Goal: Information Seeking & Learning: Learn about a topic

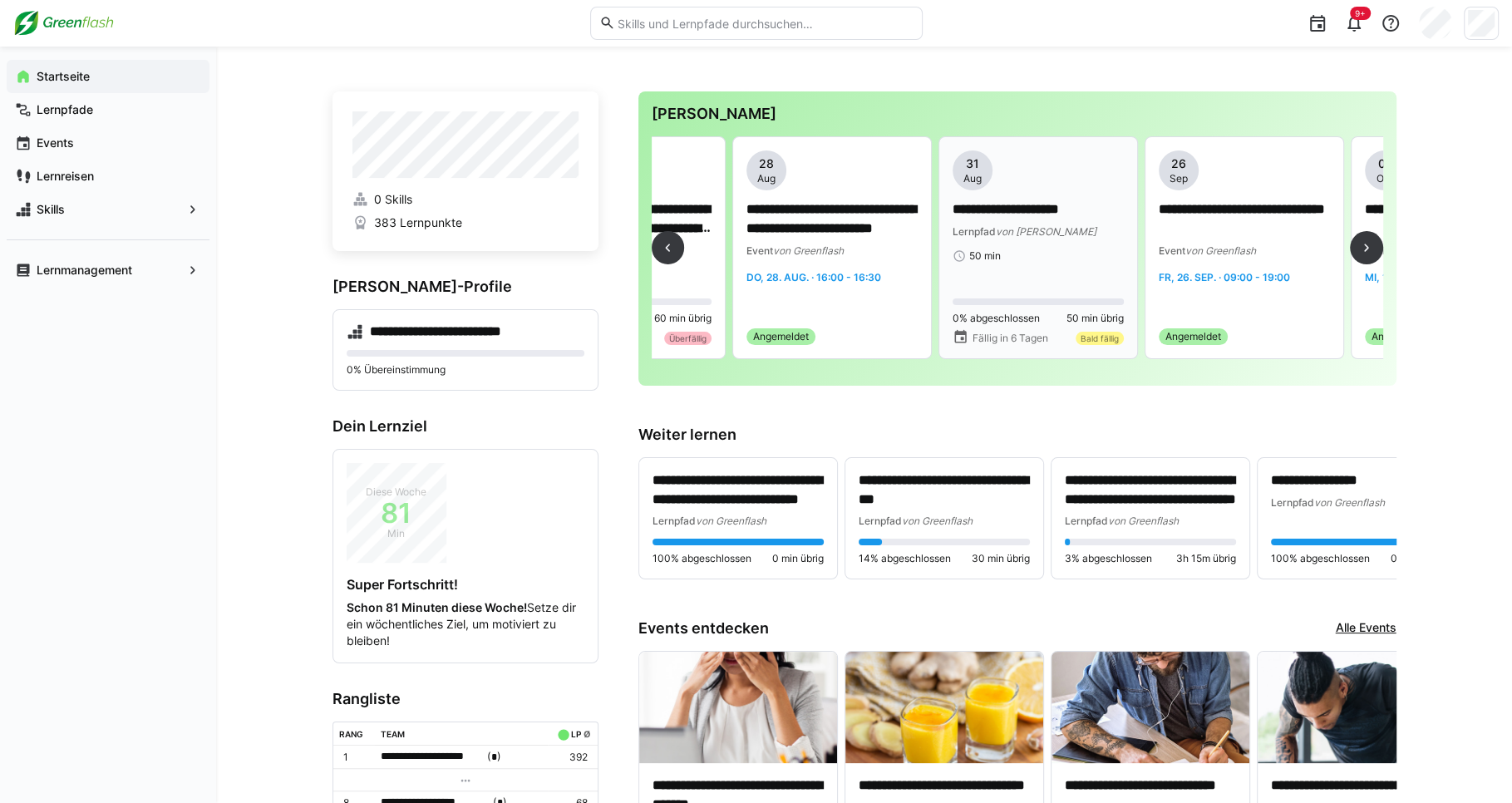
click at [1069, 234] on div "Lernpfad von MyBreev" at bounding box center [1038, 231] width 171 height 17
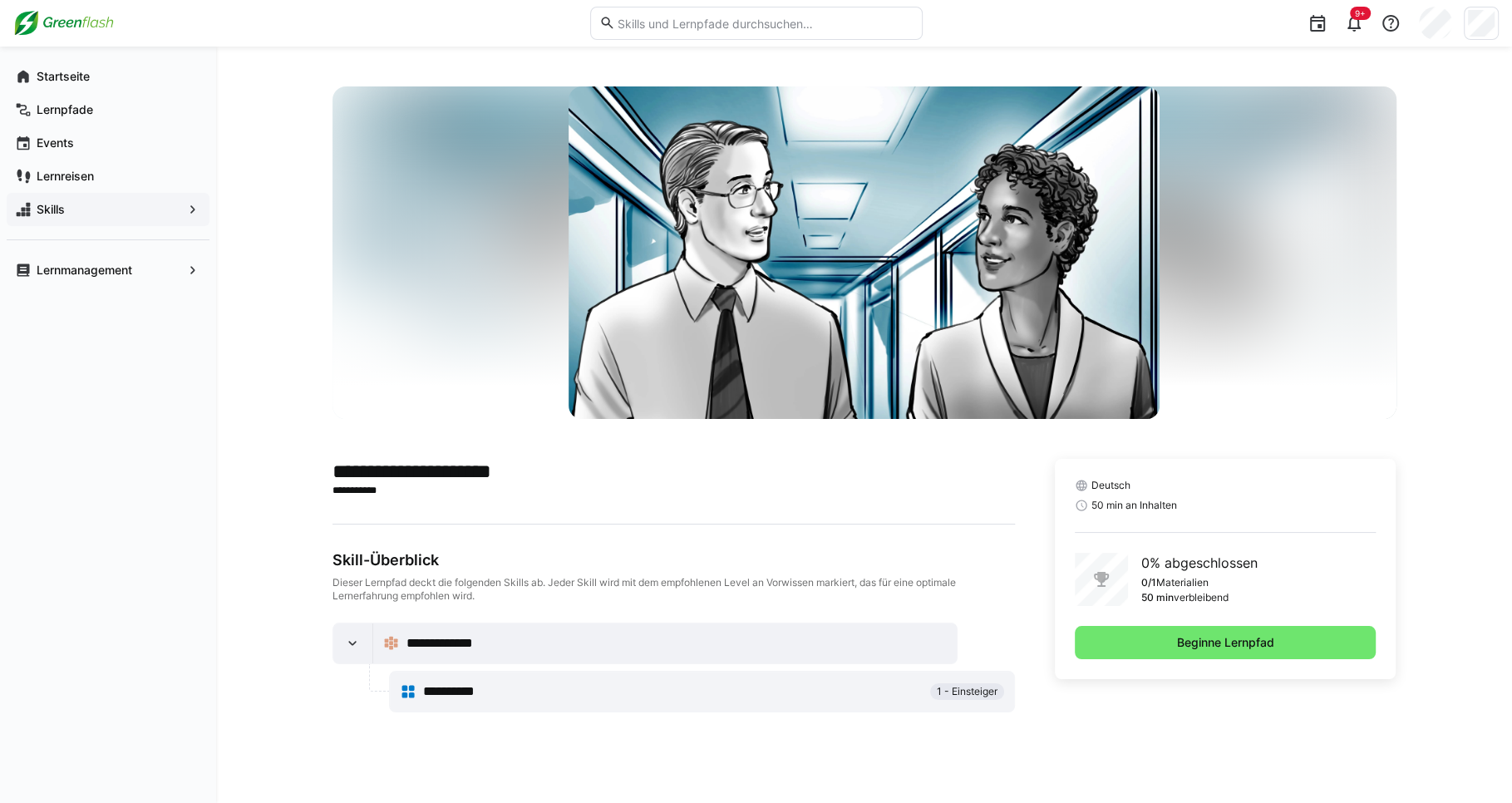
click at [0, 0] on app-navigation-label "Skills" at bounding box center [0, 0] width 0 height 0
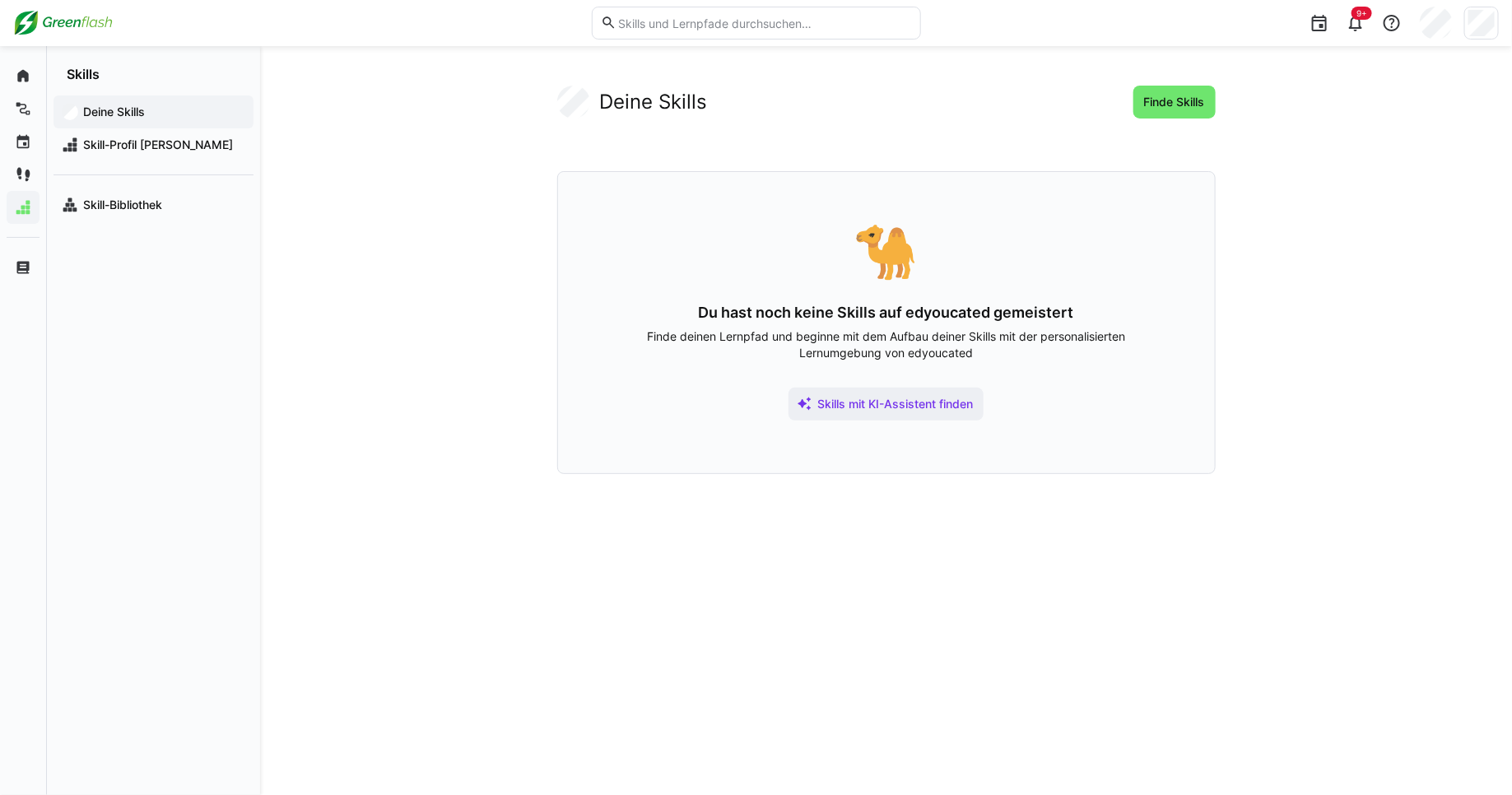
click at [762, 103] on div "Deine Skills Finde Skills" at bounding box center [886, 102] width 659 height 33
click at [151, 148] on span "Skill-Profil [PERSON_NAME]" at bounding box center [163, 144] width 164 height 17
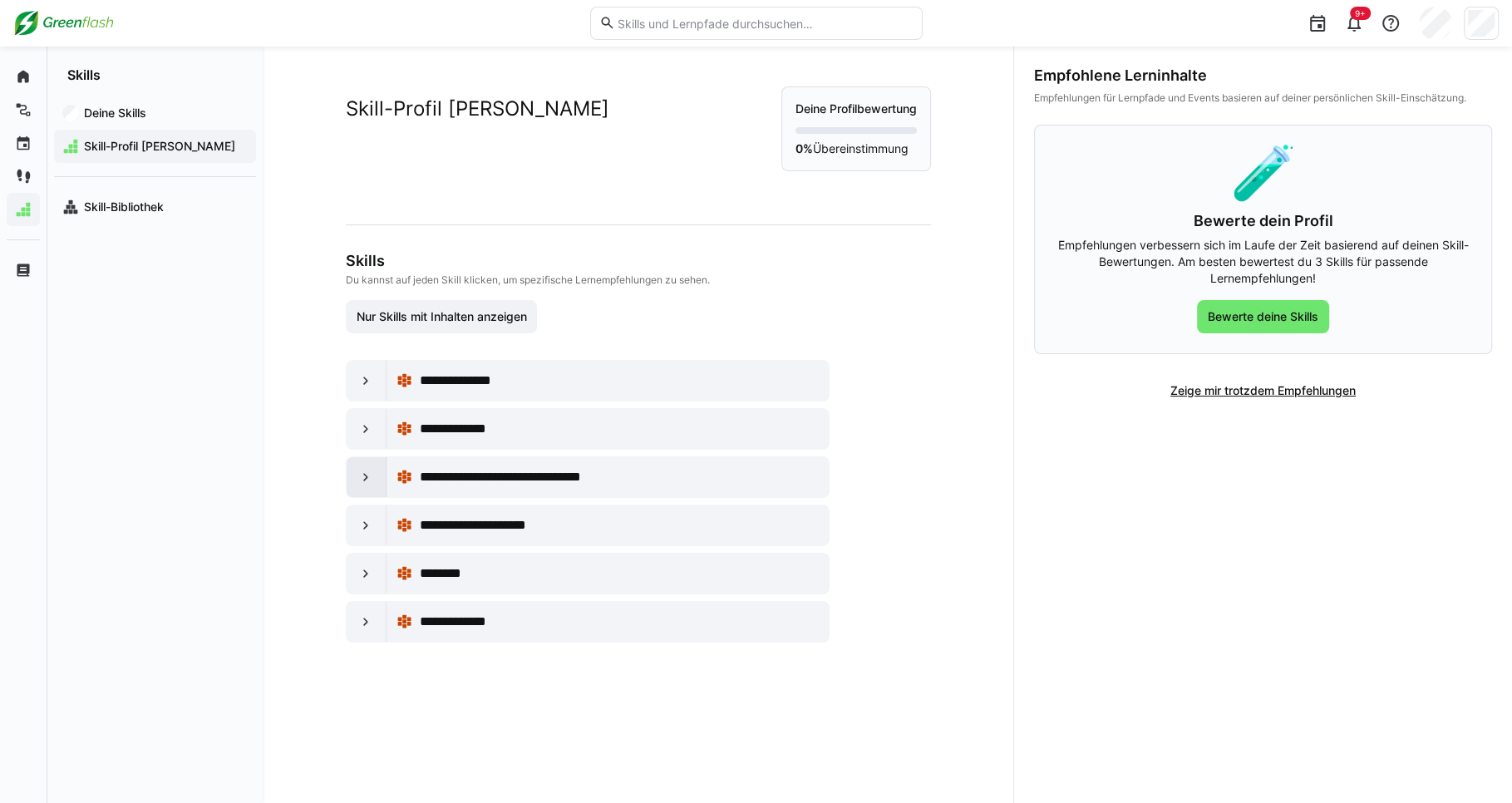
click at [372, 478] on div at bounding box center [366, 476] width 40 height 40
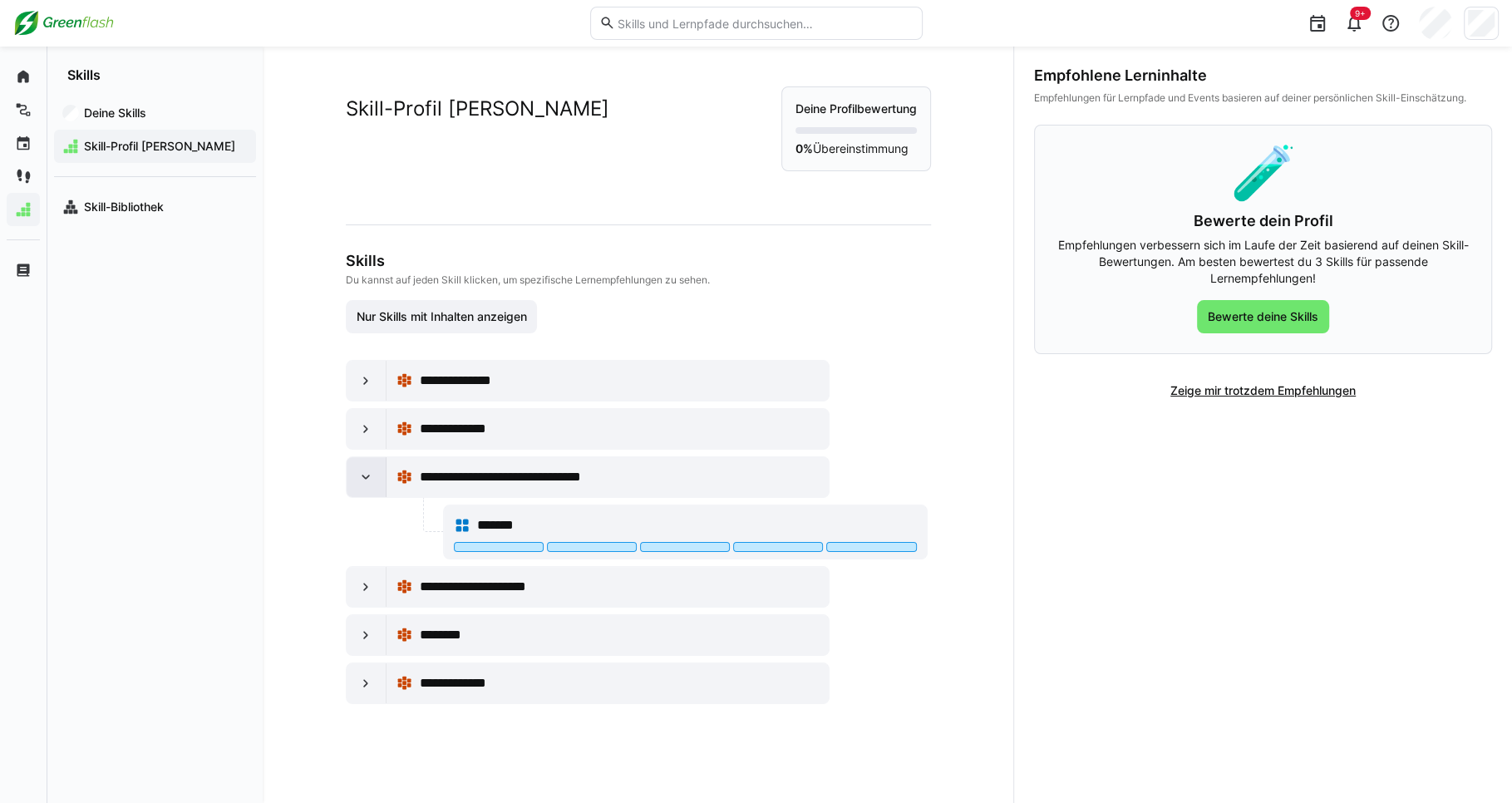
click at [372, 478] on div at bounding box center [366, 476] width 40 height 40
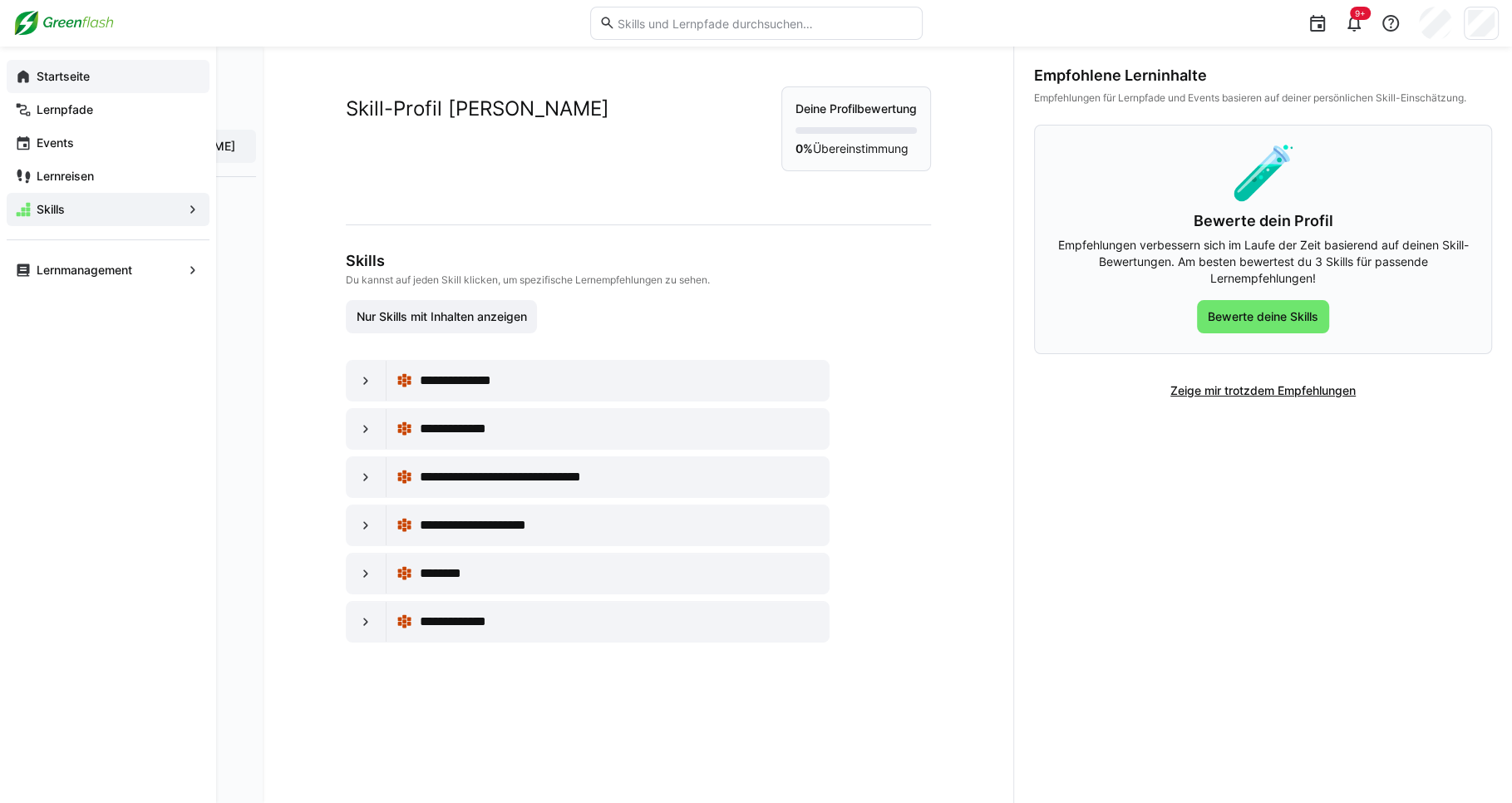
click at [24, 70] on eds-icon at bounding box center [23, 76] width 17 height 17
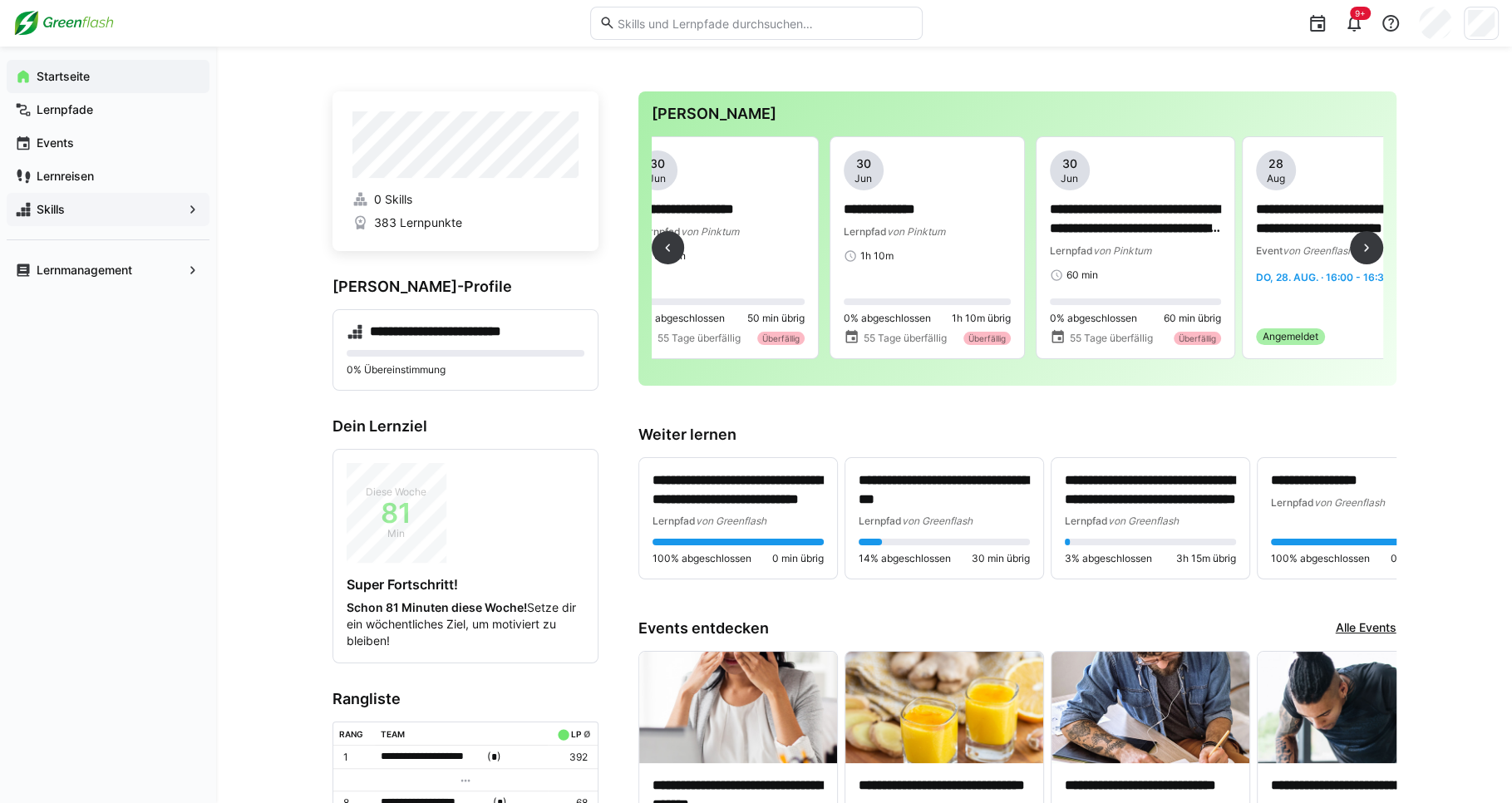
scroll to position [0, 2542]
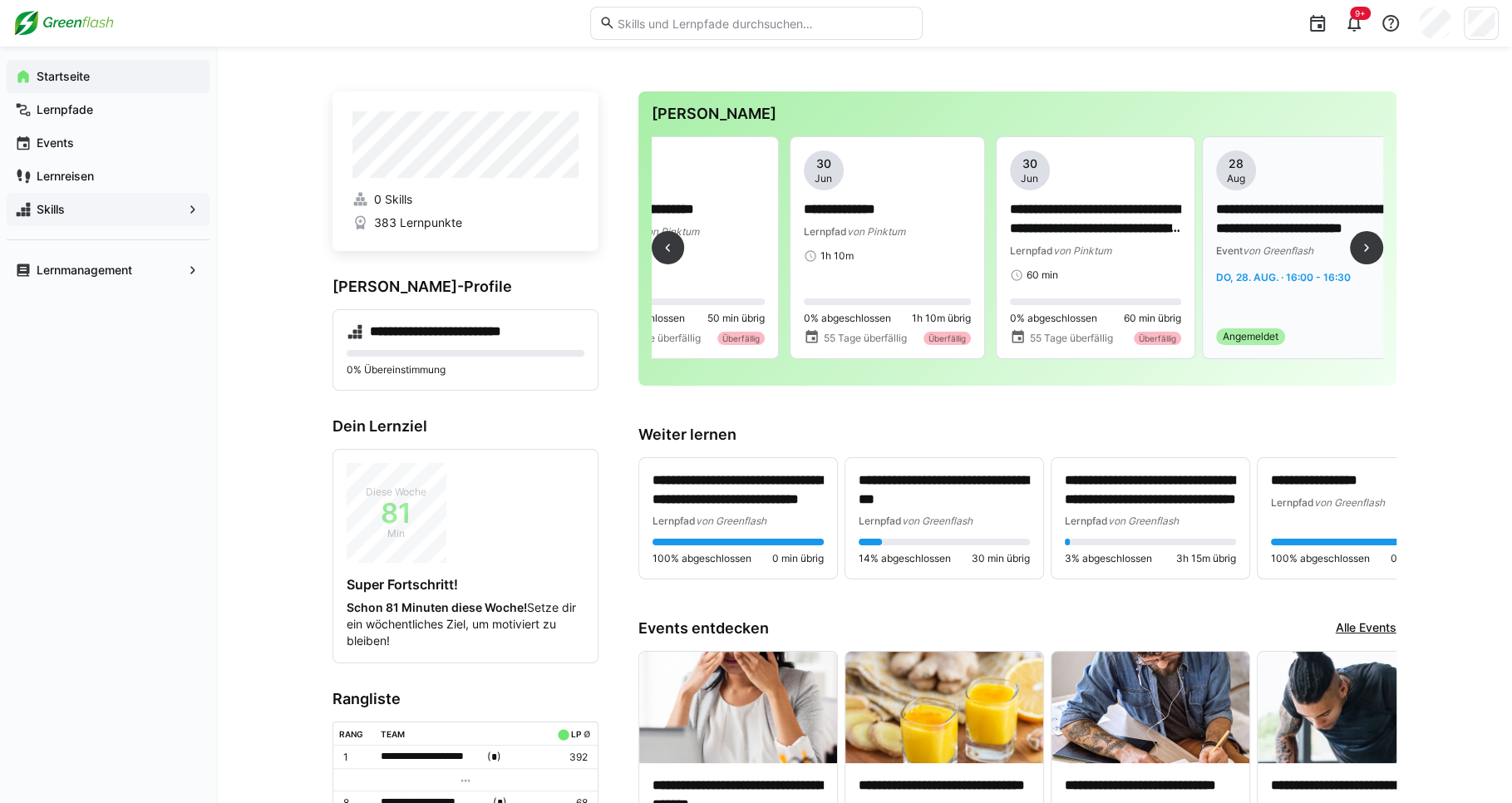
click at [1262, 234] on p "**********" at bounding box center [1302, 220] width 172 height 39
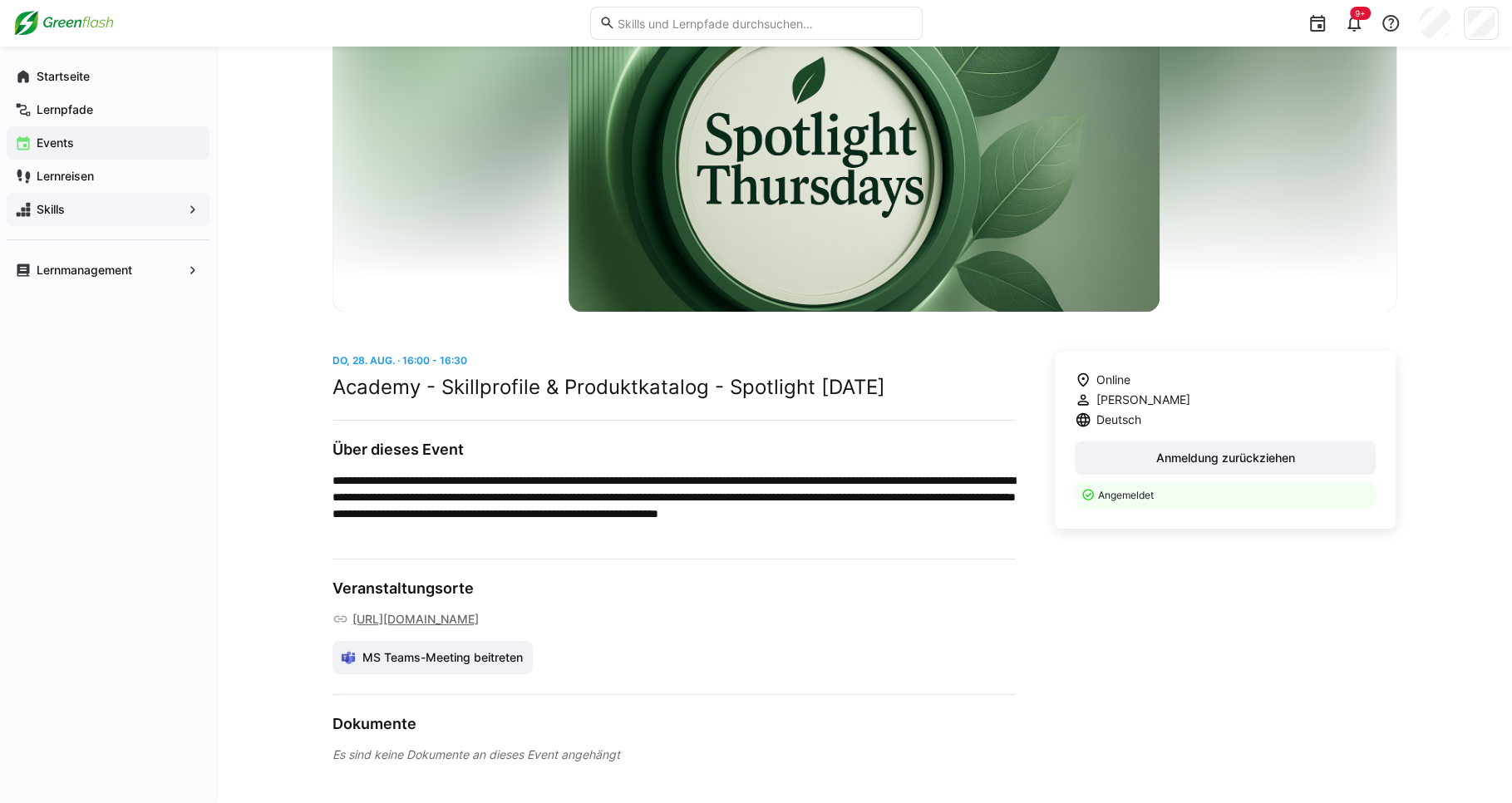
scroll to position [186, 0]
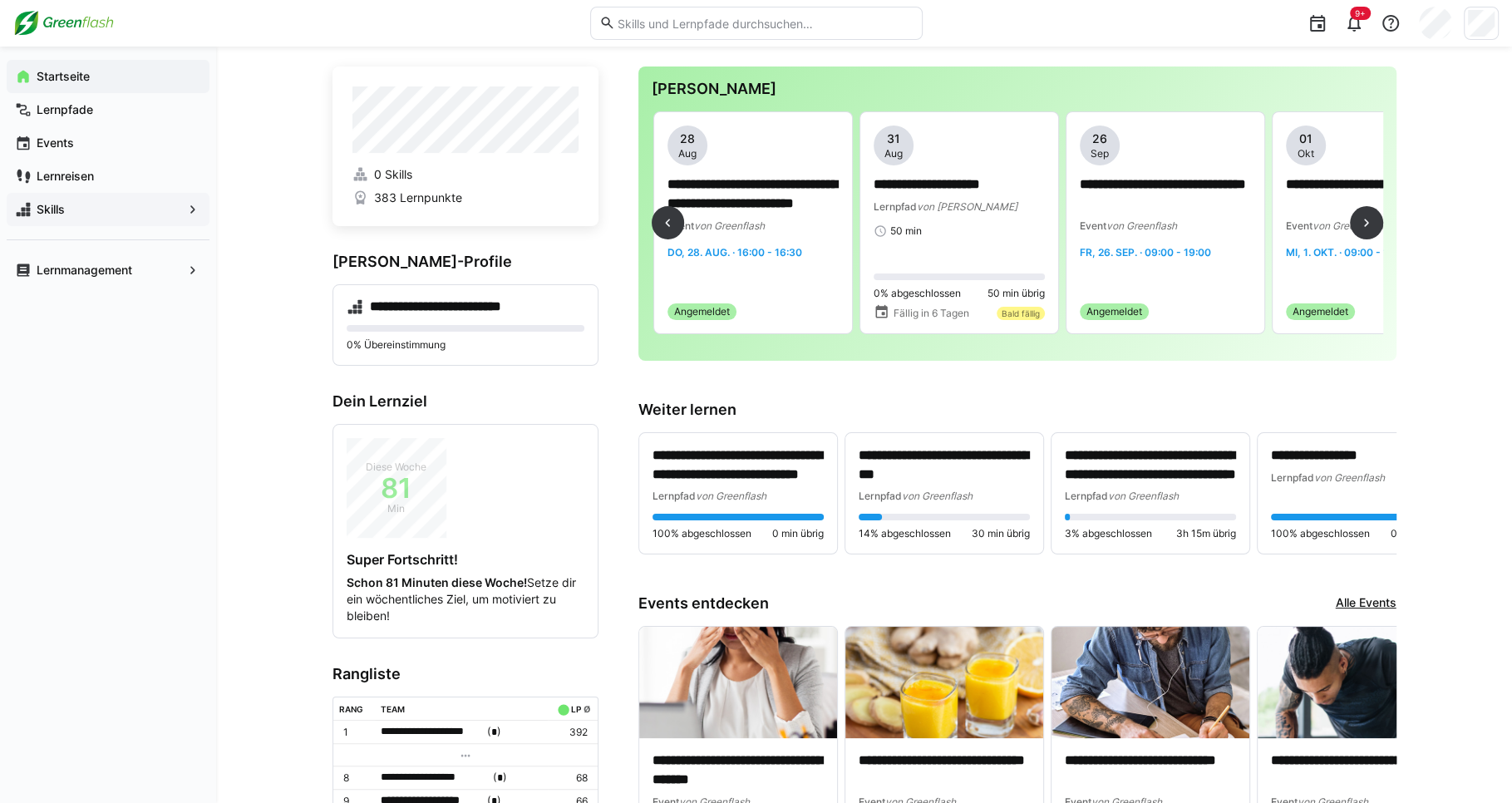
scroll to position [0, 3110]
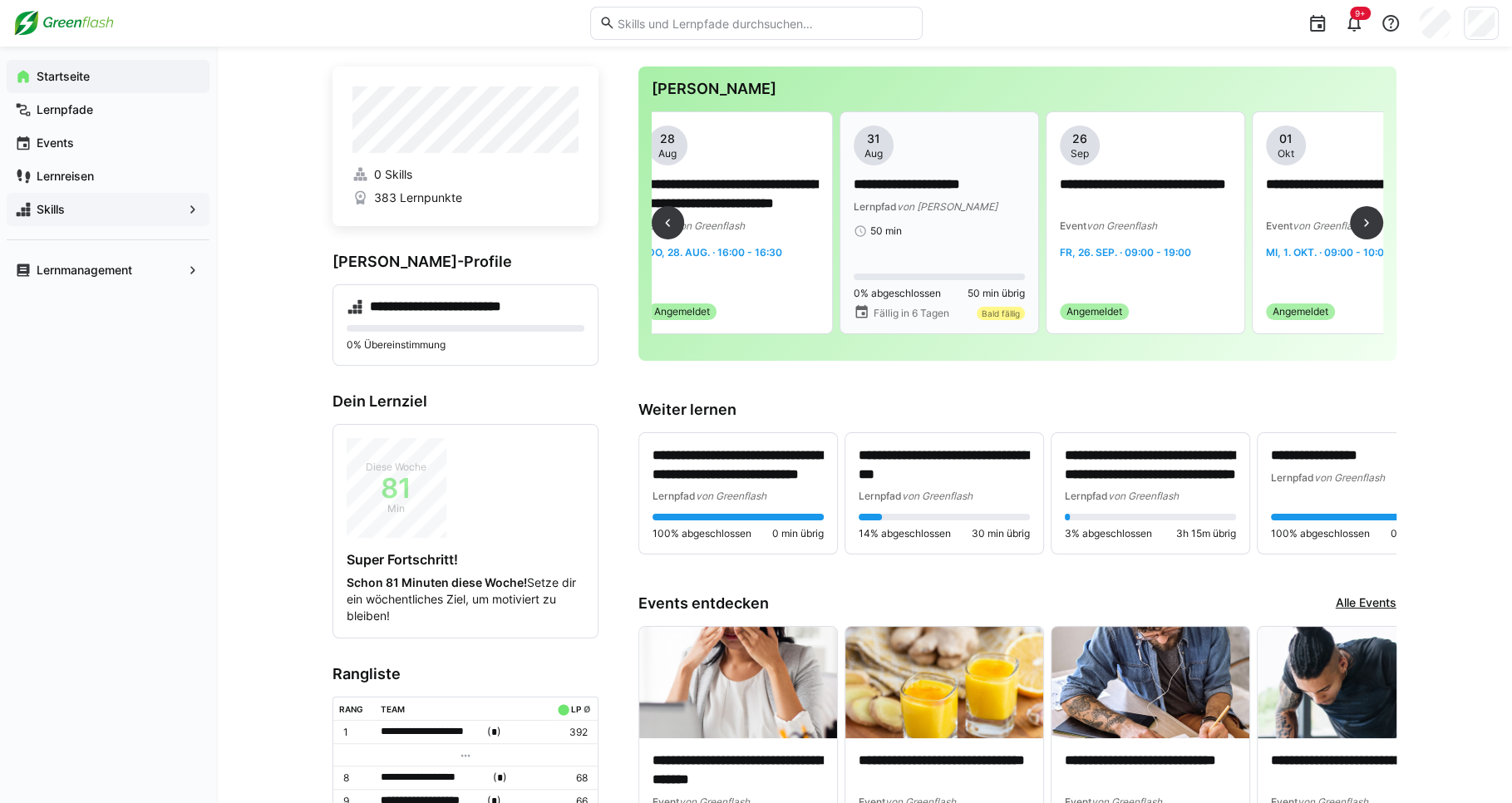
click at [906, 215] on div "**********" at bounding box center [939, 182] width 171 height 112
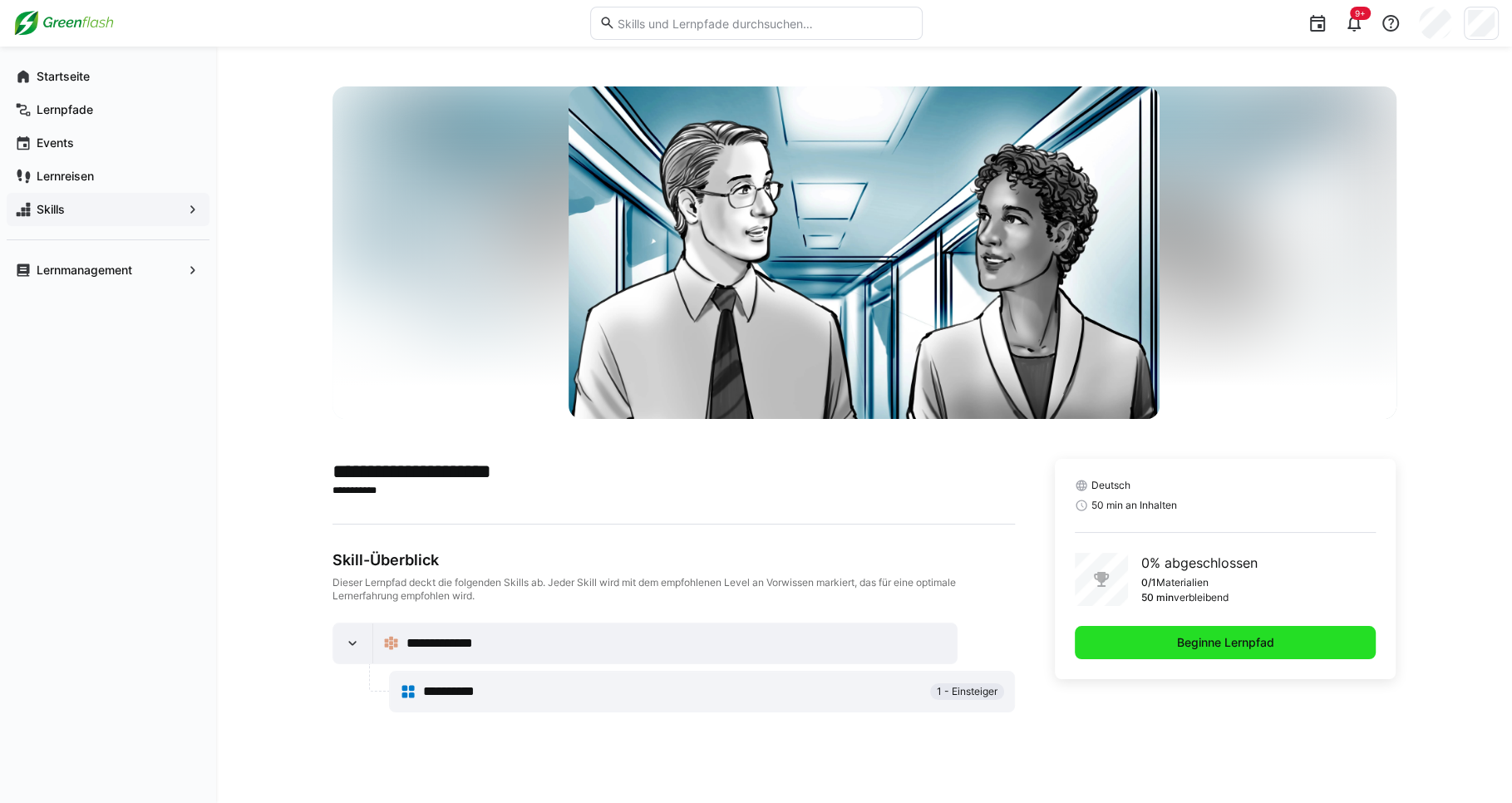
click at [1208, 634] on span "Beginne Lernpfad" at bounding box center [1226, 642] width 102 height 17
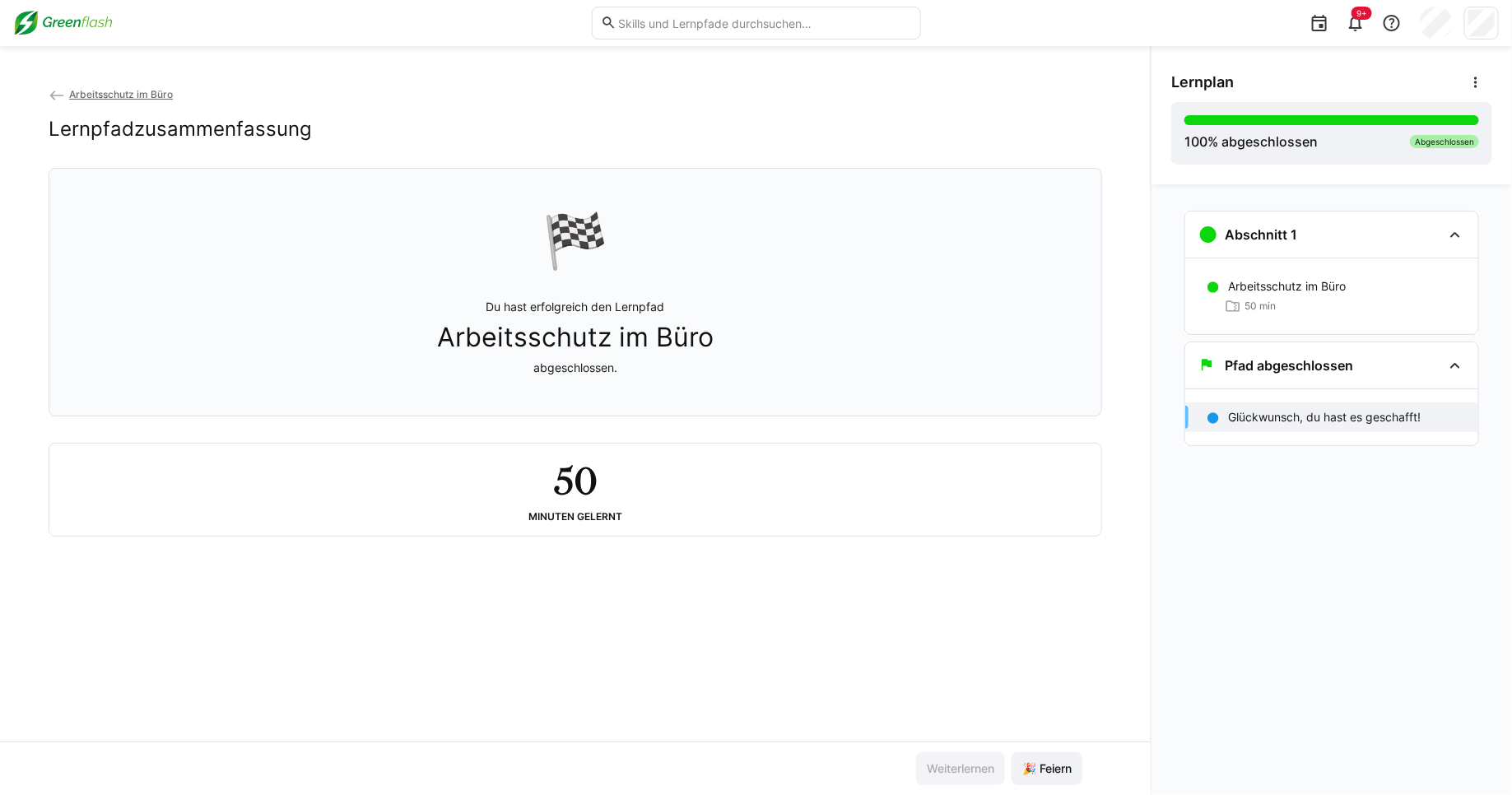
click at [131, 90] on span "Arbeitsschutz im Büro" at bounding box center [120, 94] width 104 height 12
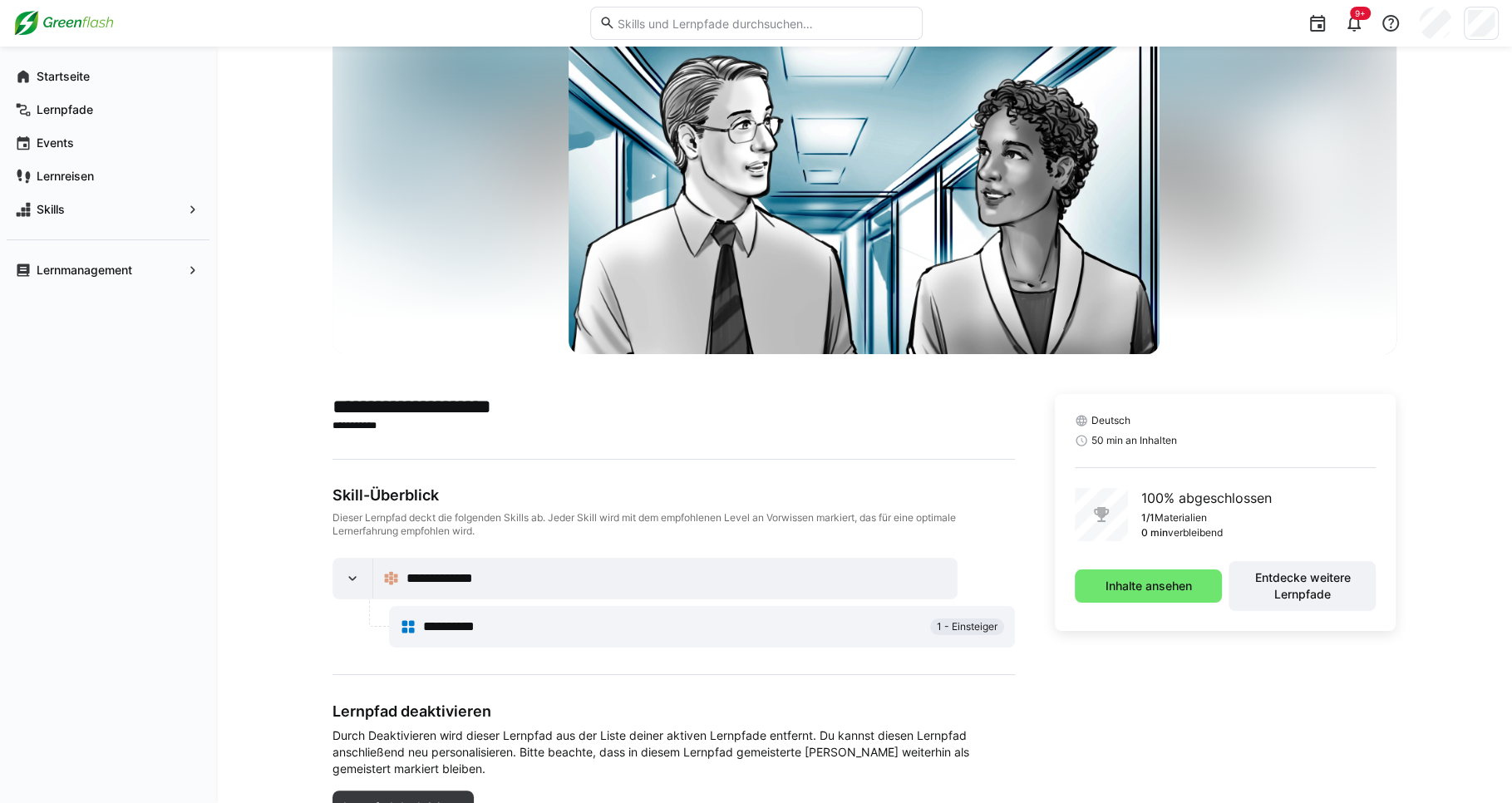
scroll to position [142, 0]
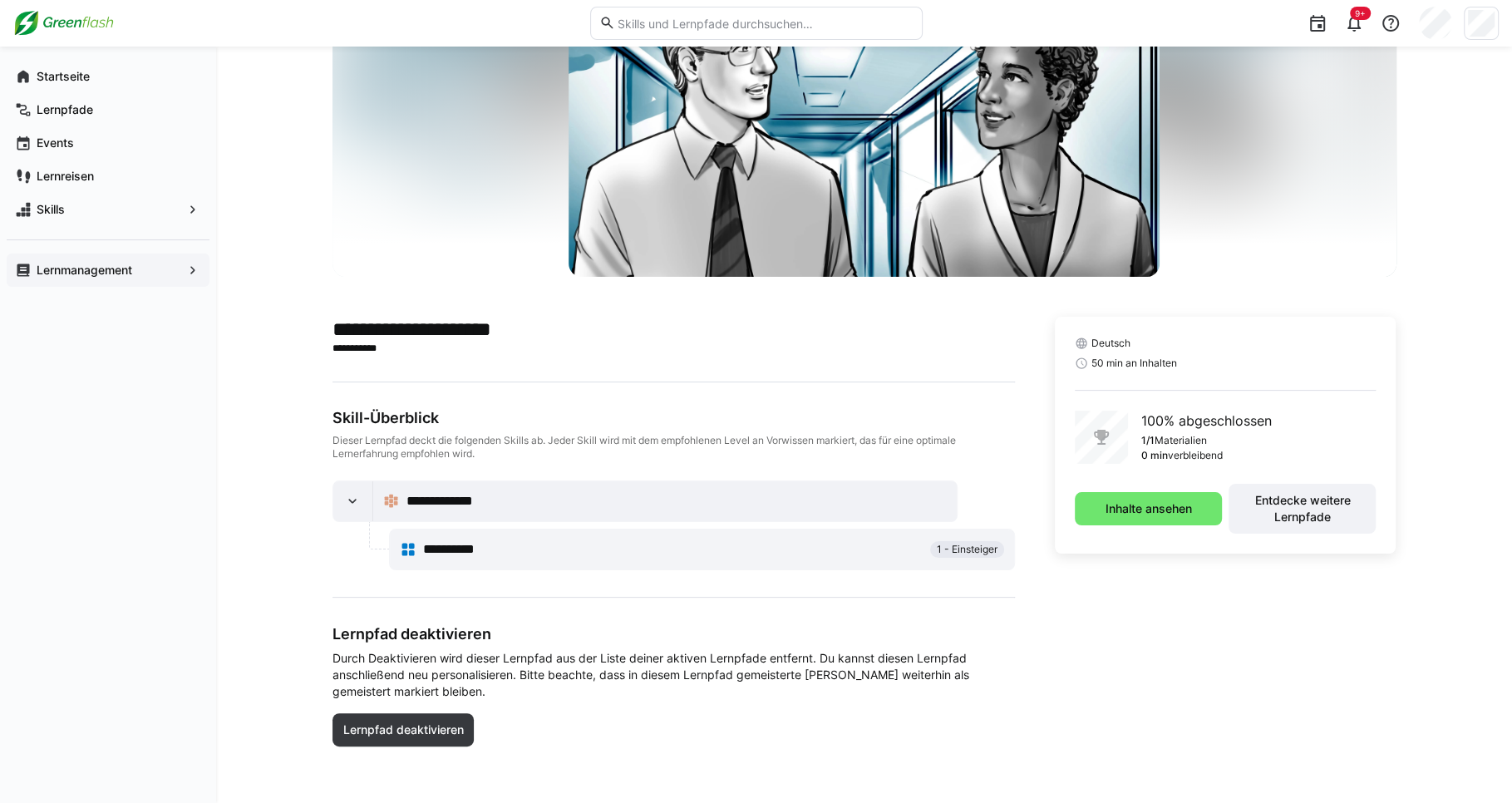
click at [76, 281] on div "Lernmanagement" at bounding box center [108, 271] width 203 height 33
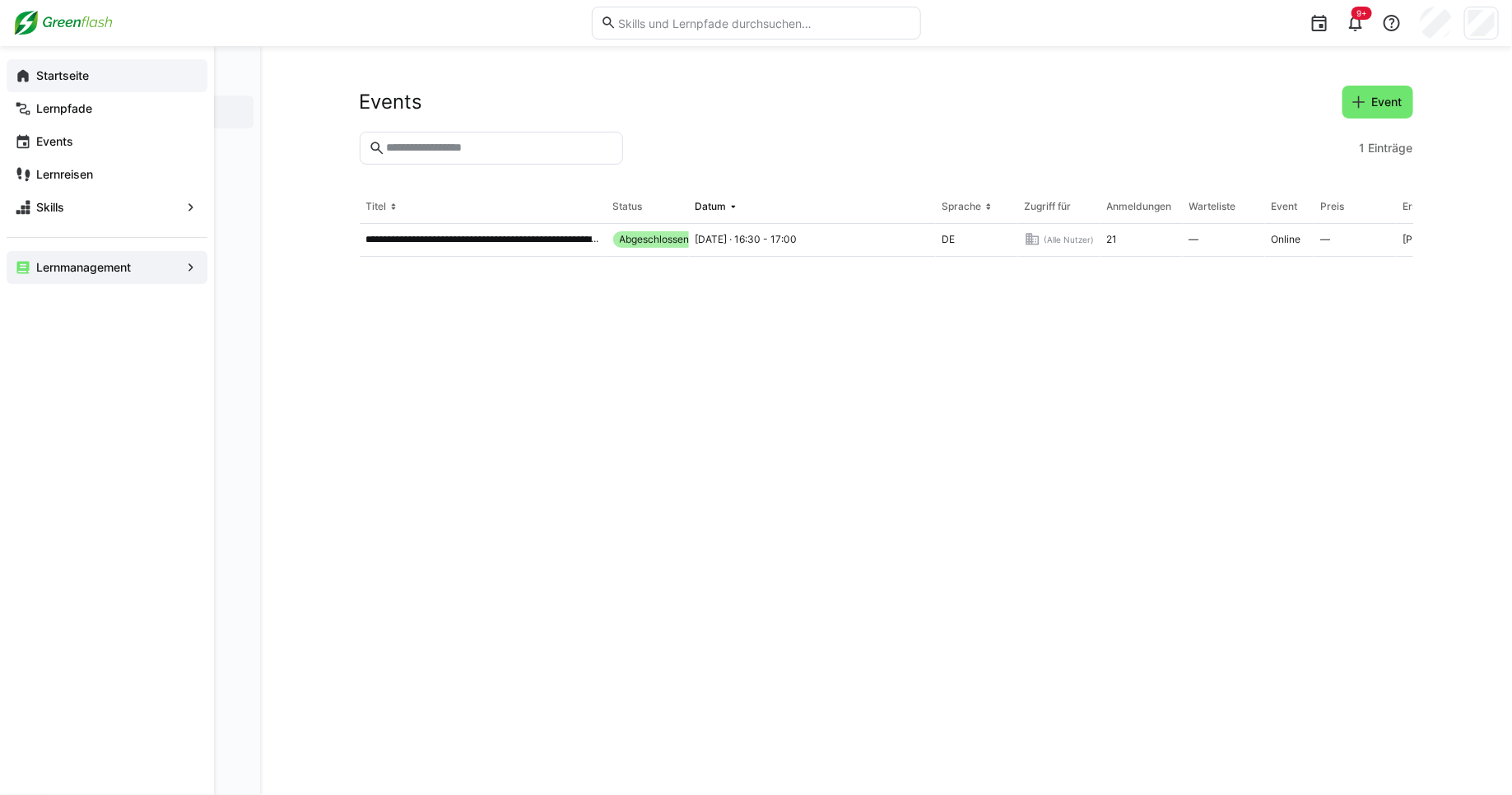
click at [0, 0] on app-navigation-label "Startseite" at bounding box center [0, 0] width 0 height 0
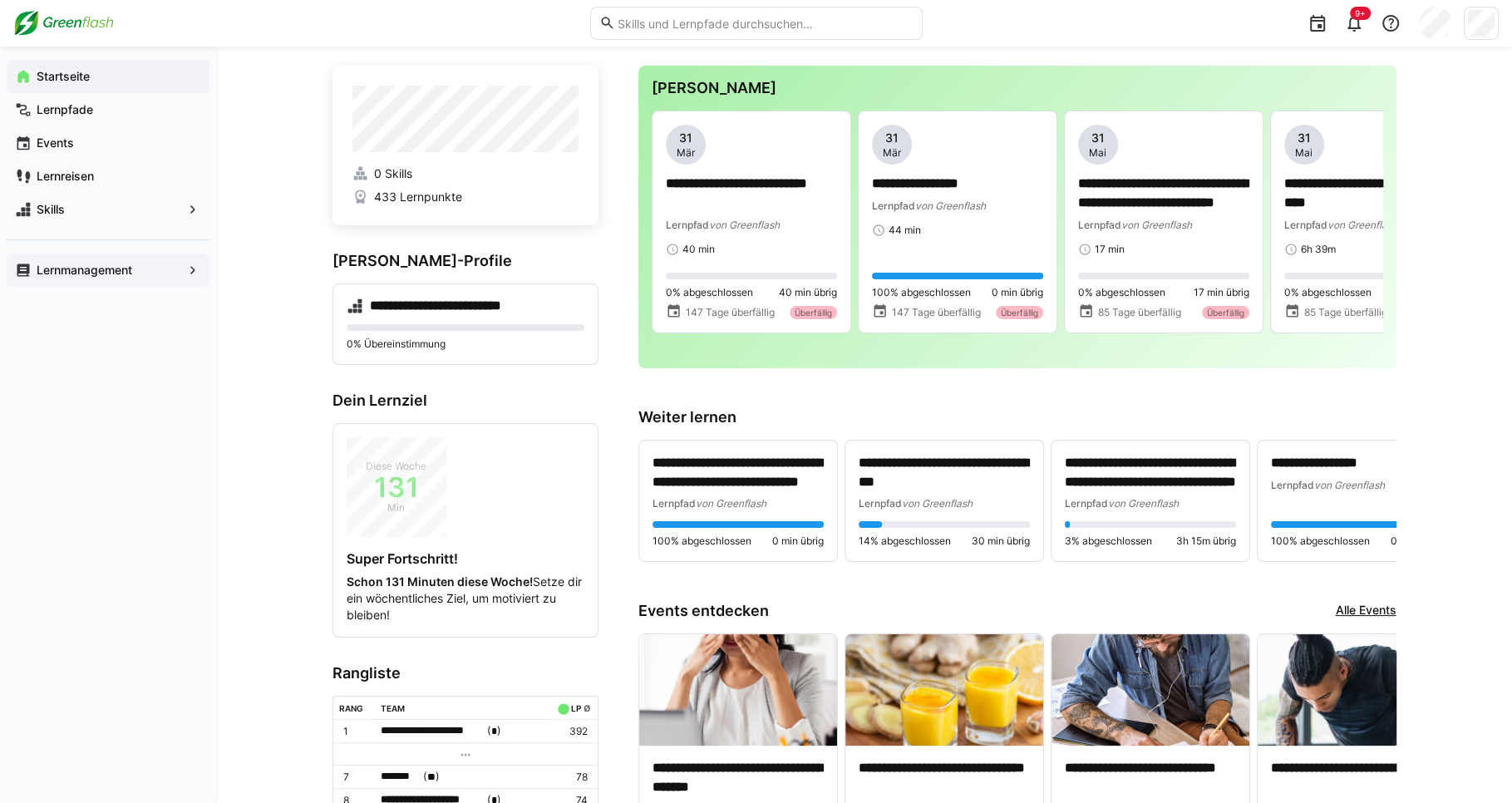
scroll to position [26, 0]
click at [455, 336] on p "0% Übereinstimmung" at bounding box center [466, 343] width 238 height 13
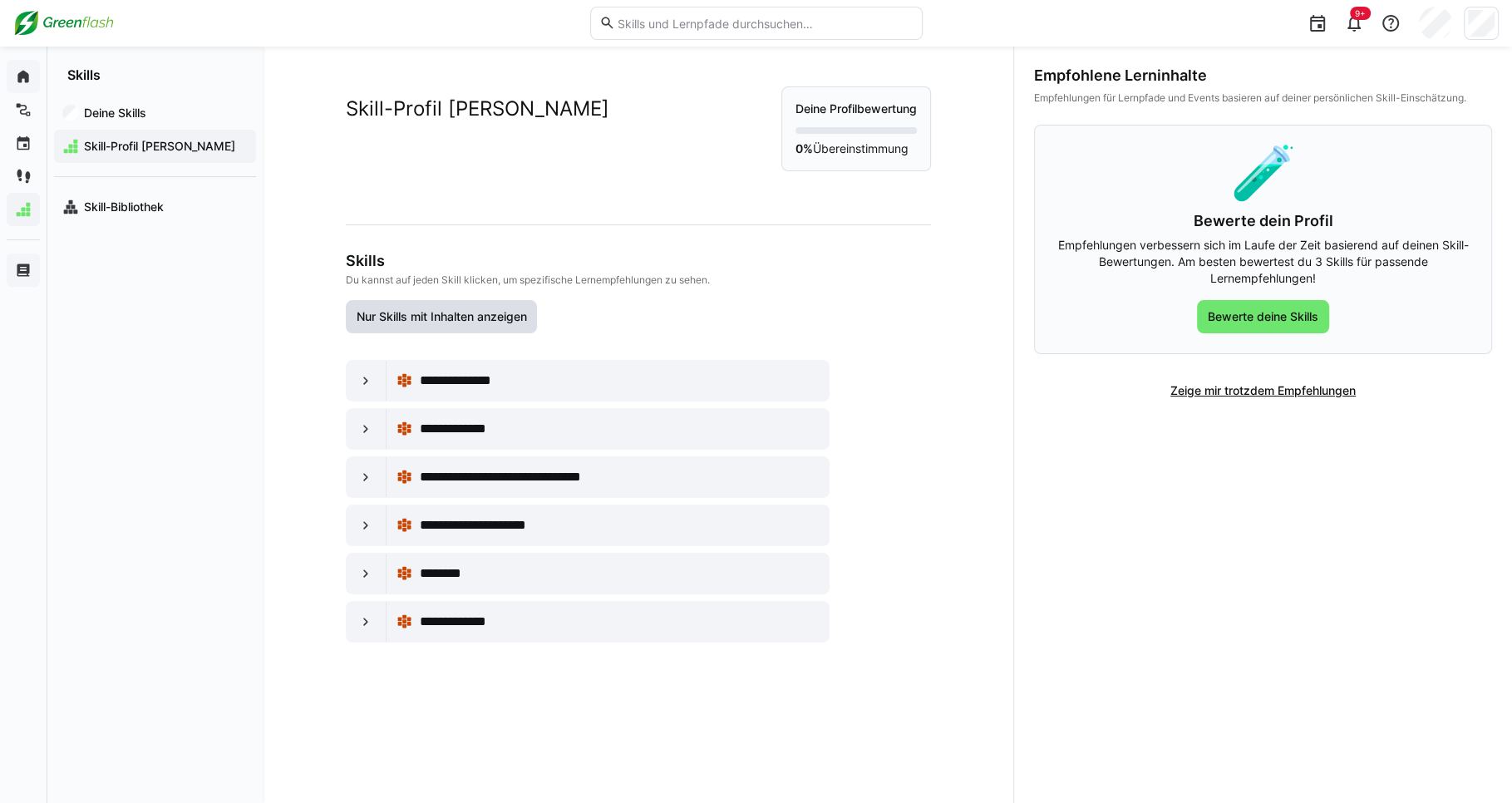
click at [488, 328] on span "Nur Skills mit Inhalten anzeigen" at bounding box center [442, 317] width 192 height 33
click at [476, 367] on div "**********" at bounding box center [608, 380] width 423 height 33
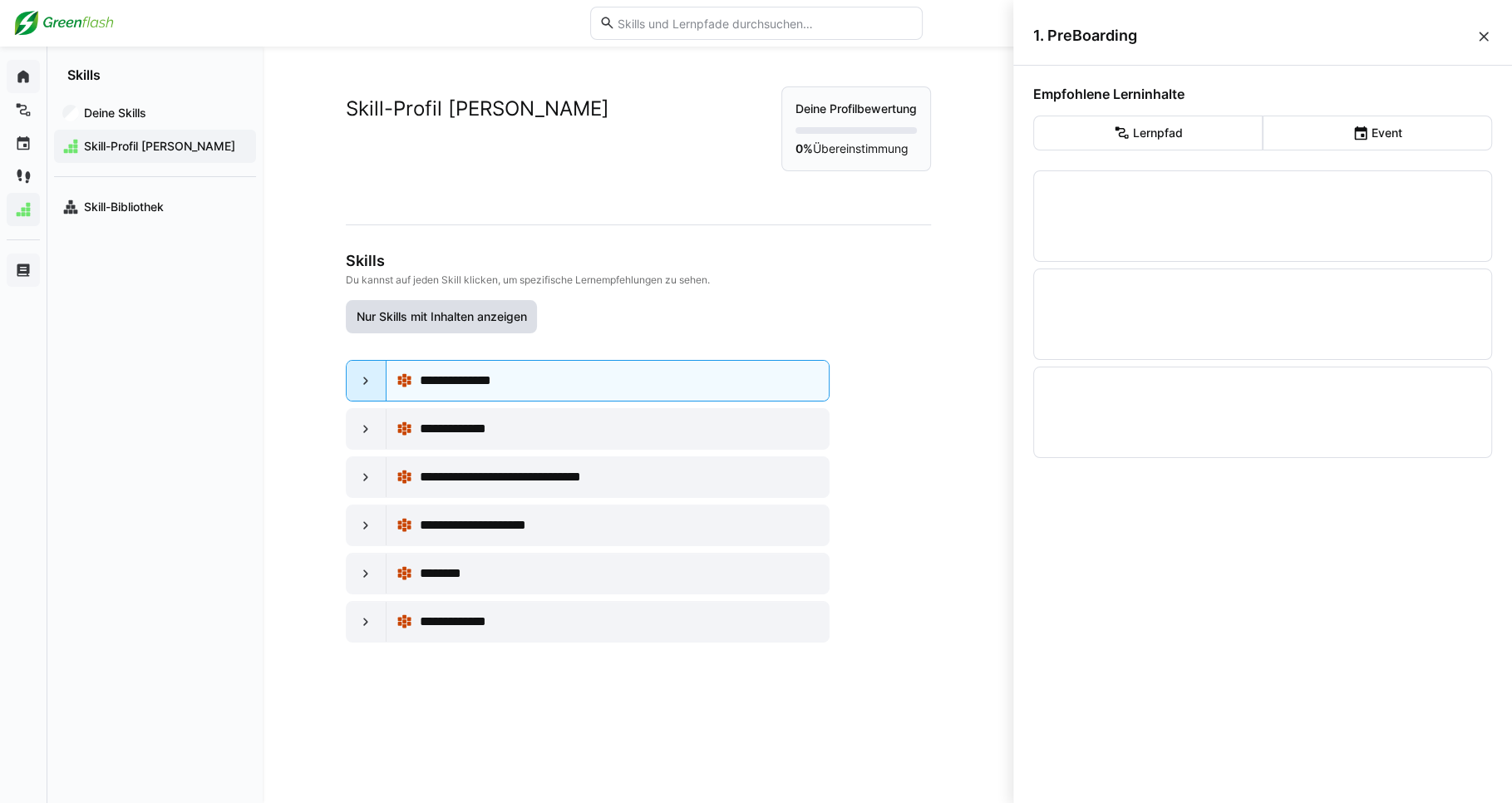
click at [359, 366] on div at bounding box center [366, 380] width 40 height 40
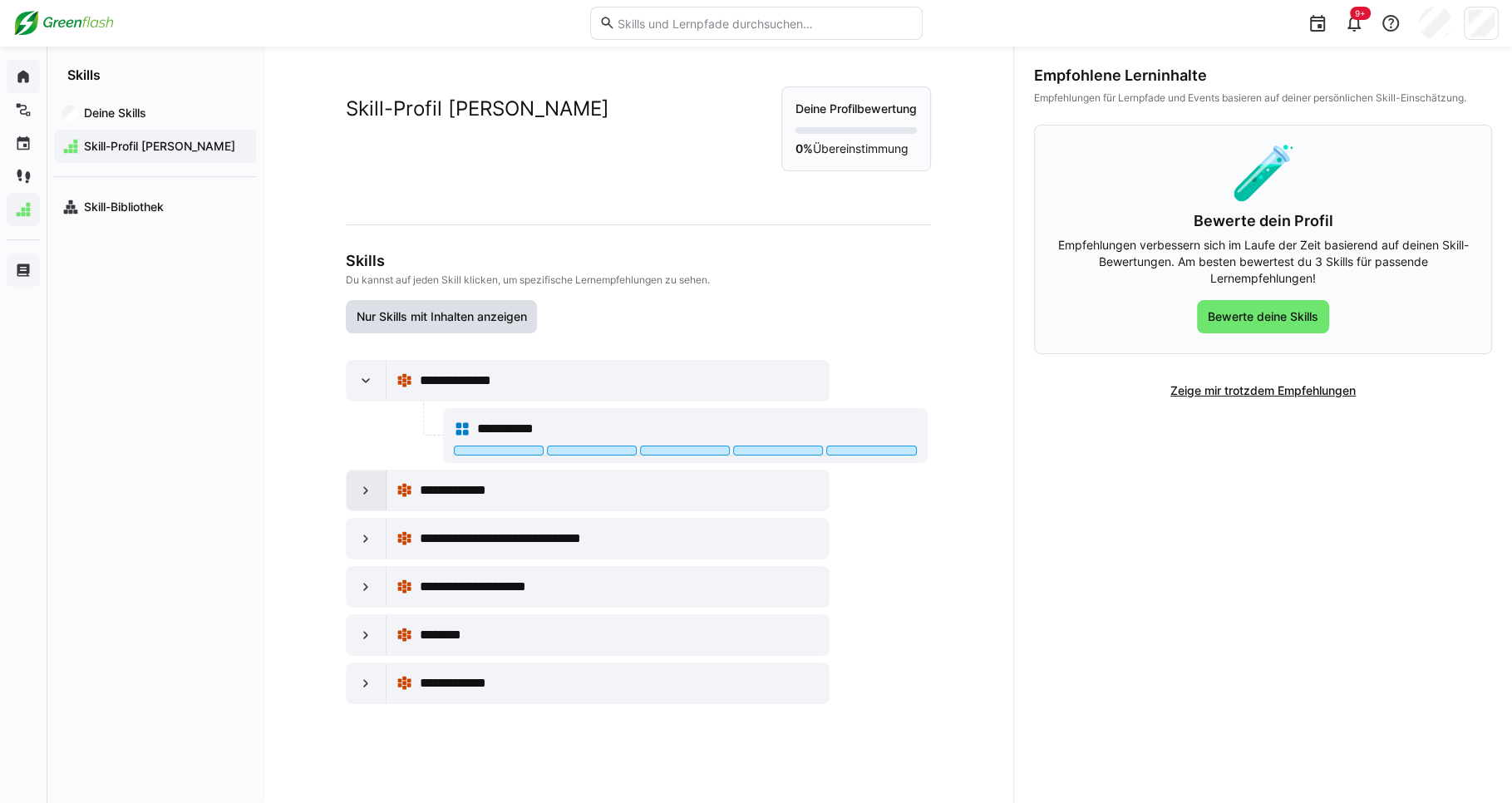
click at [362, 506] on div at bounding box center [366, 490] width 40 height 40
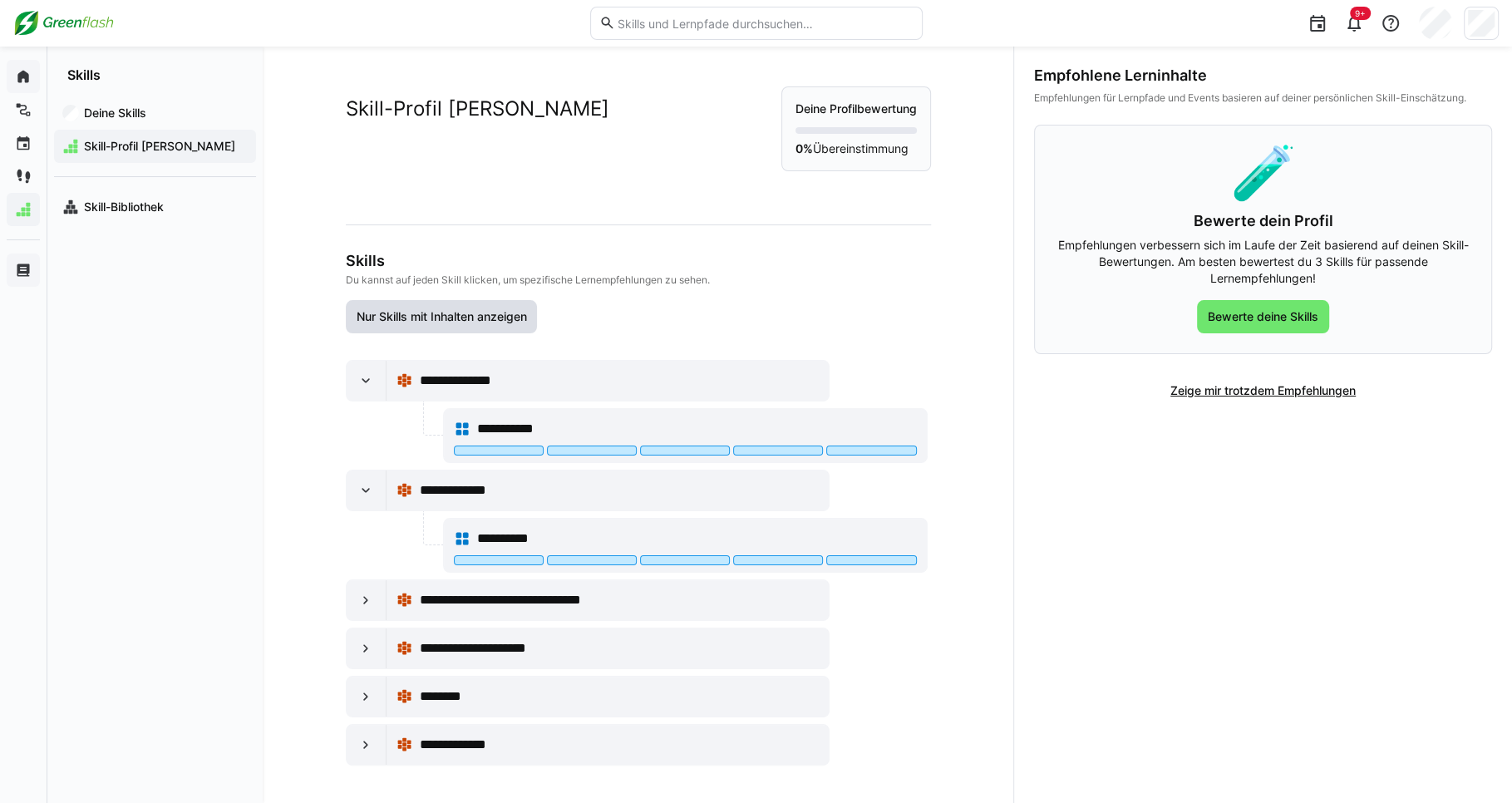
click at [354, 571] on div "**********" at bounding box center [637, 563] width 582 height 406
click at [358, 592] on eds-icon at bounding box center [365, 600] width 17 height 17
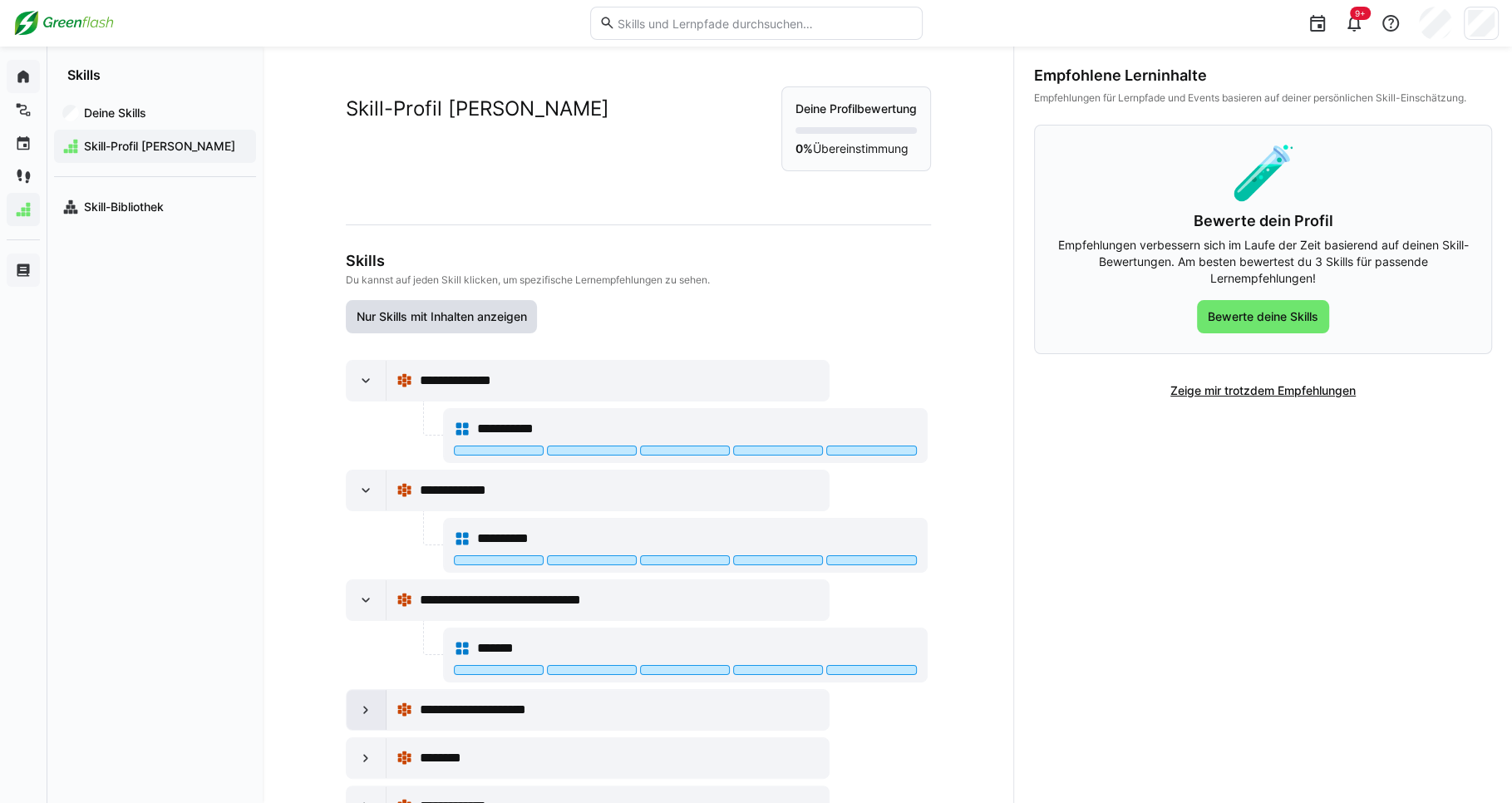
click at [347, 710] on div at bounding box center [366, 709] width 40 height 40
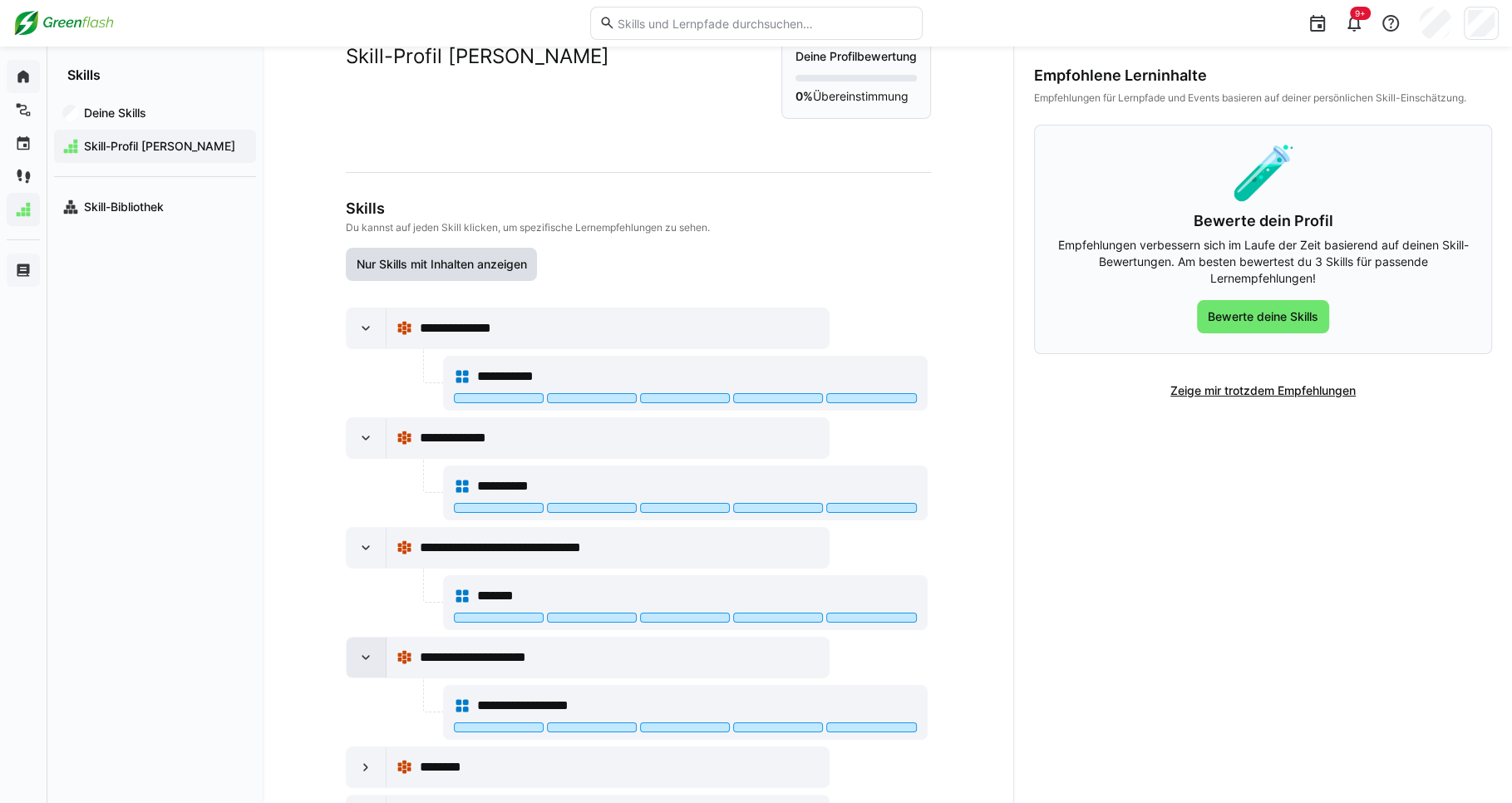
scroll to position [117, 0]
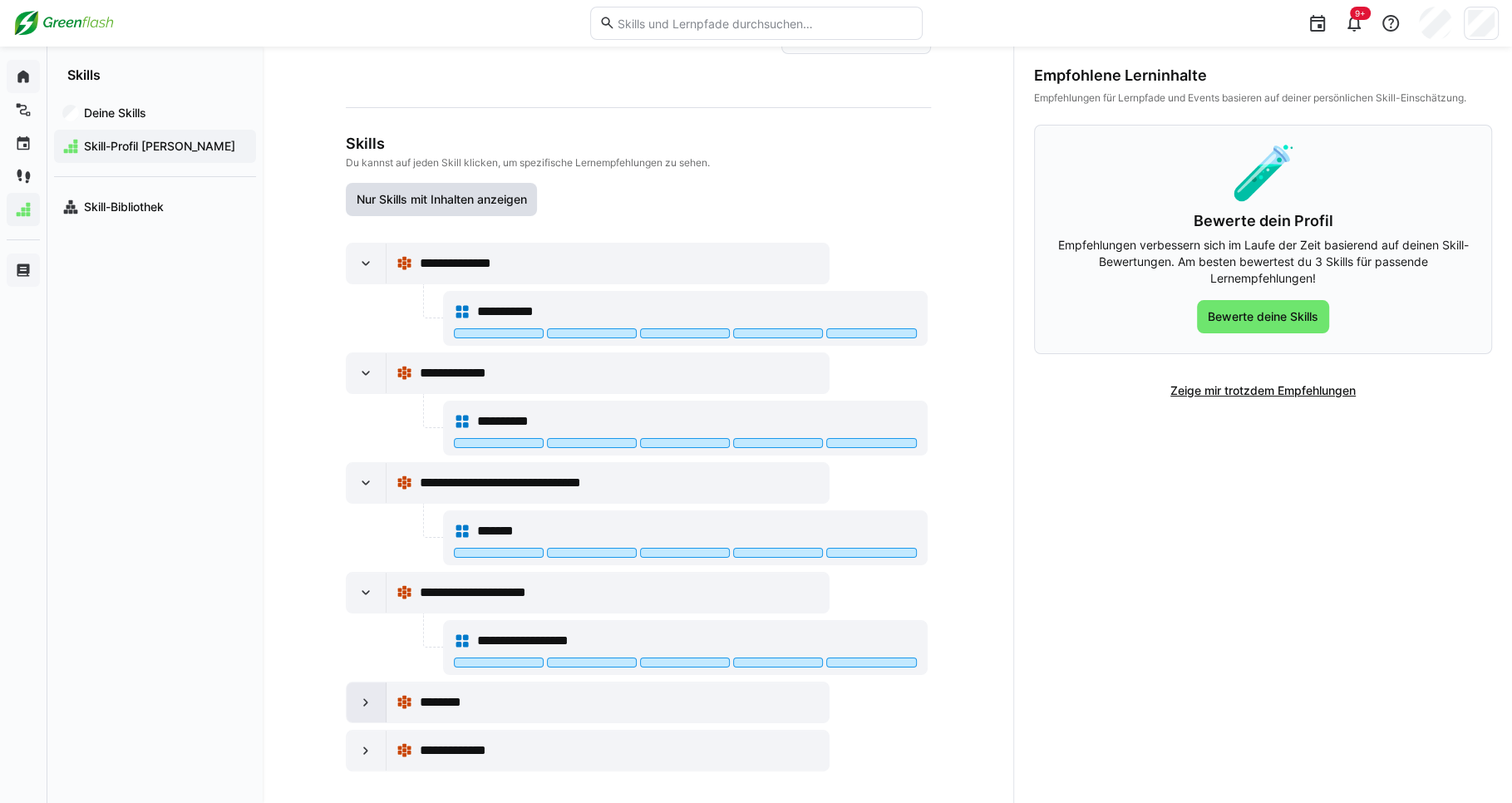
click at [368, 696] on eds-icon at bounding box center [365, 702] width 17 height 17
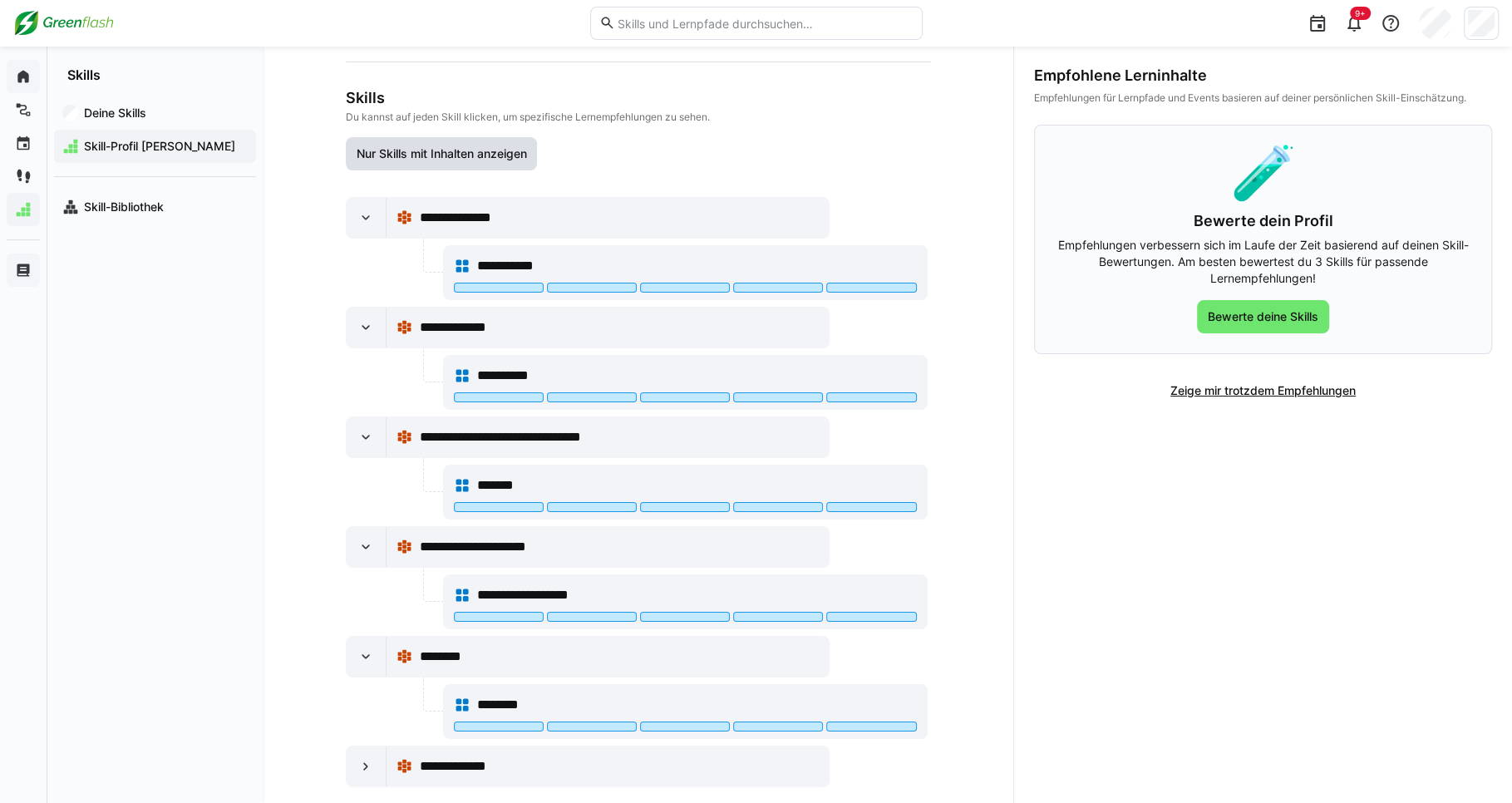
scroll to position [177, 0]
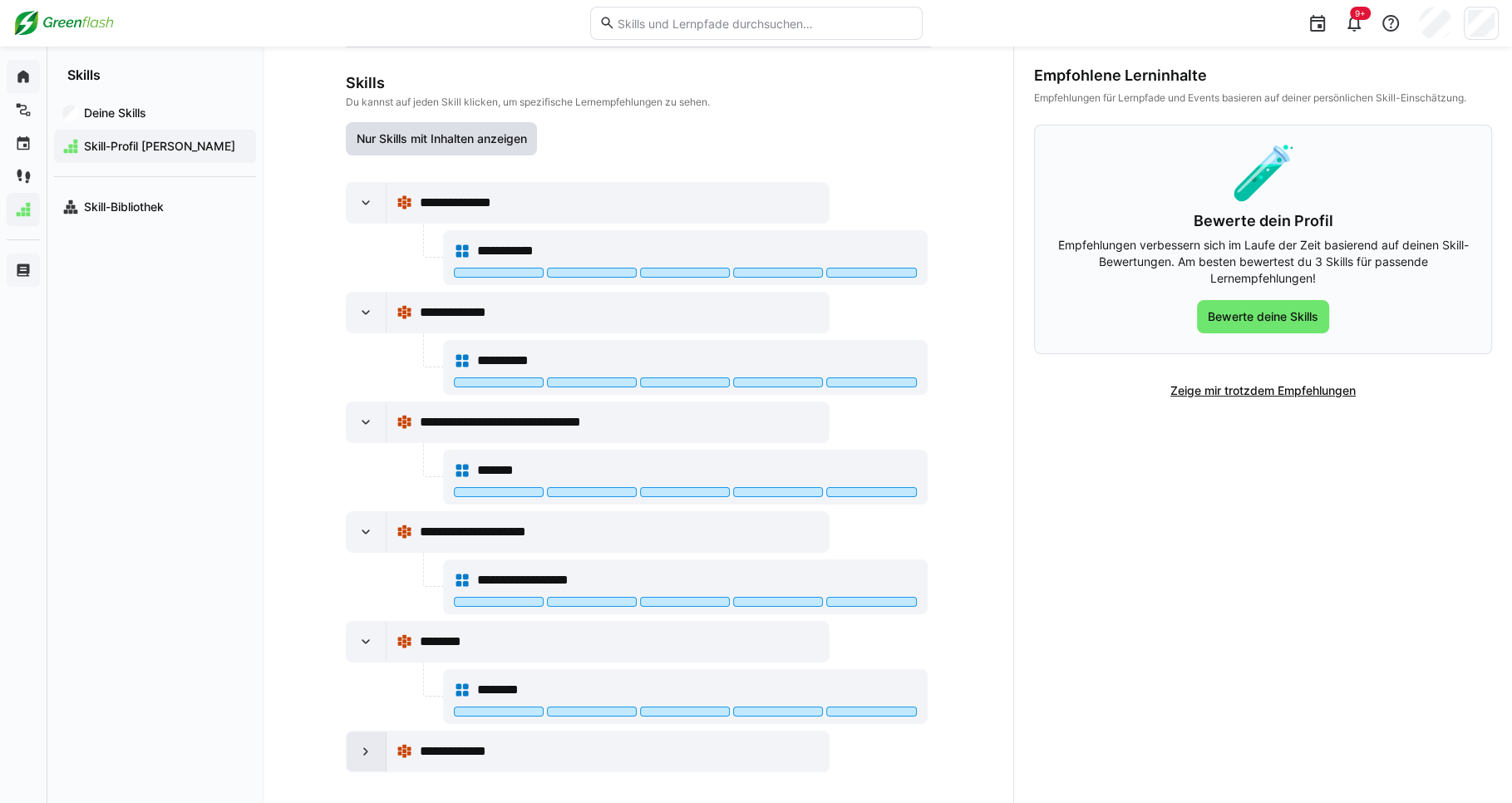
click at [364, 751] on div at bounding box center [366, 751] width 40 height 40
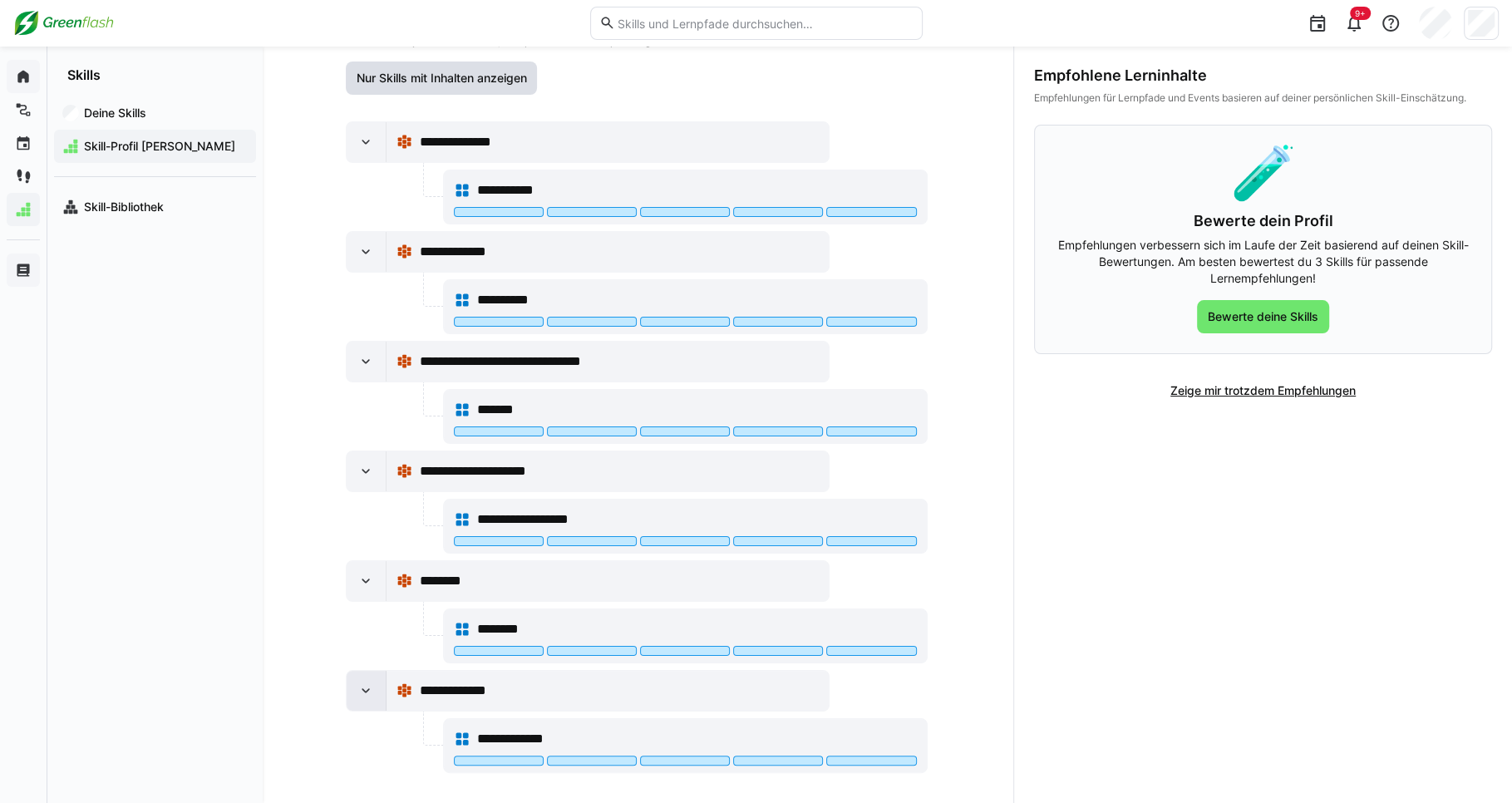
scroll to position [0, 0]
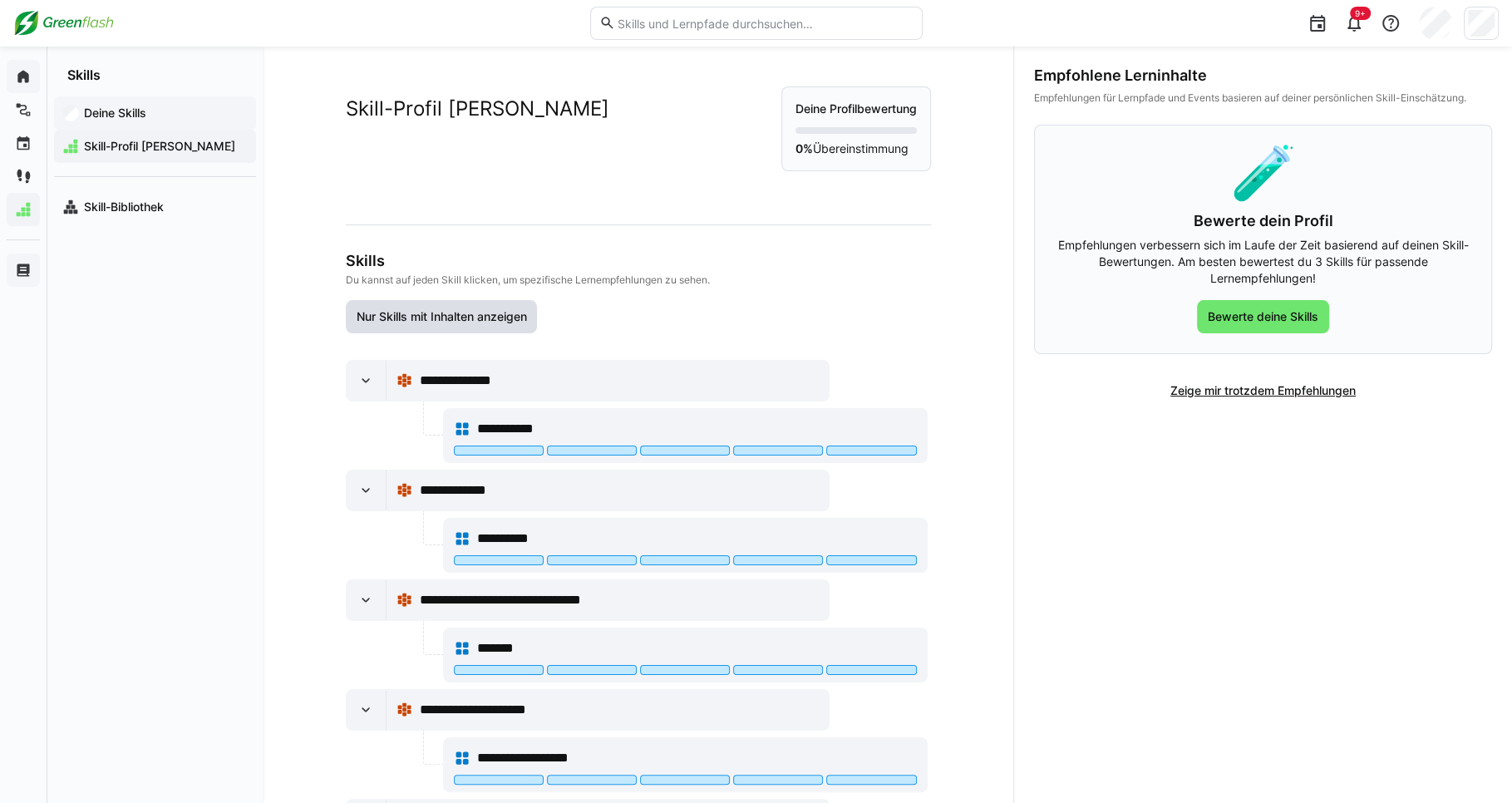
click at [0, 0] on app-navigation-label "Deine Skills" at bounding box center [0, 0] width 0 height 0
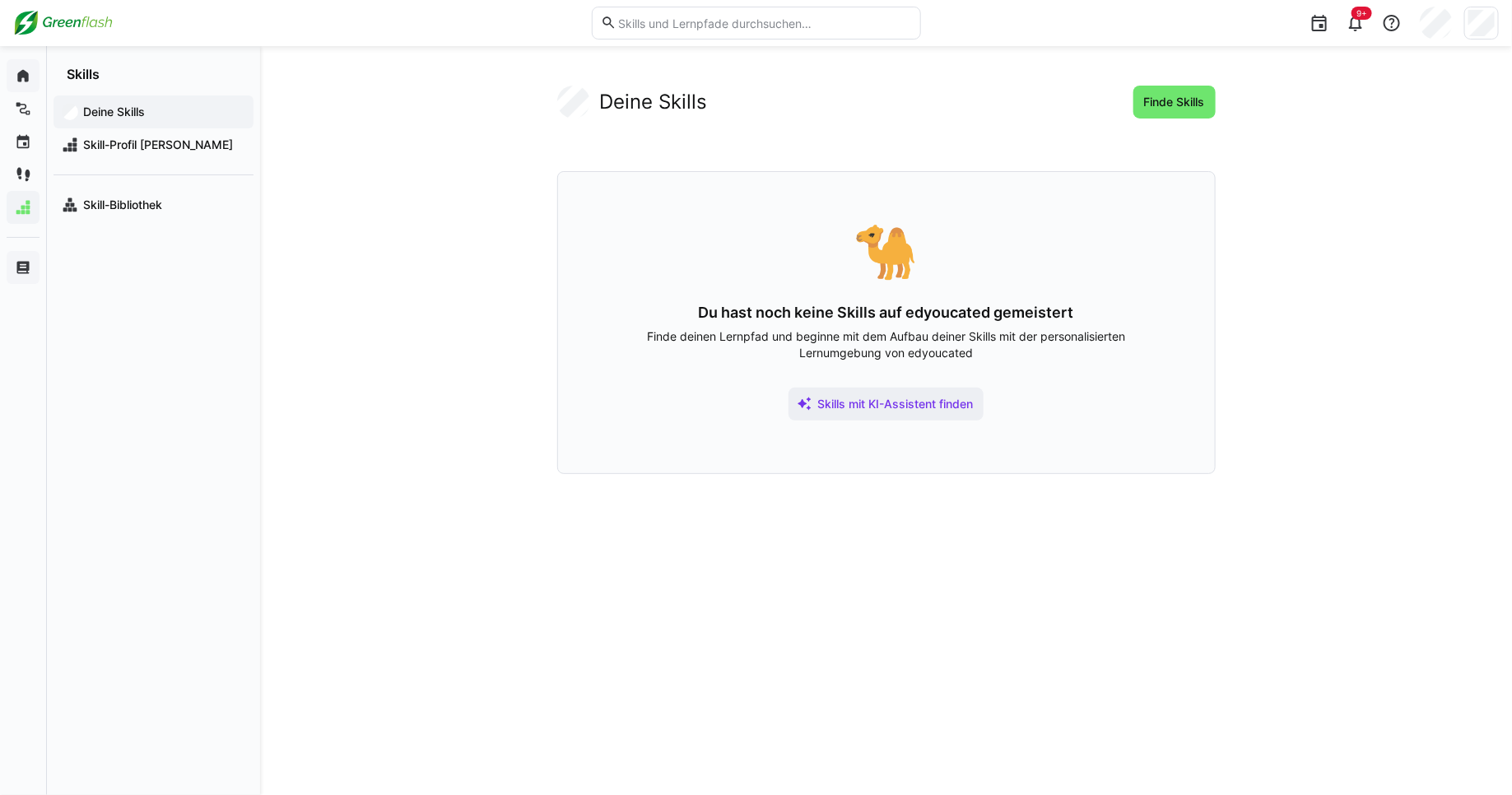
click at [79, 168] on div "Deine Skills Skill-Profil [PERSON_NAME] Skill-Bibliothek" at bounding box center [153, 158] width 213 height 152
click at [92, 211] on span "Skill-Bibliothek" at bounding box center [163, 204] width 164 height 17
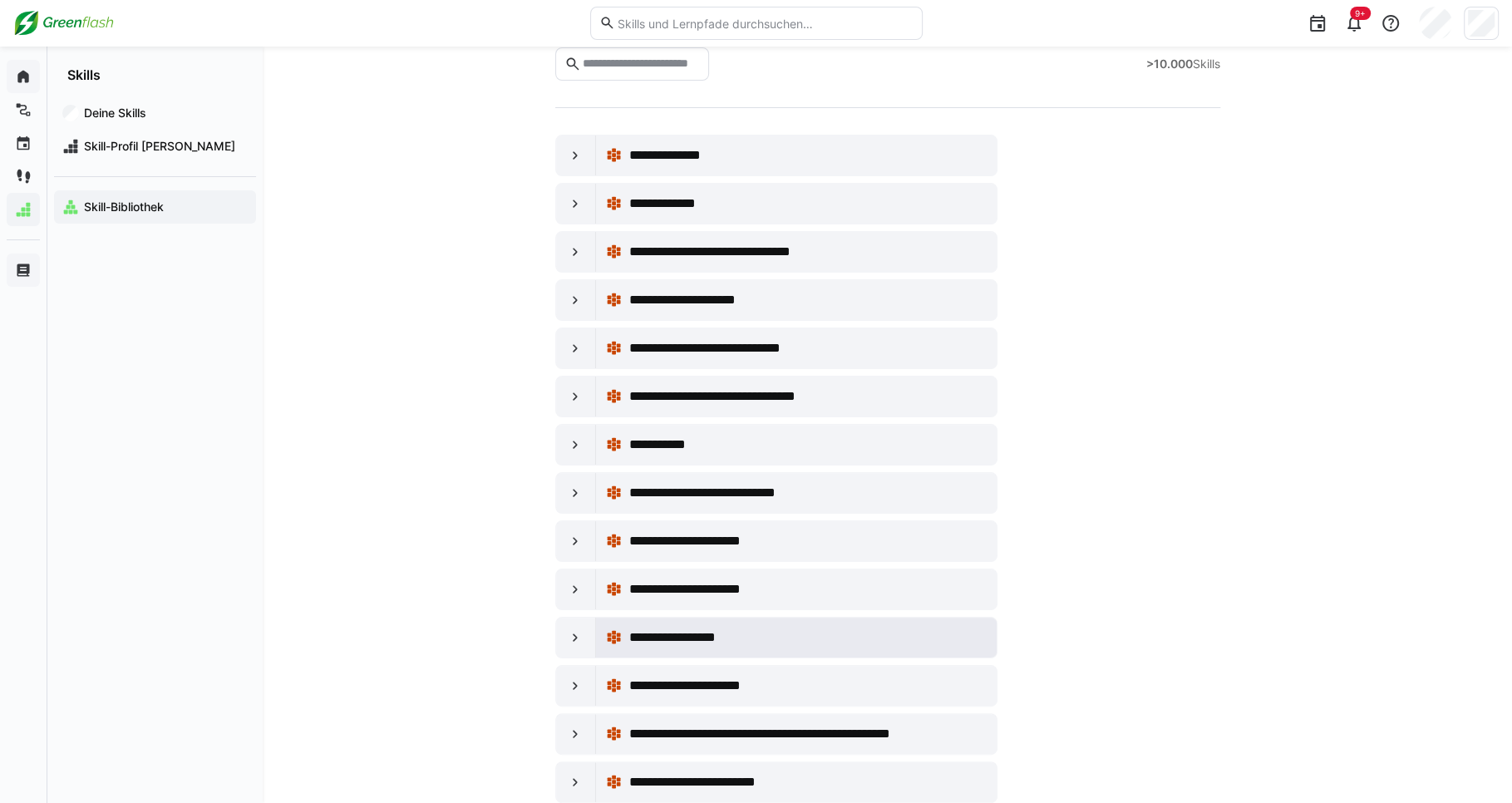
scroll to position [88, 0]
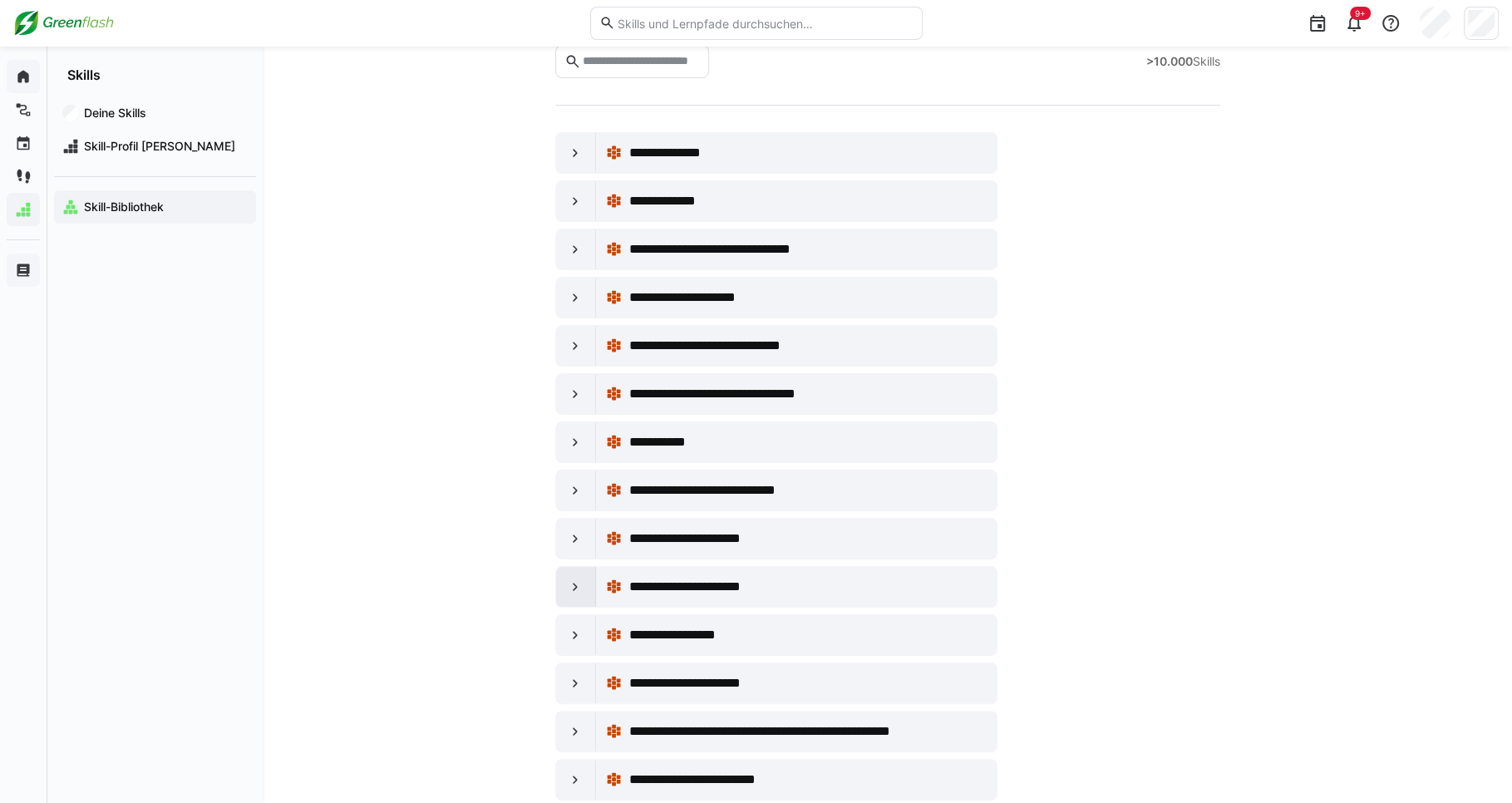
click at [572, 581] on eds-icon at bounding box center [575, 587] width 17 height 17
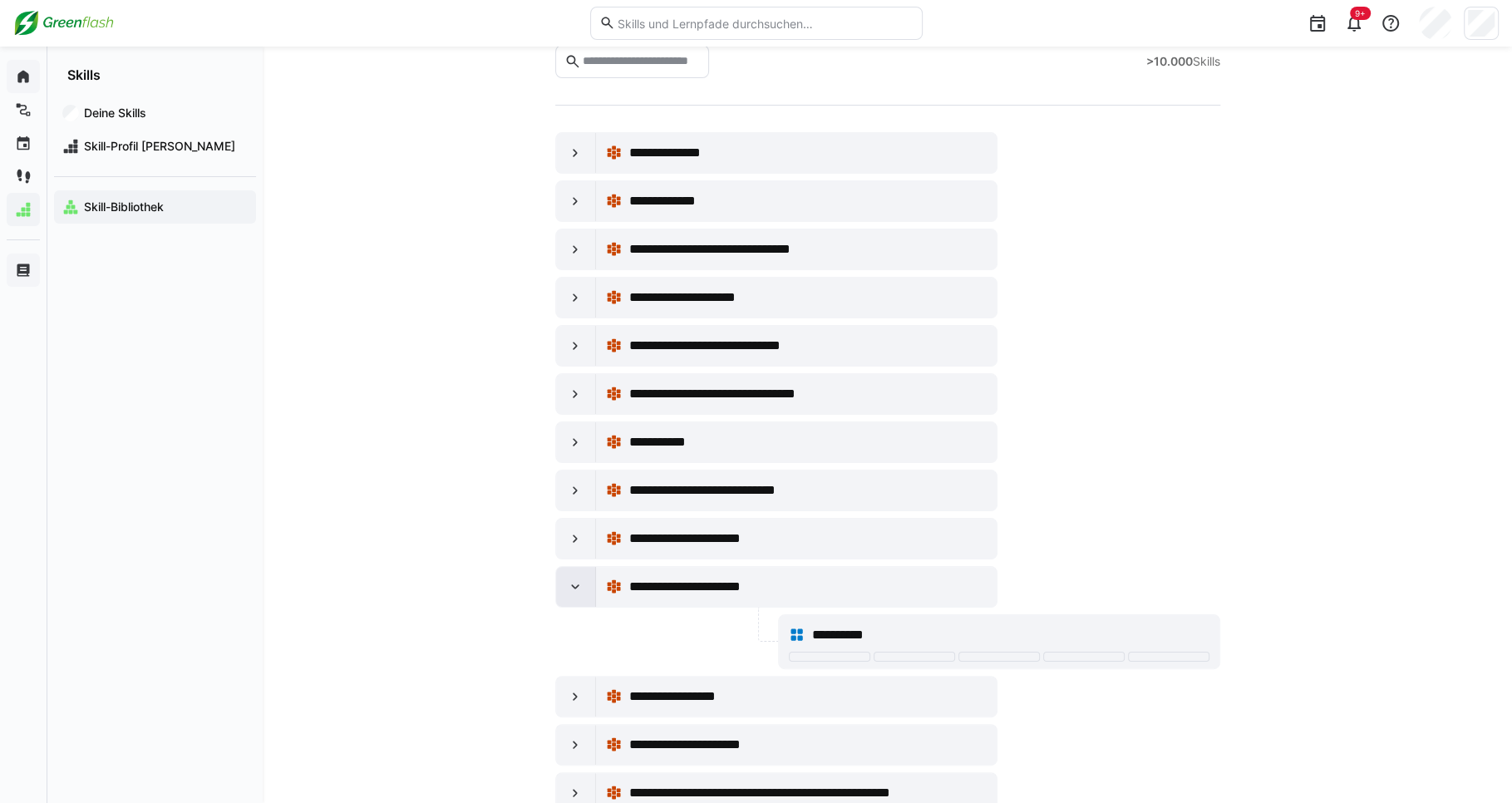
click at [572, 581] on eds-icon at bounding box center [575, 587] width 17 height 17
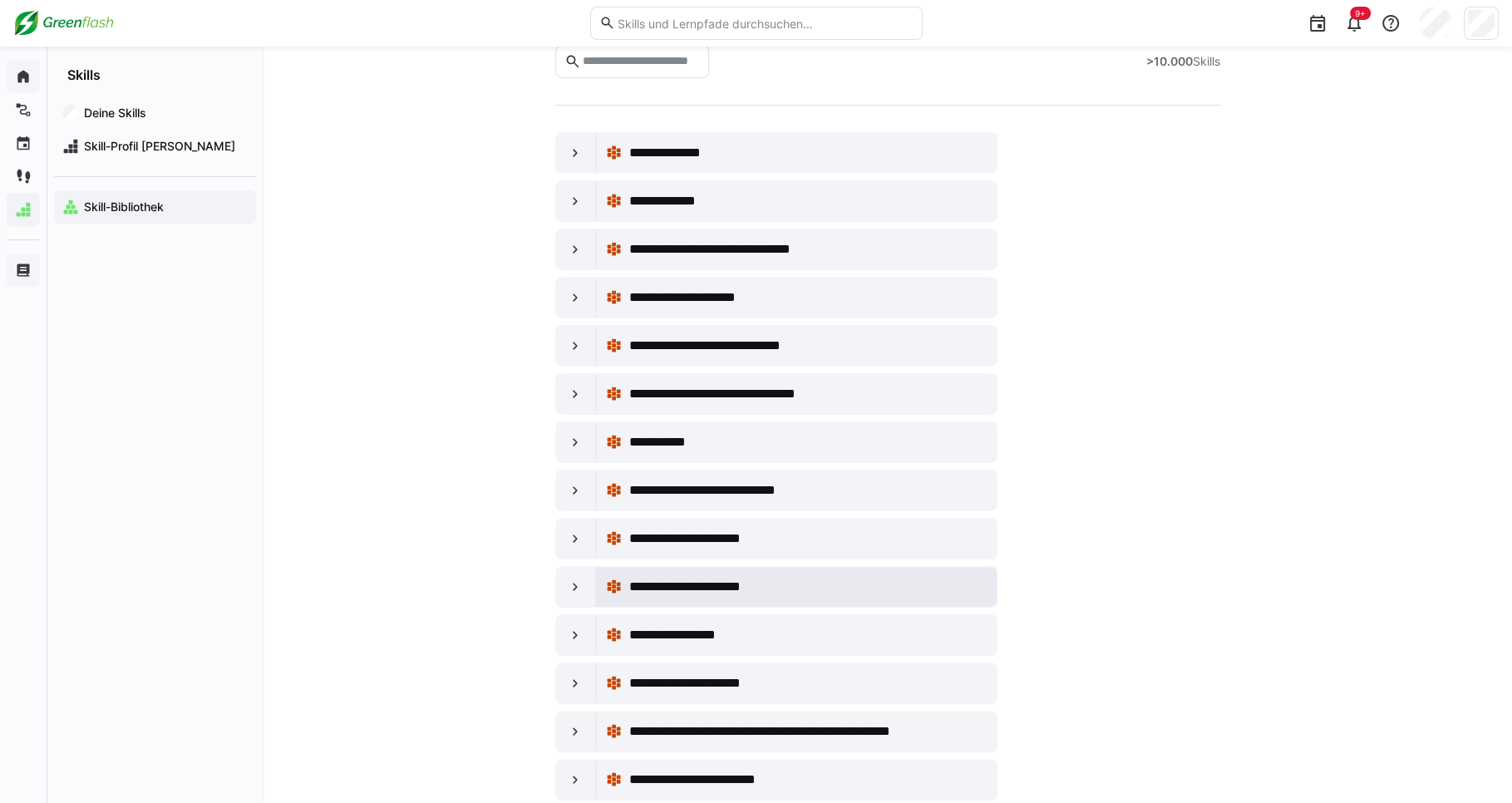
click at [666, 585] on span "**********" at bounding box center [706, 587] width 157 height 20
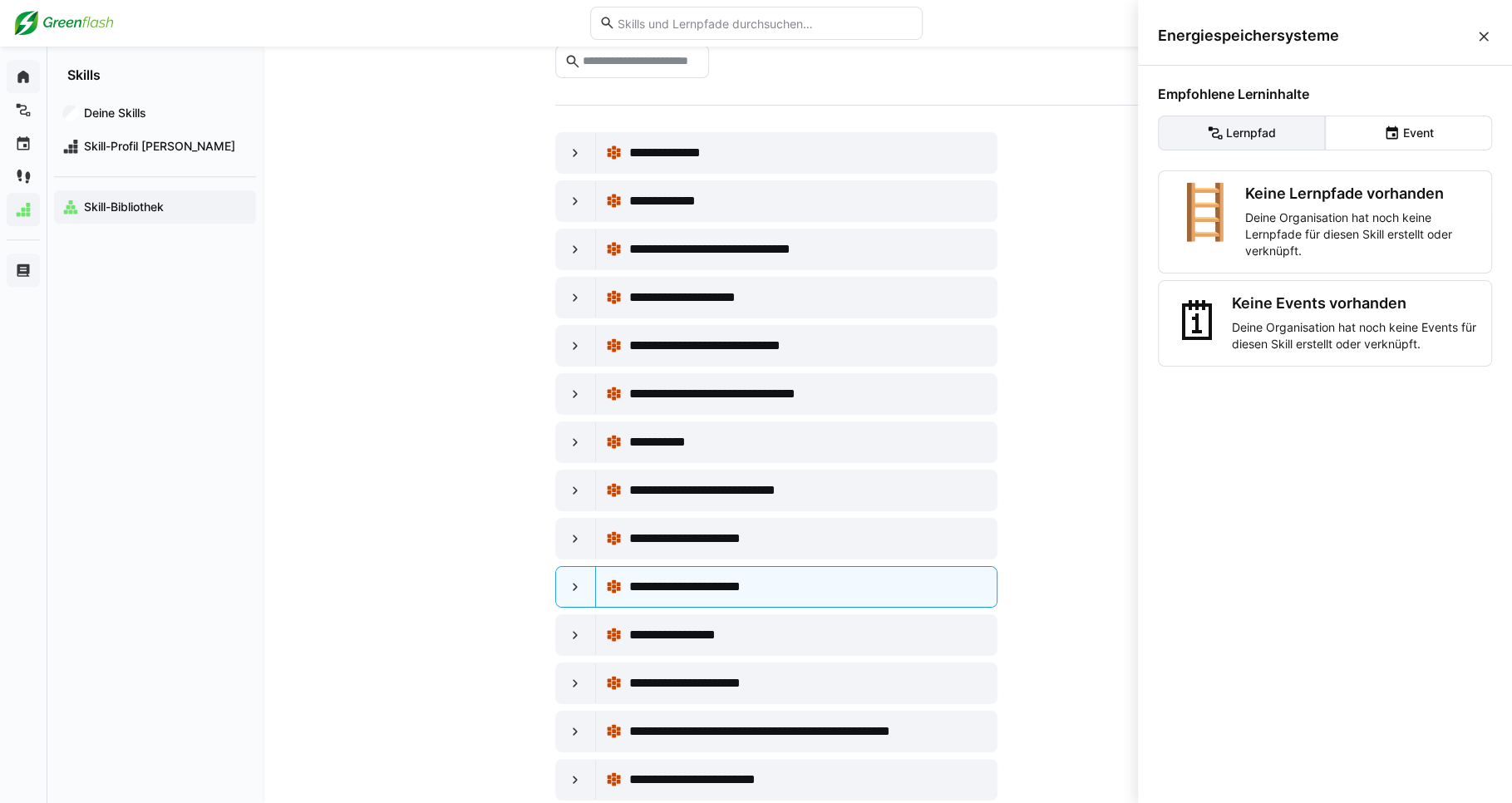
click at [1245, 138] on eds-button-option "Lernpfad" at bounding box center [1241, 134] width 167 height 35
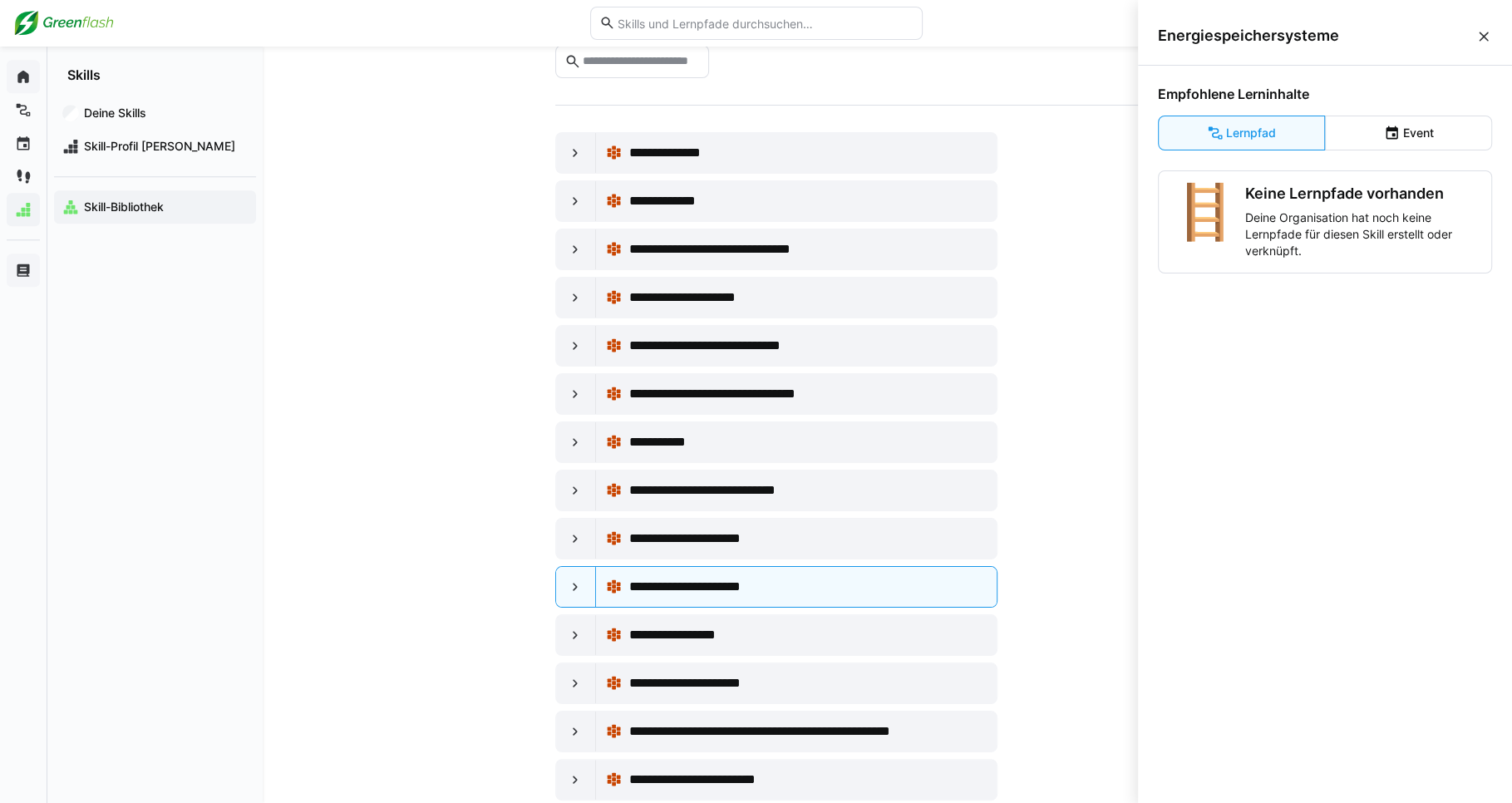
click at [1476, 39] on eds-icon at bounding box center [1483, 36] width 17 height 17
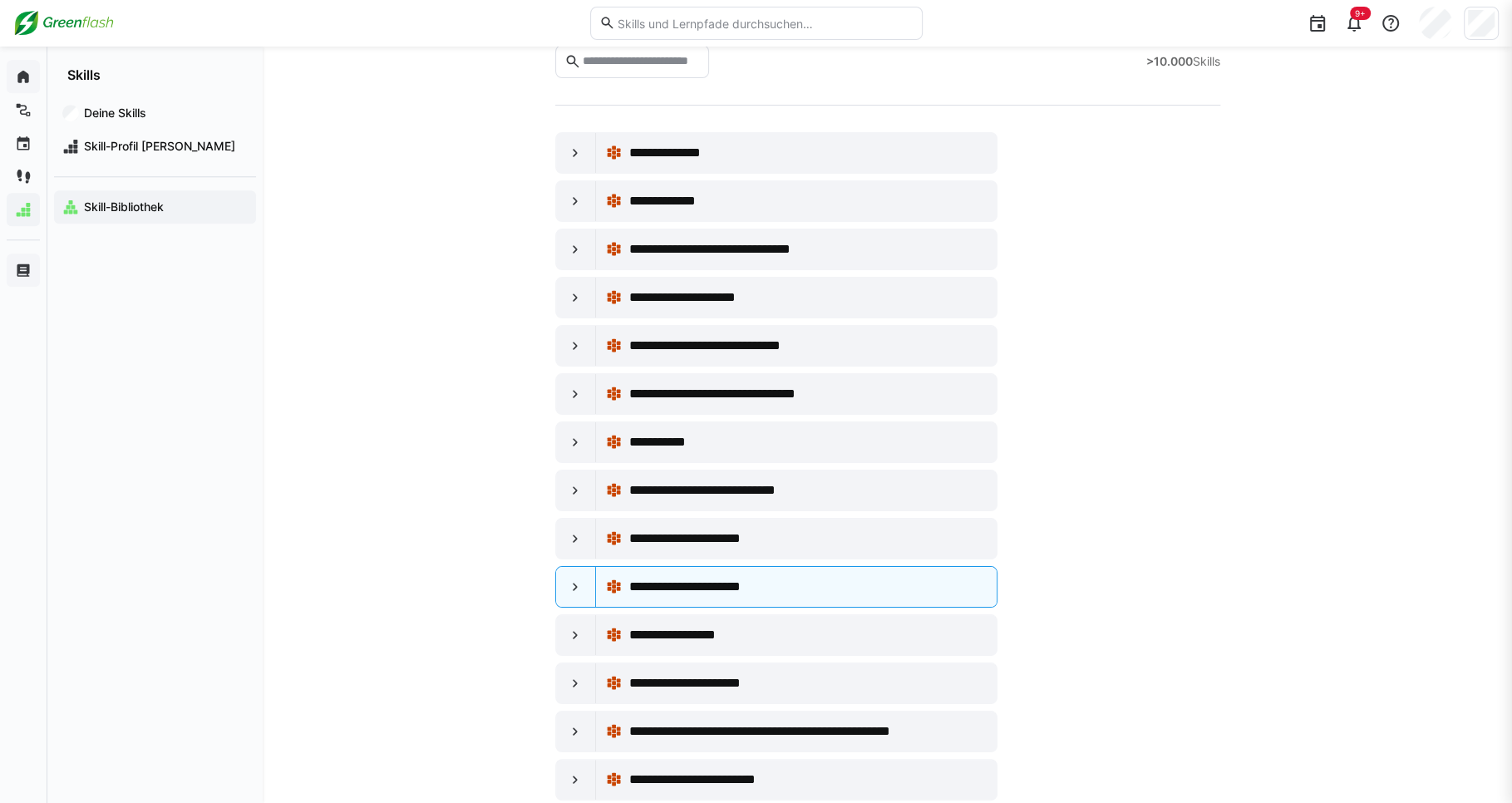
scroll to position [88, 0]
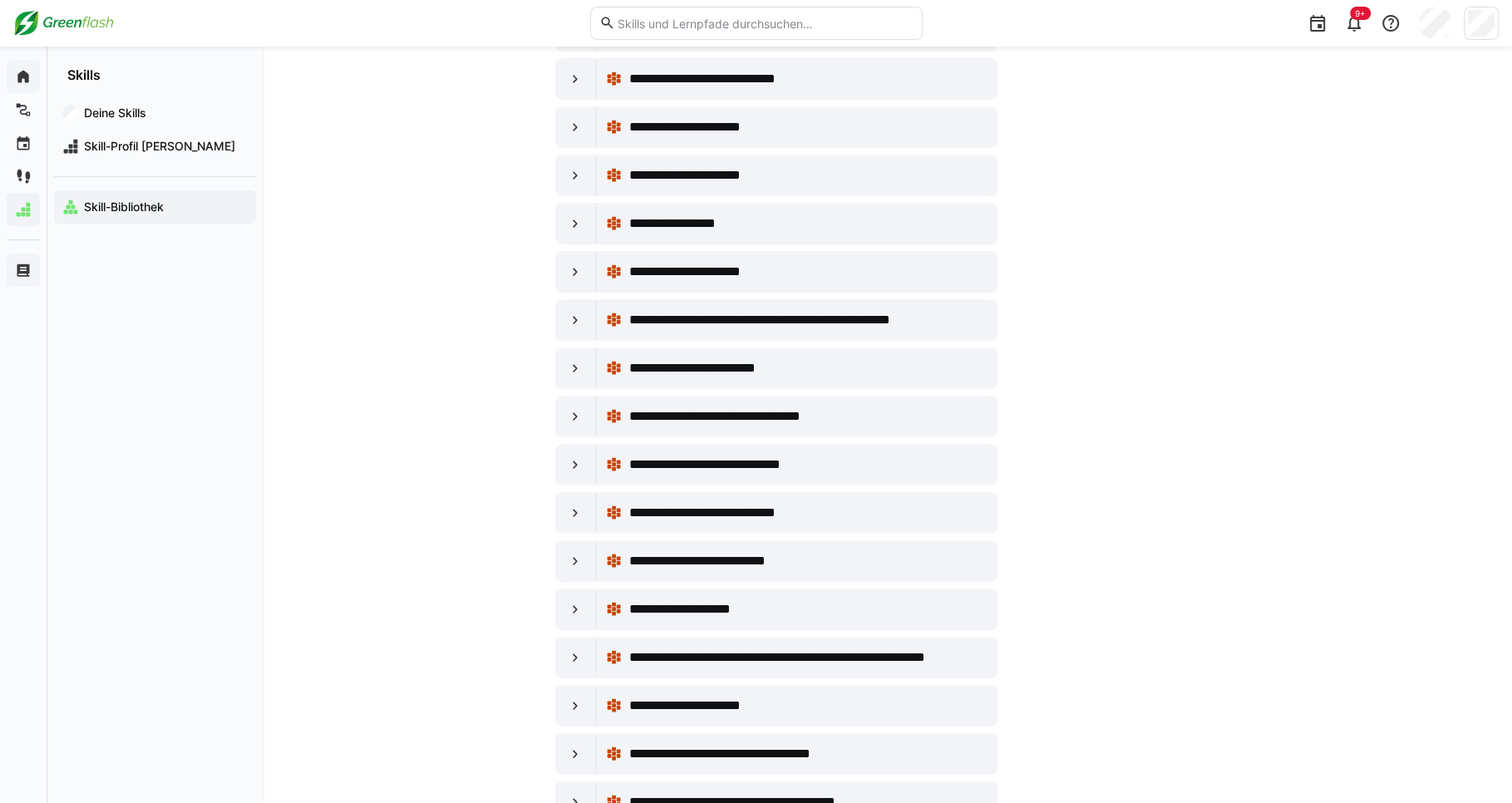
scroll to position [447, 0]
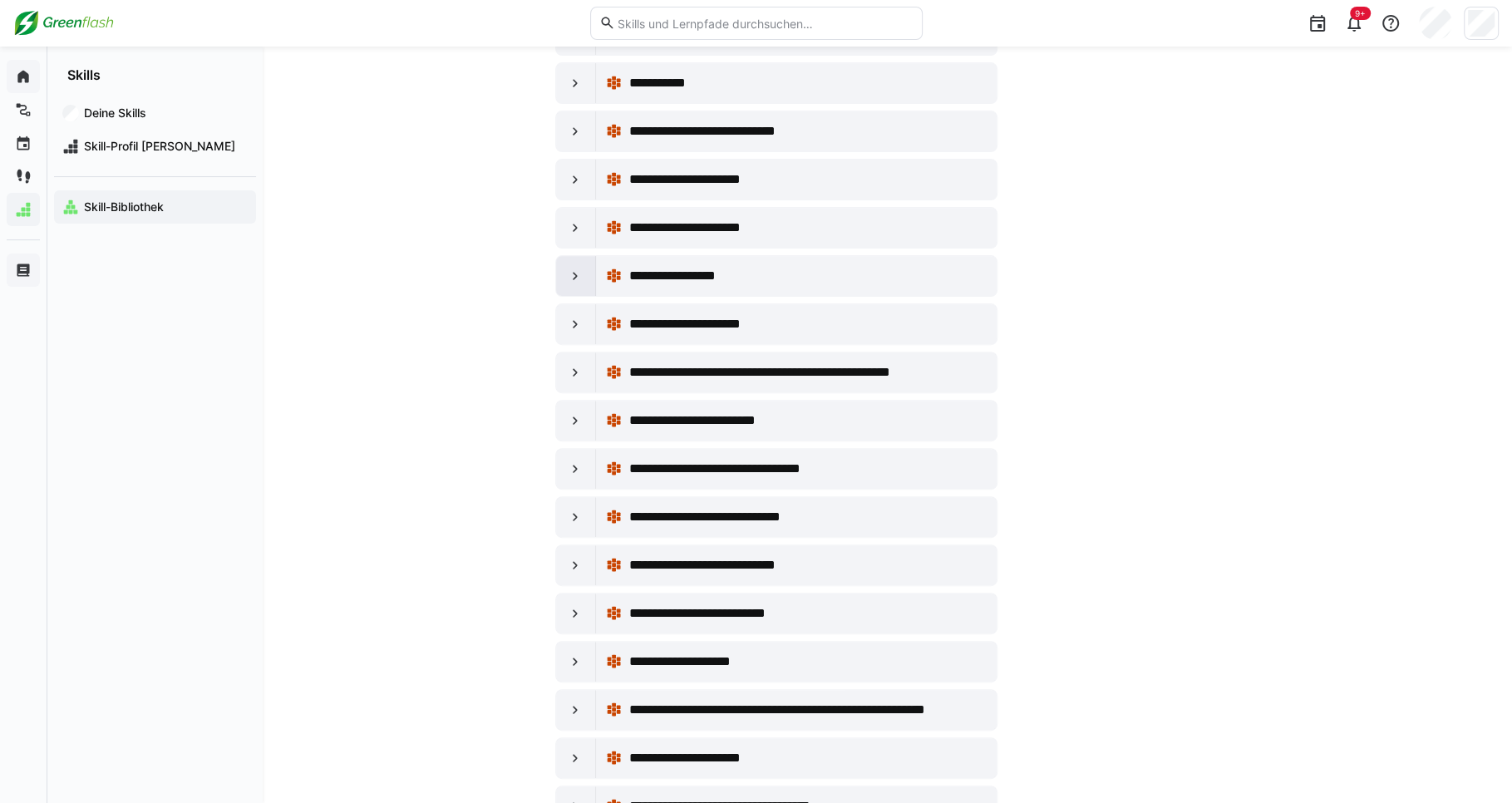
click at [579, 271] on eds-icon at bounding box center [575, 276] width 17 height 17
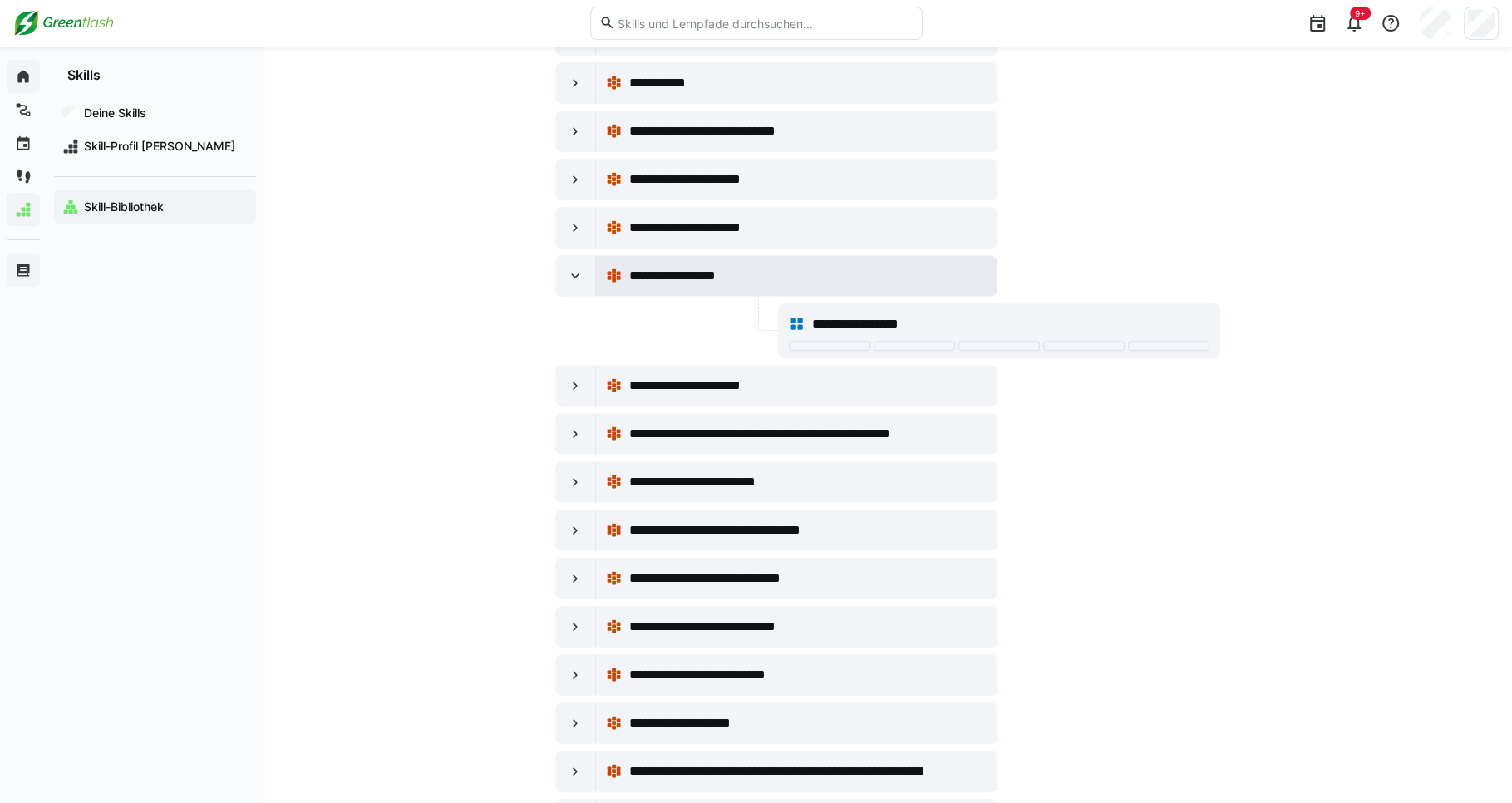
click at [776, 273] on div "**********" at bounding box center [807, 276] width 358 height 20
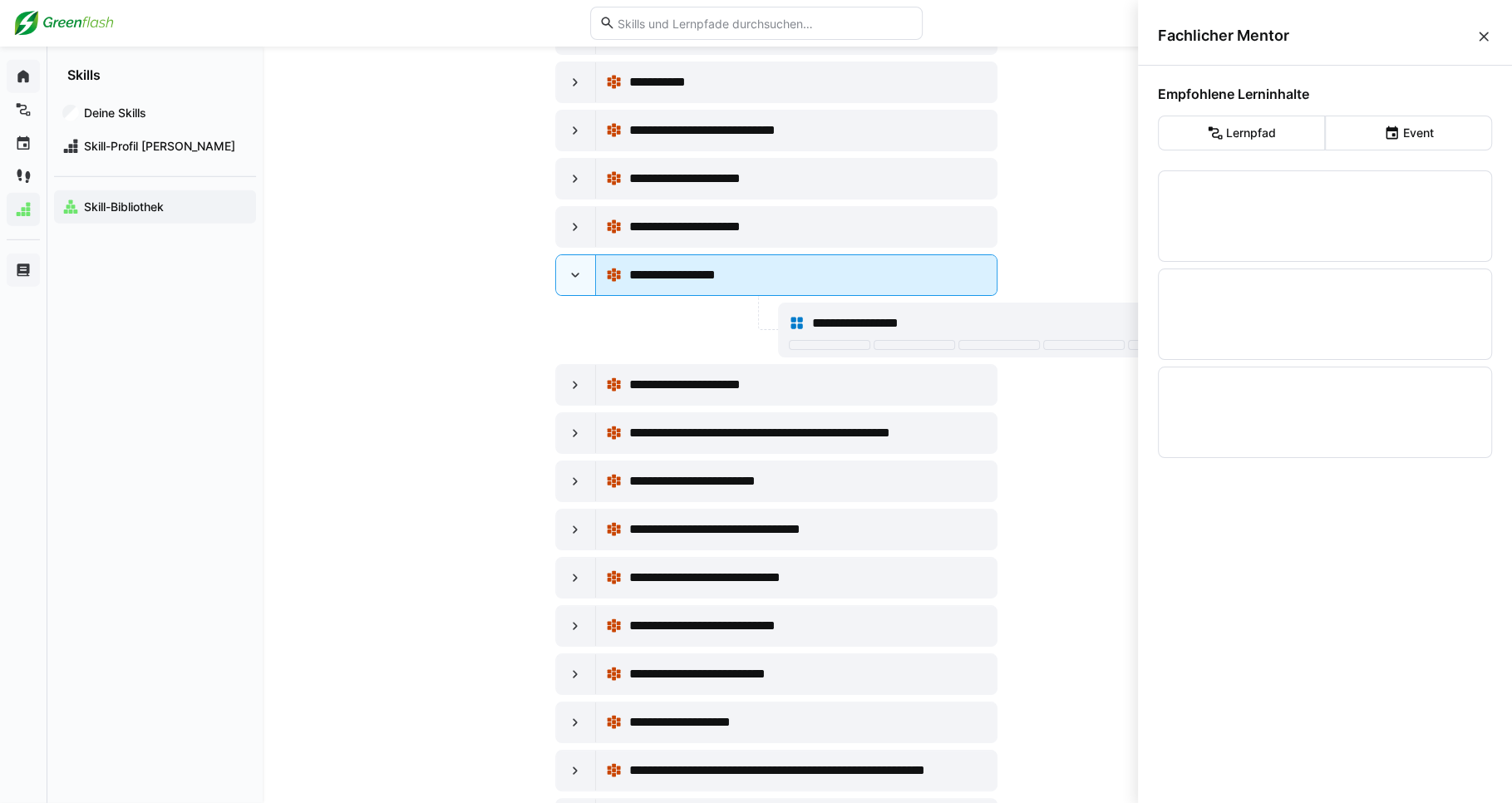
scroll to position [0, 0]
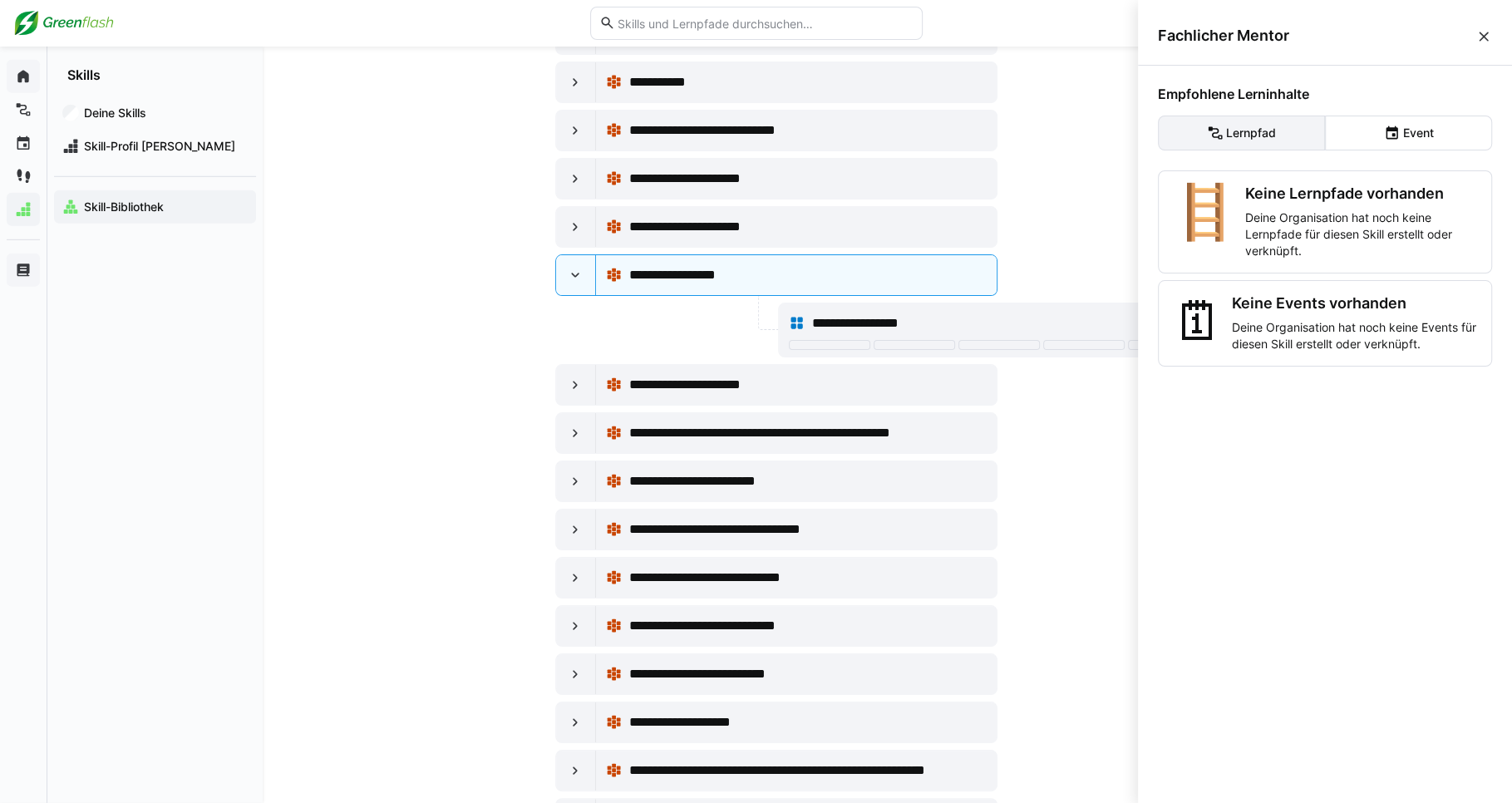
click at [1273, 124] on eds-button-option "Lernpfad" at bounding box center [1241, 134] width 167 height 35
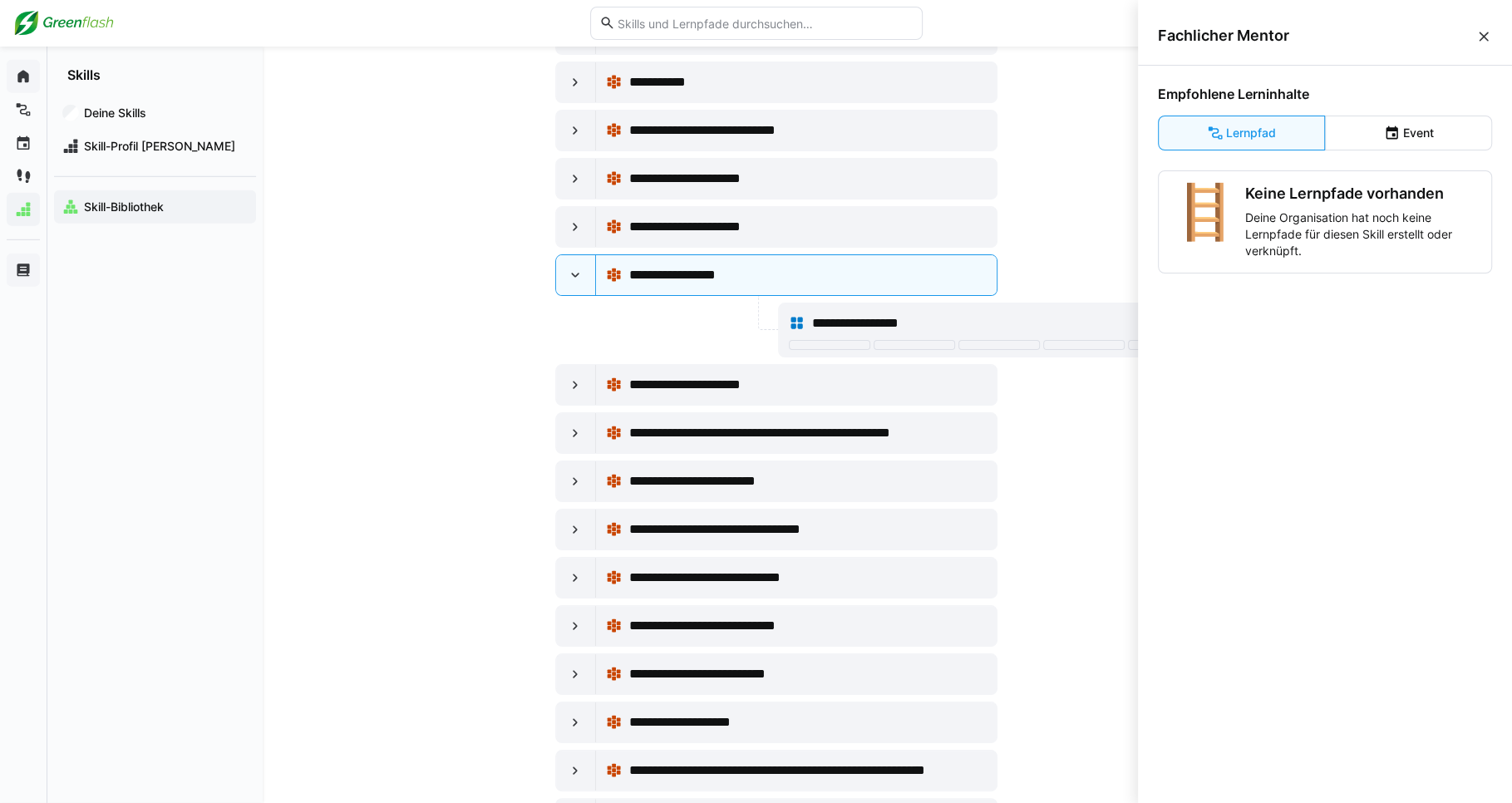
click at [1479, 23] on div "Fachlicher Mentor" at bounding box center [1325, 36] width 374 height 59
click at [1482, 35] on eds-icon at bounding box center [1483, 36] width 17 height 17
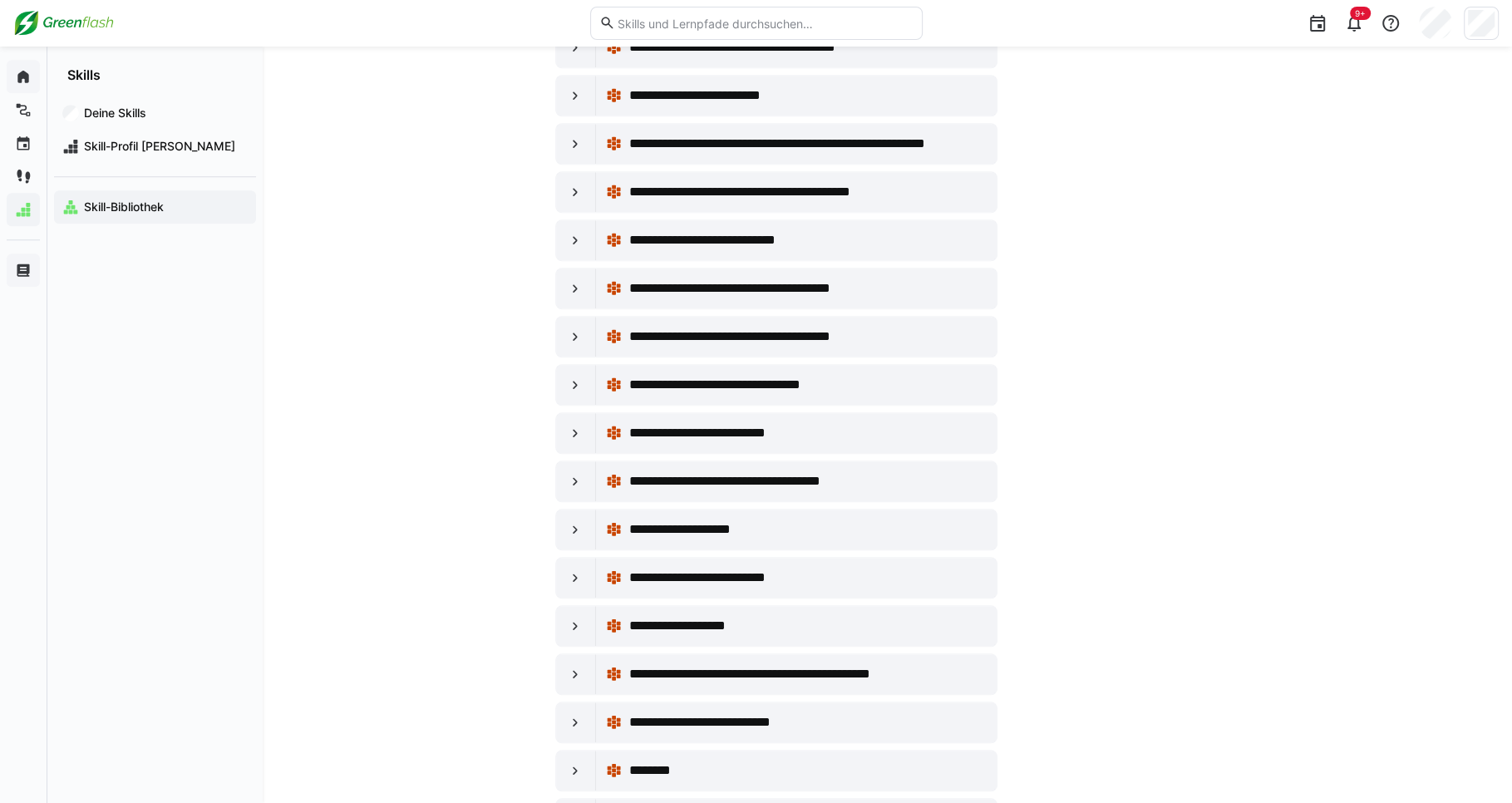
scroll to position [1299, 0]
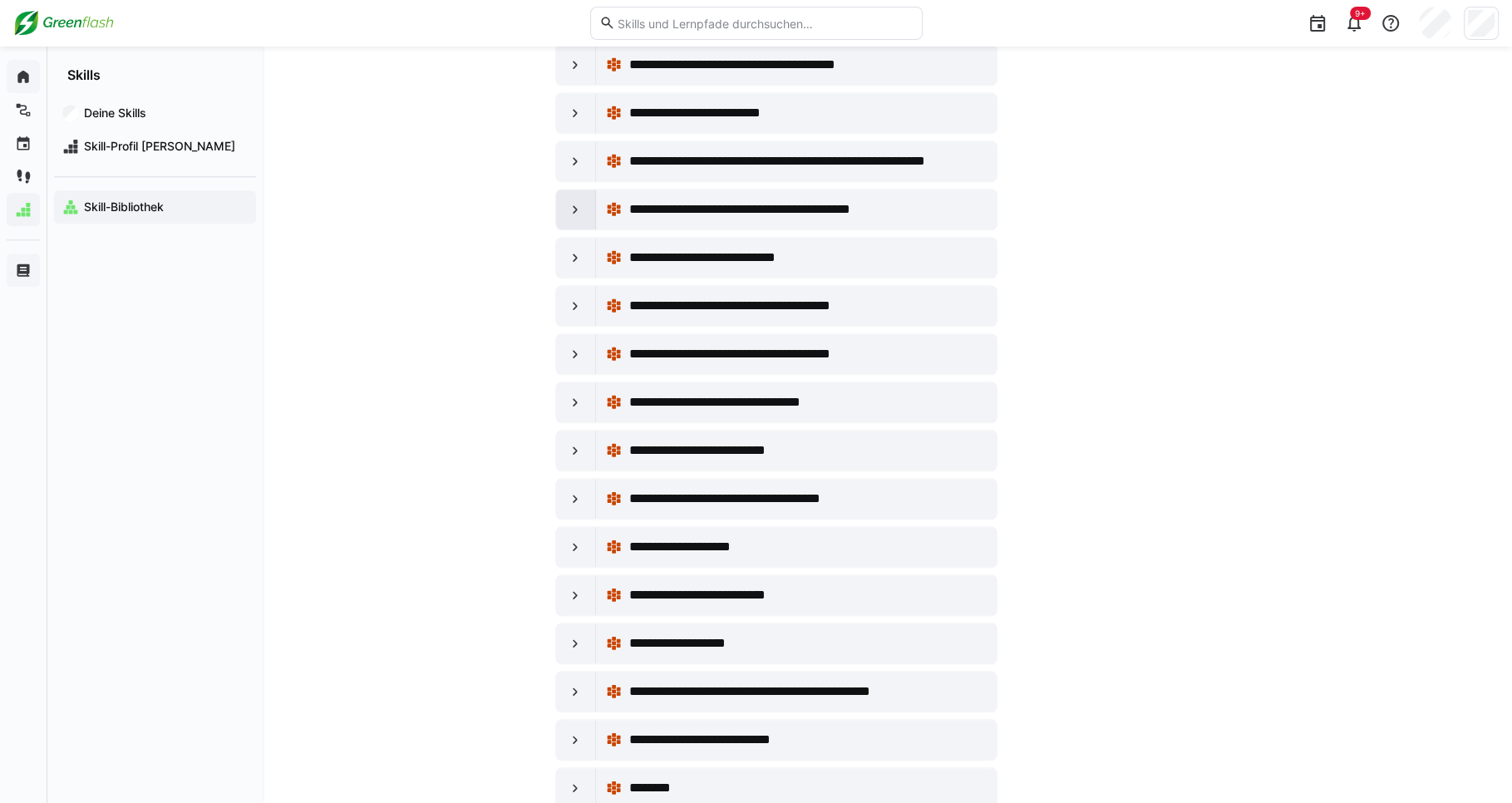
click at [580, 201] on div at bounding box center [575, 209] width 40 height 40
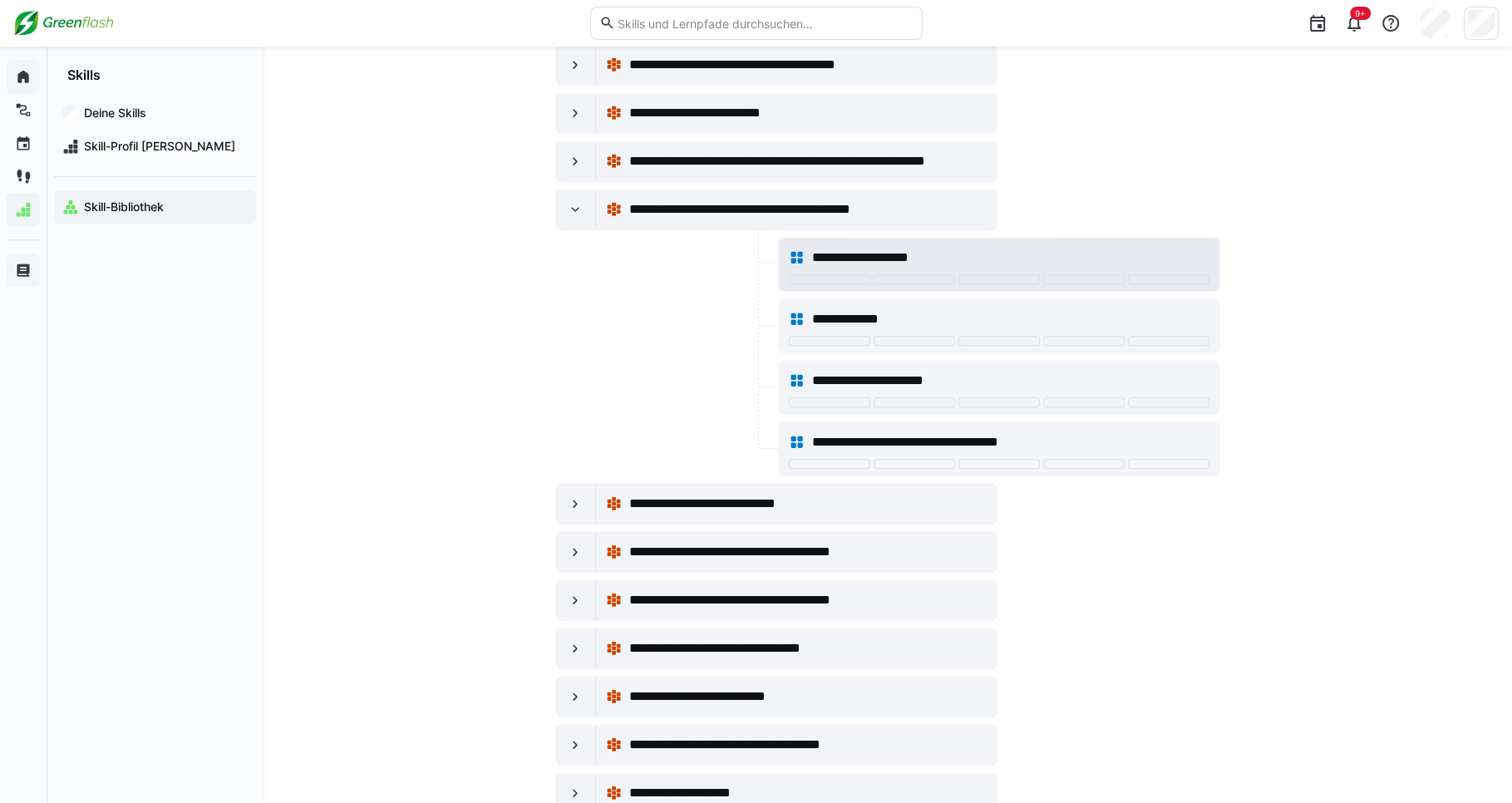
click at [907, 248] on span "**********" at bounding box center [876, 257] width 131 height 20
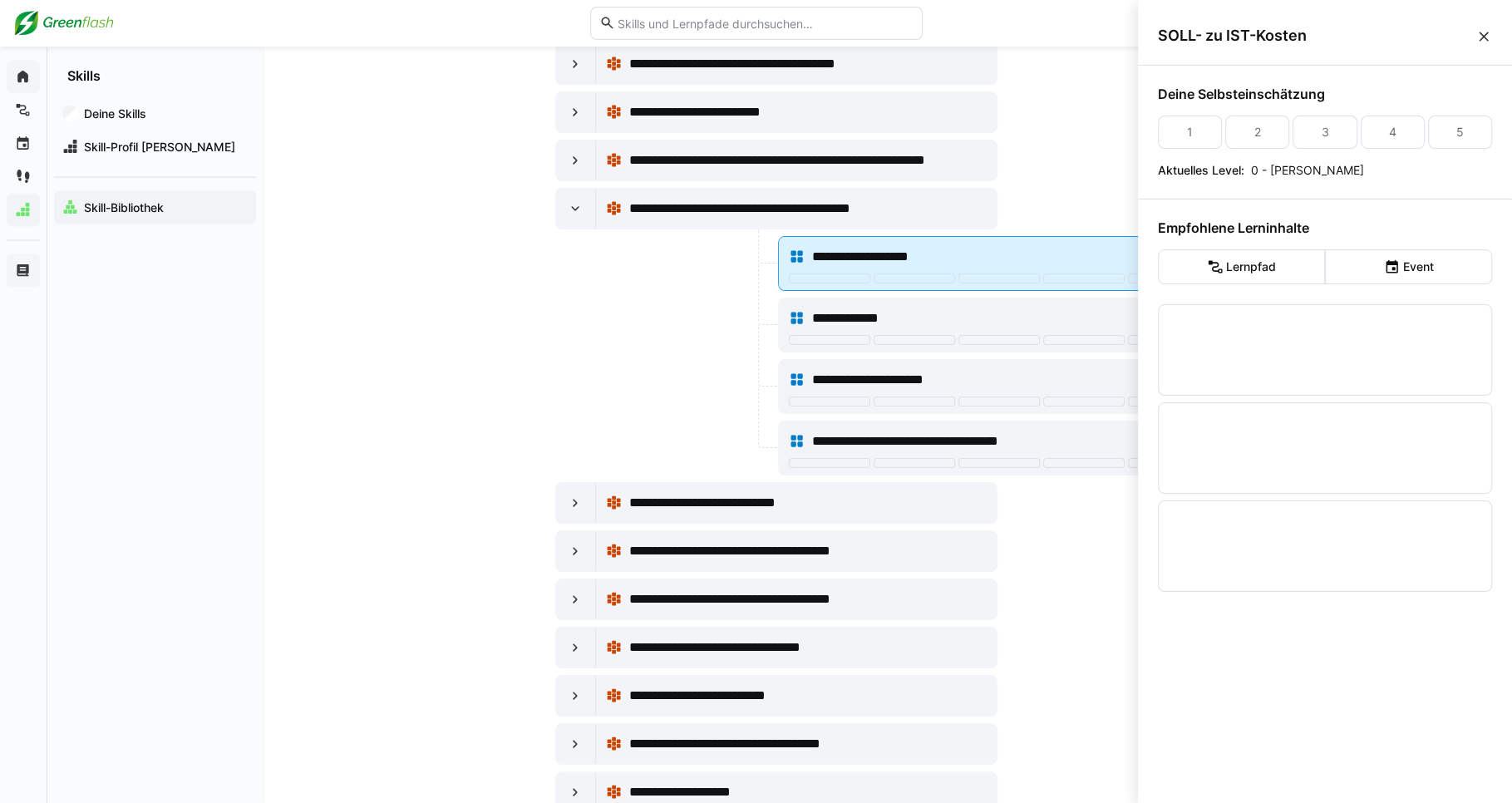
scroll to position [0, 0]
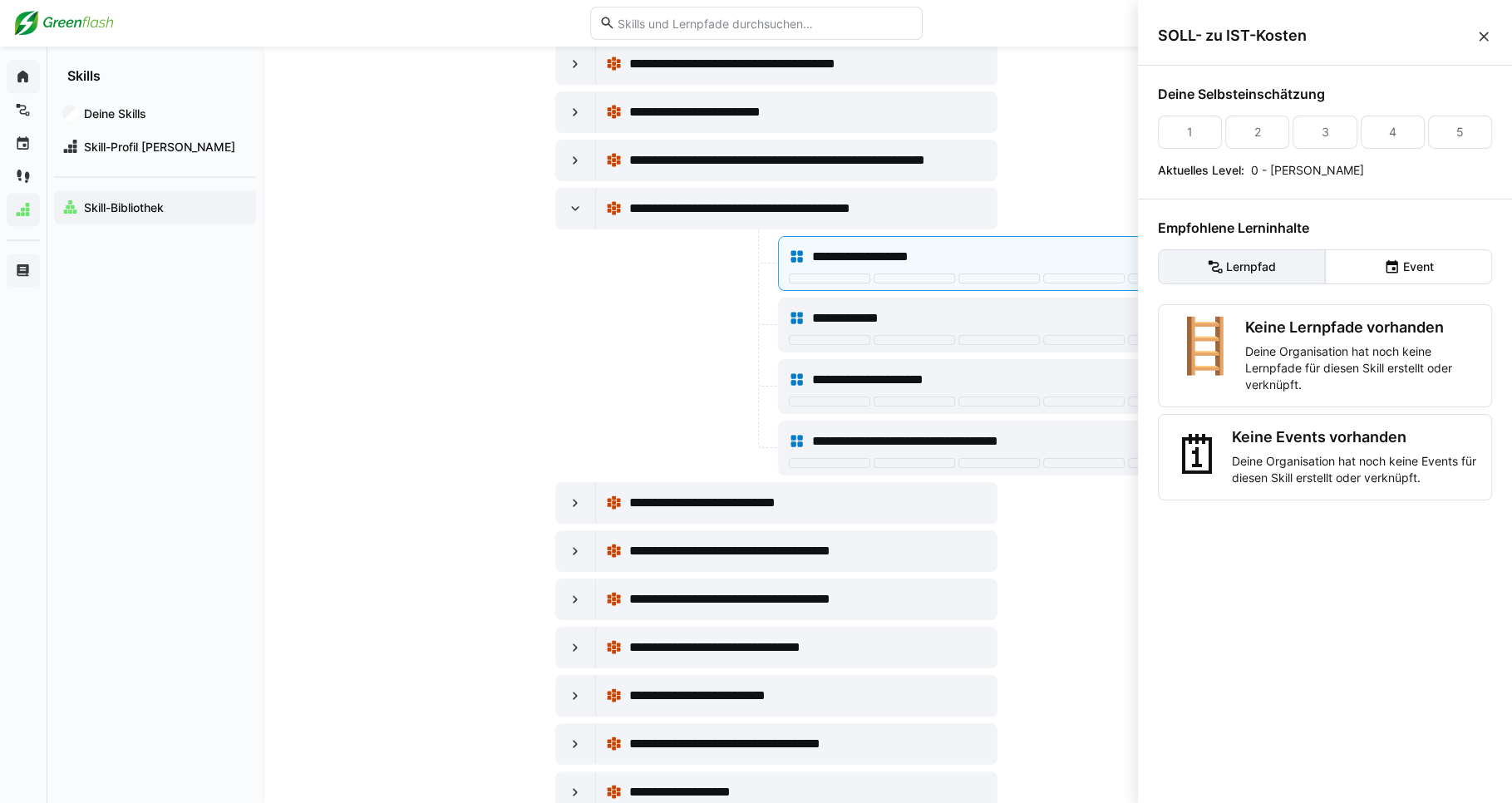
click at [1233, 262] on eds-button-option "Lernpfad" at bounding box center [1241, 267] width 167 height 35
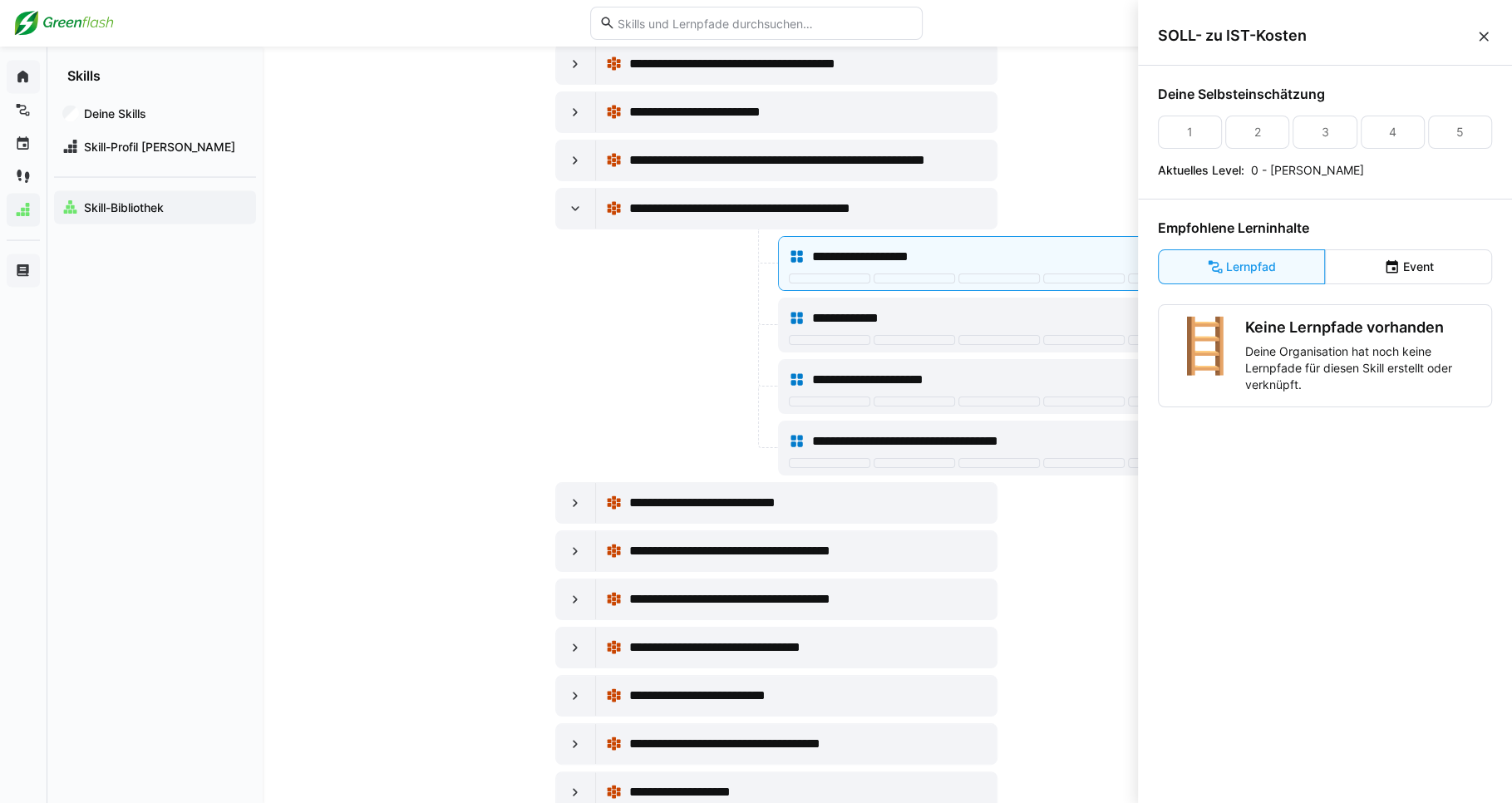
click at [1489, 40] on eds-icon at bounding box center [1483, 36] width 17 height 17
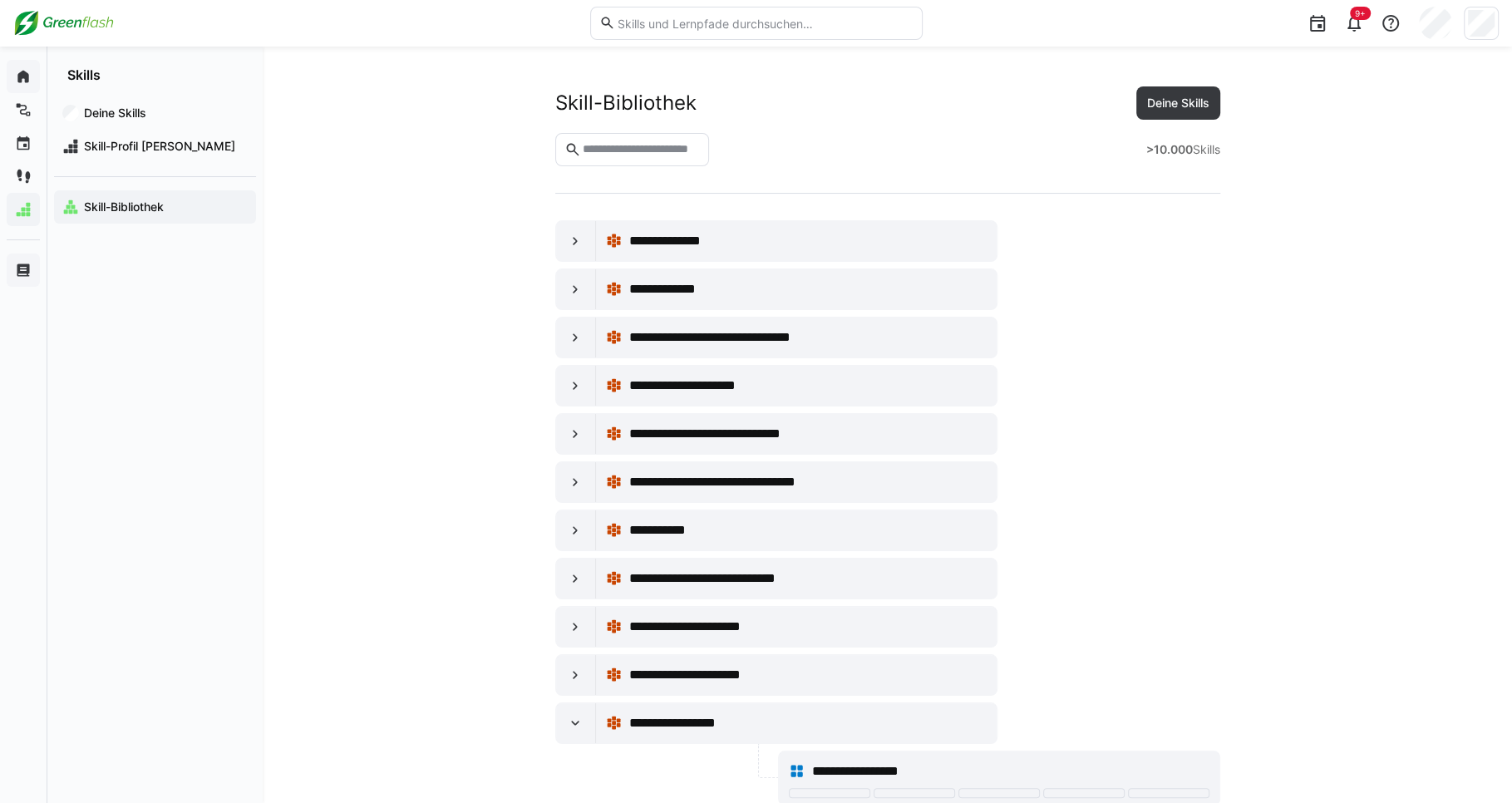
scroll to position [1299, 0]
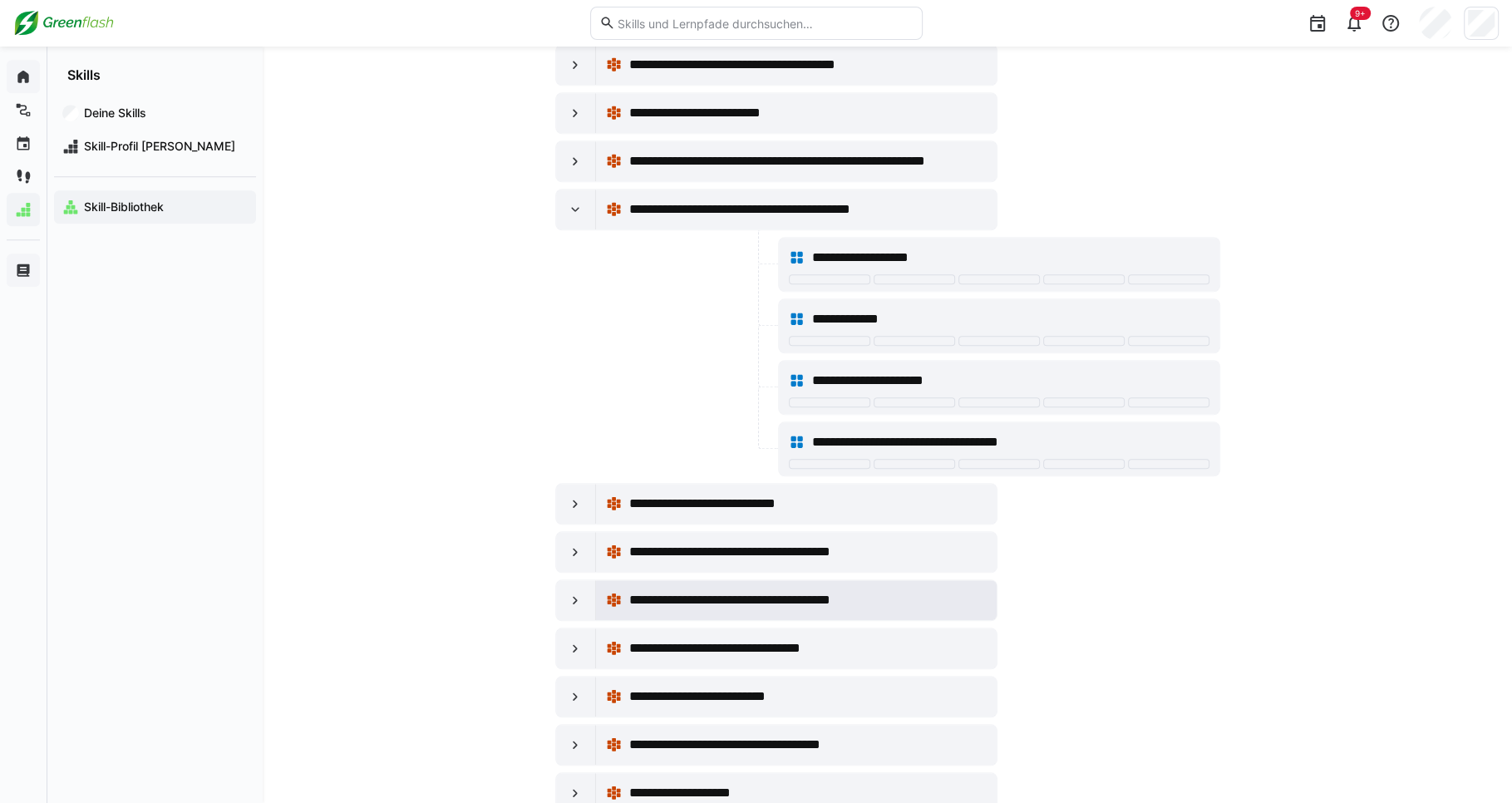
click at [979, 590] on div "**********" at bounding box center [807, 600] width 358 height 20
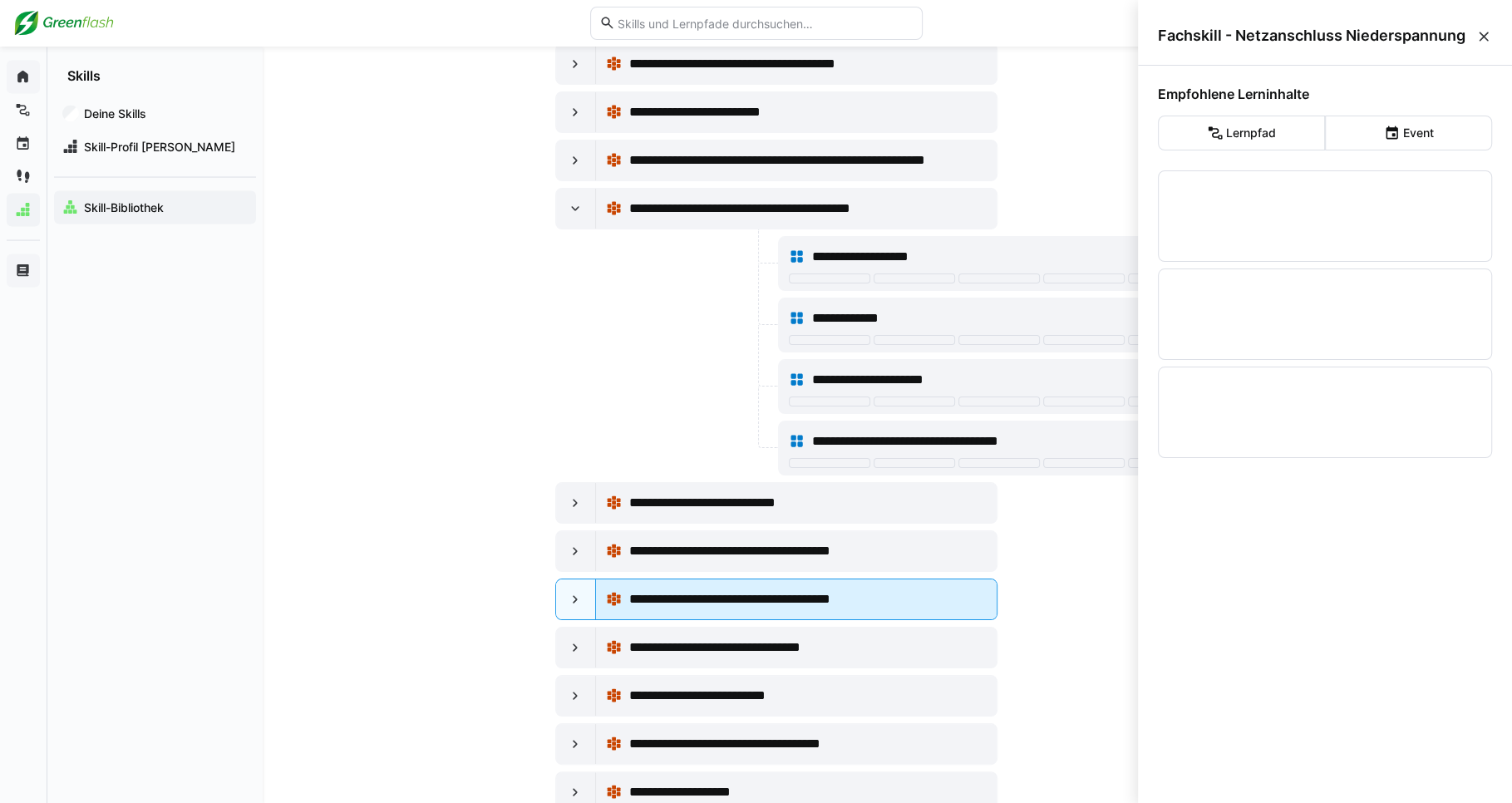
scroll to position [0, 0]
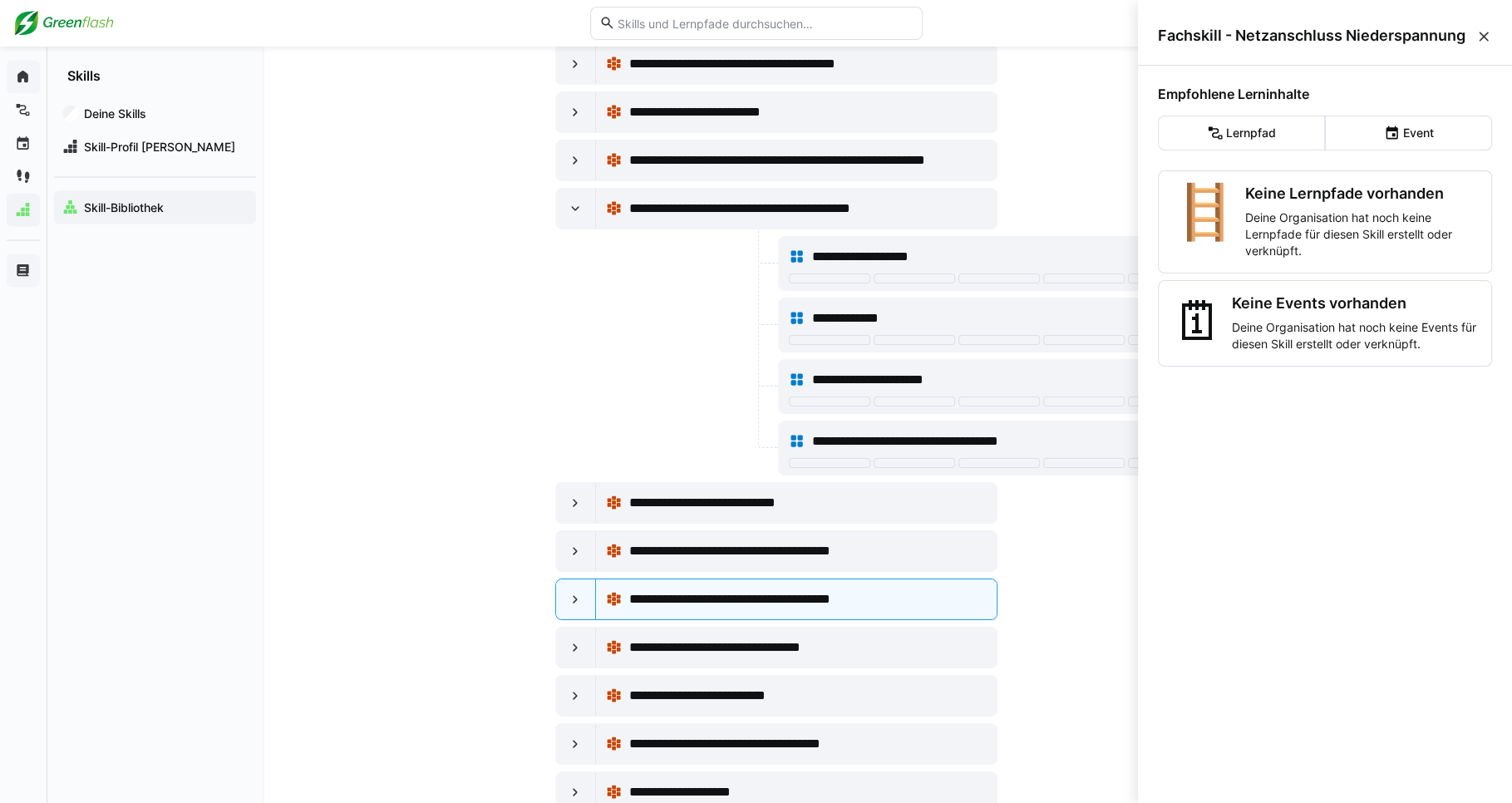
click at [1491, 35] on div "Fachskill - Netzanschluss Niederspannung" at bounding box center [1325, 36] width 374 height 59
click at [1481, 34] on eds-icon at bounding box center [1483, 36] width 17 height 17
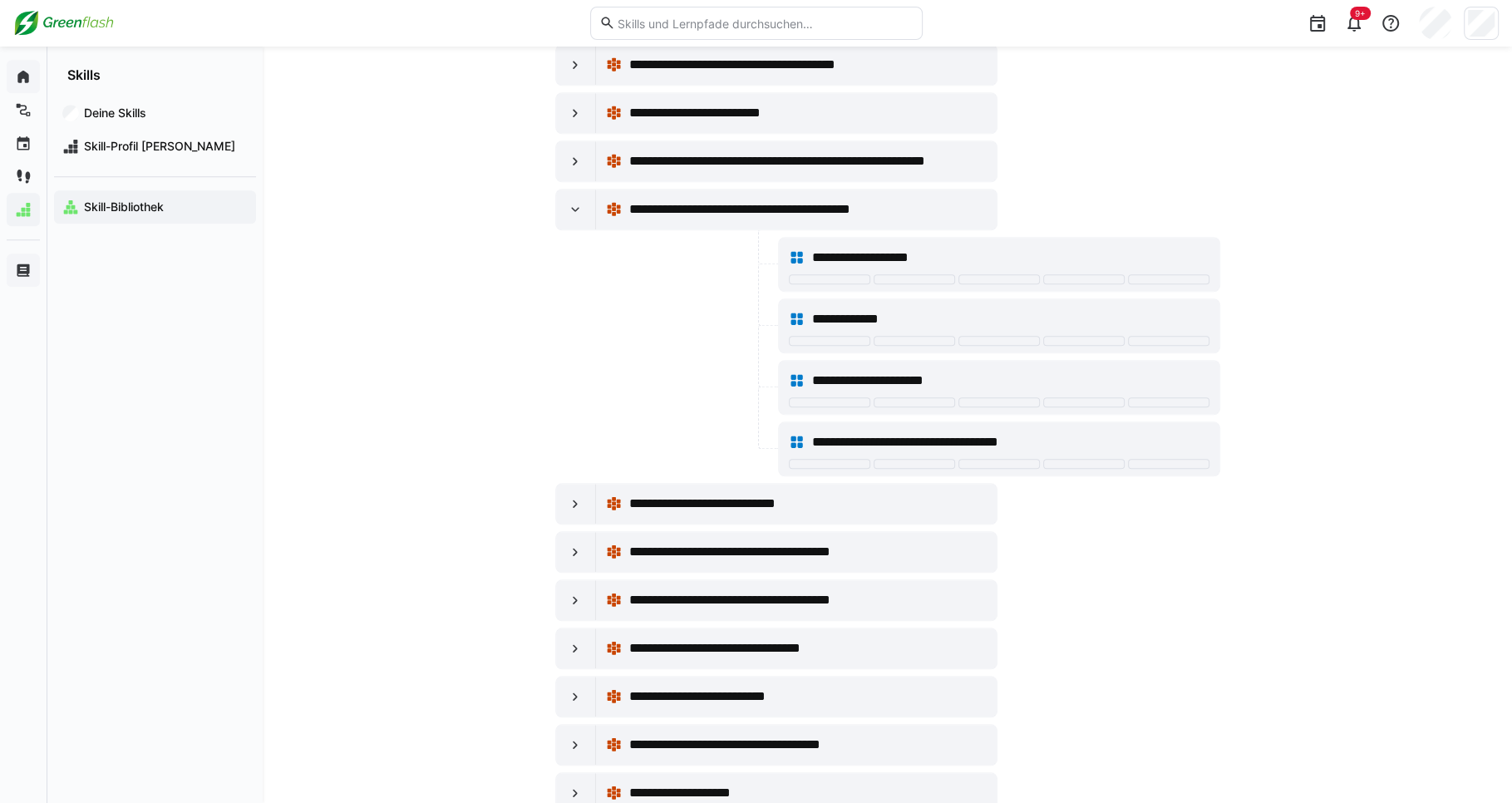
click at [1186, 601] on div "**********" at bounding box center [887, 687] width 665 height 3531
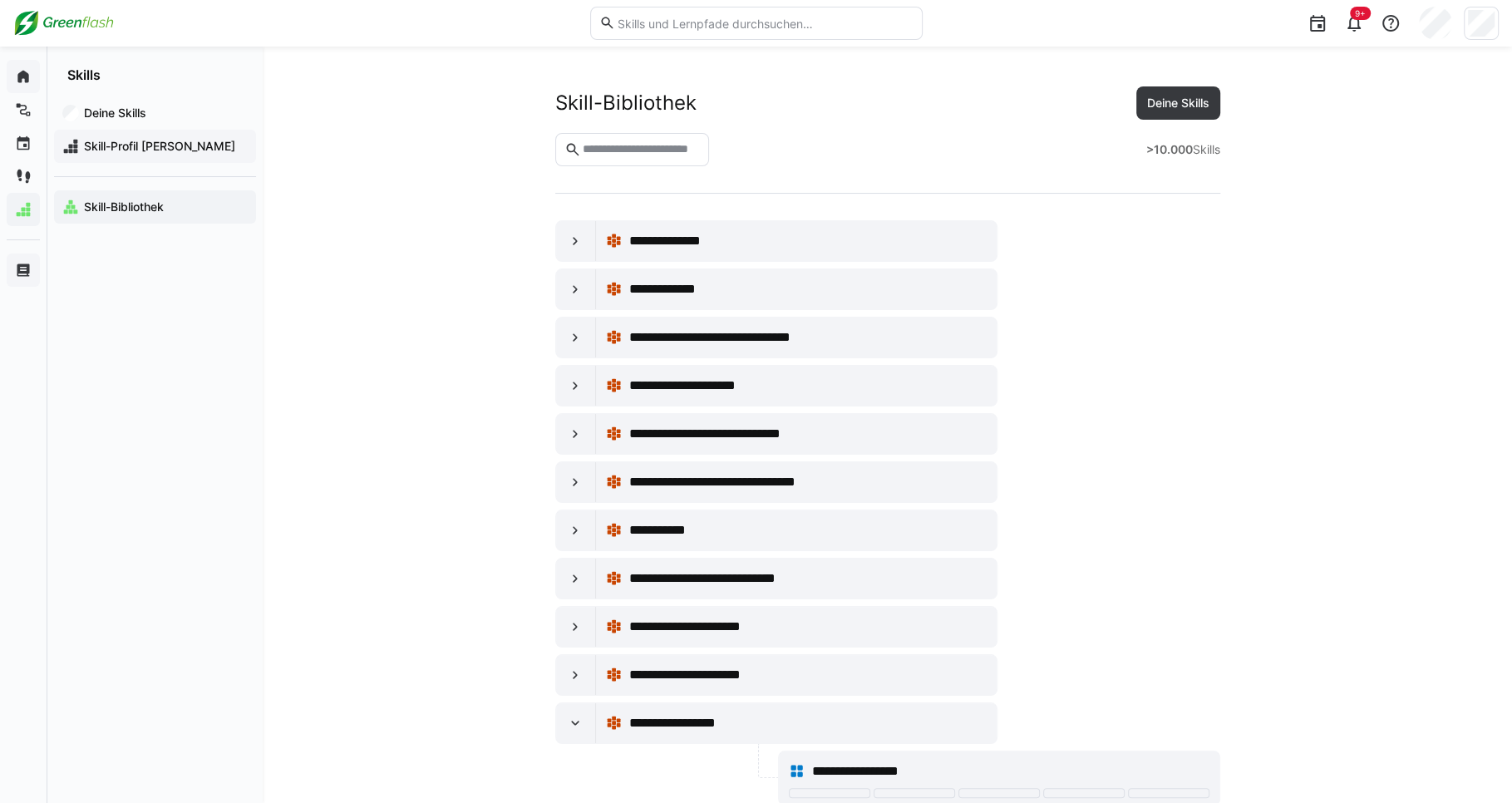
click at [192, 145] on span "Skill-Profil [PERSON_NAME]" at bounding box center [164, 146] width 166 height 17
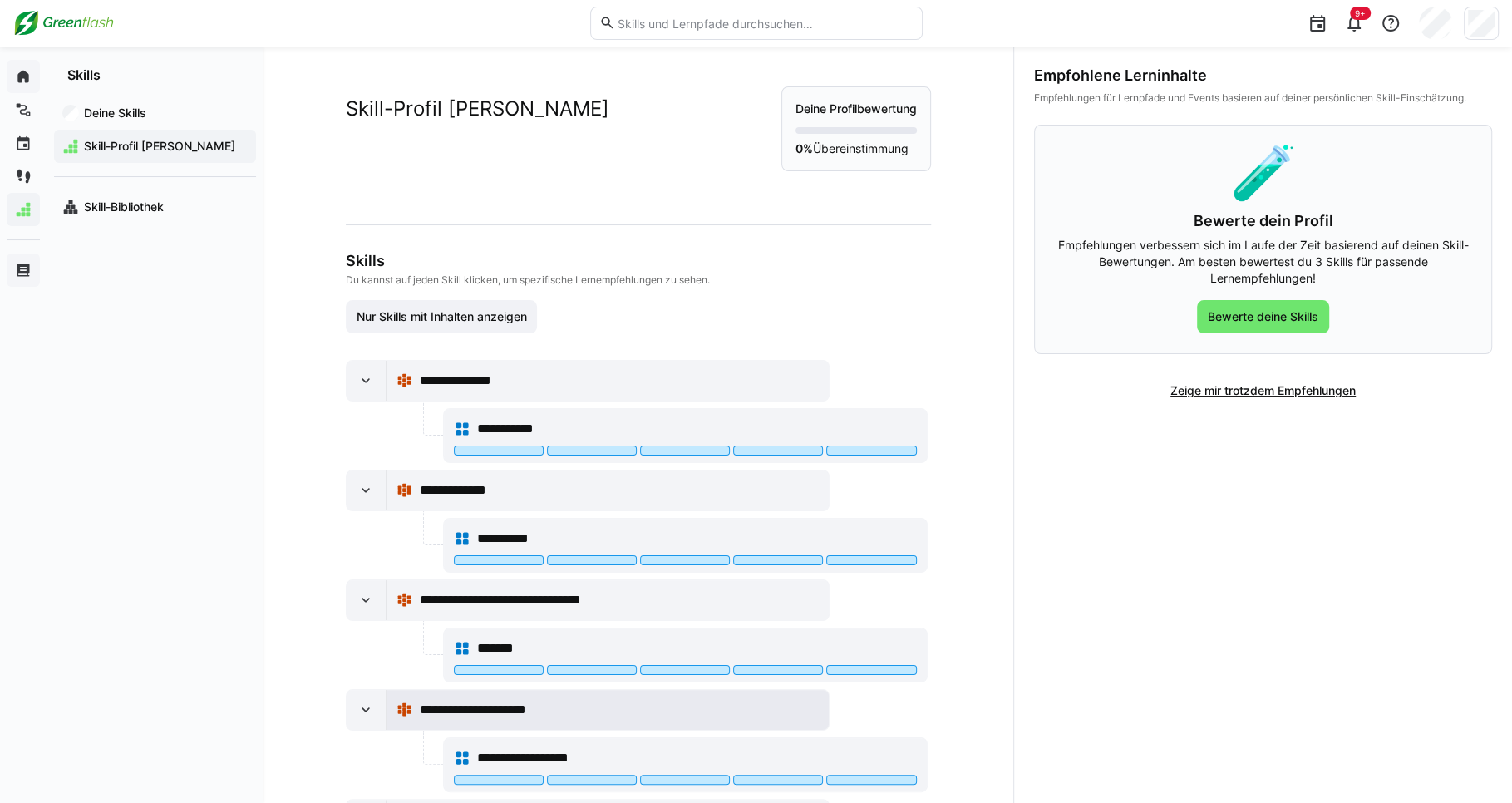
scroll to position [239, 0]
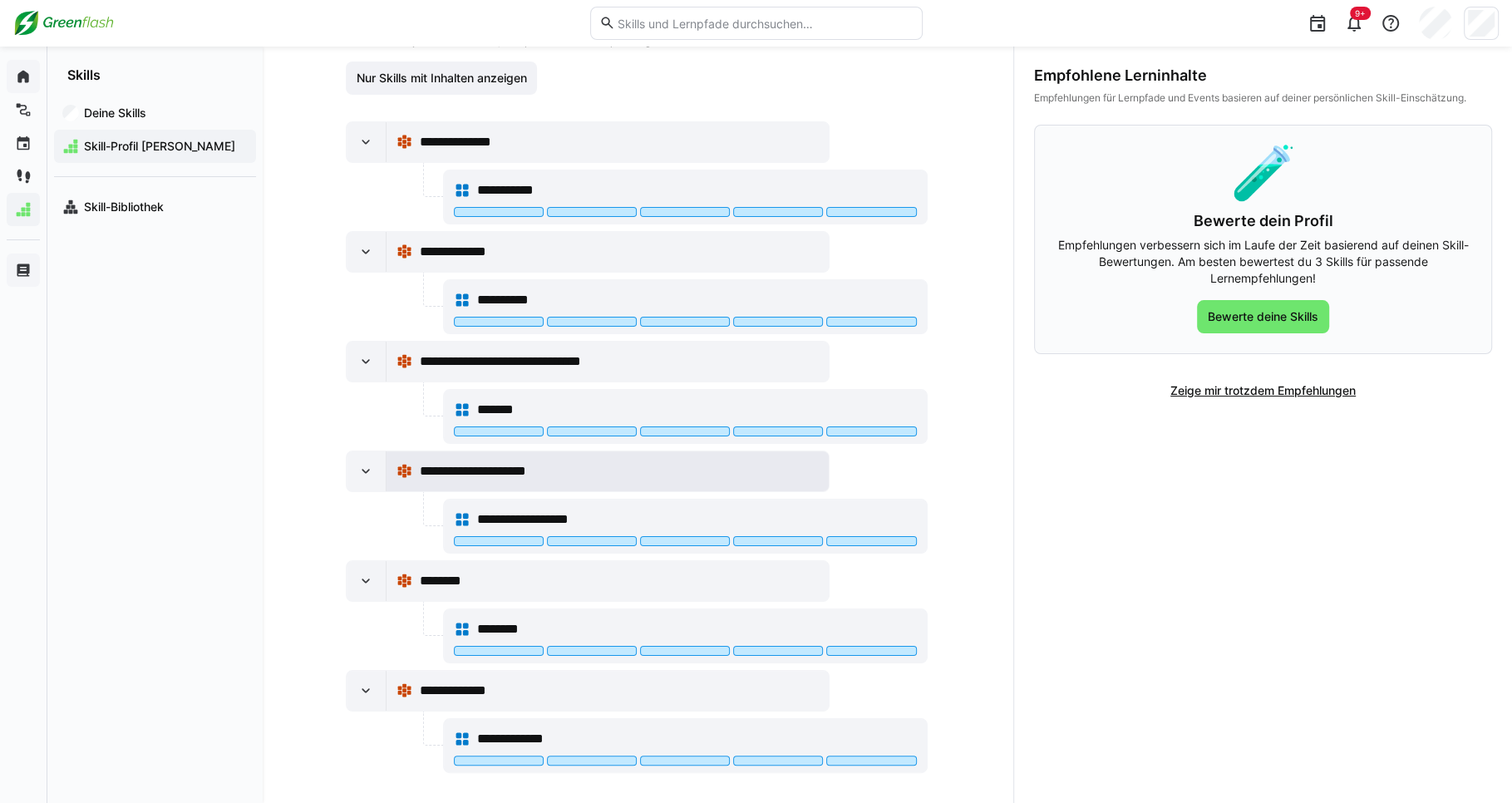
click at [471, 461] on span "**********" at bounding box center [487, 471] width 136 height 20
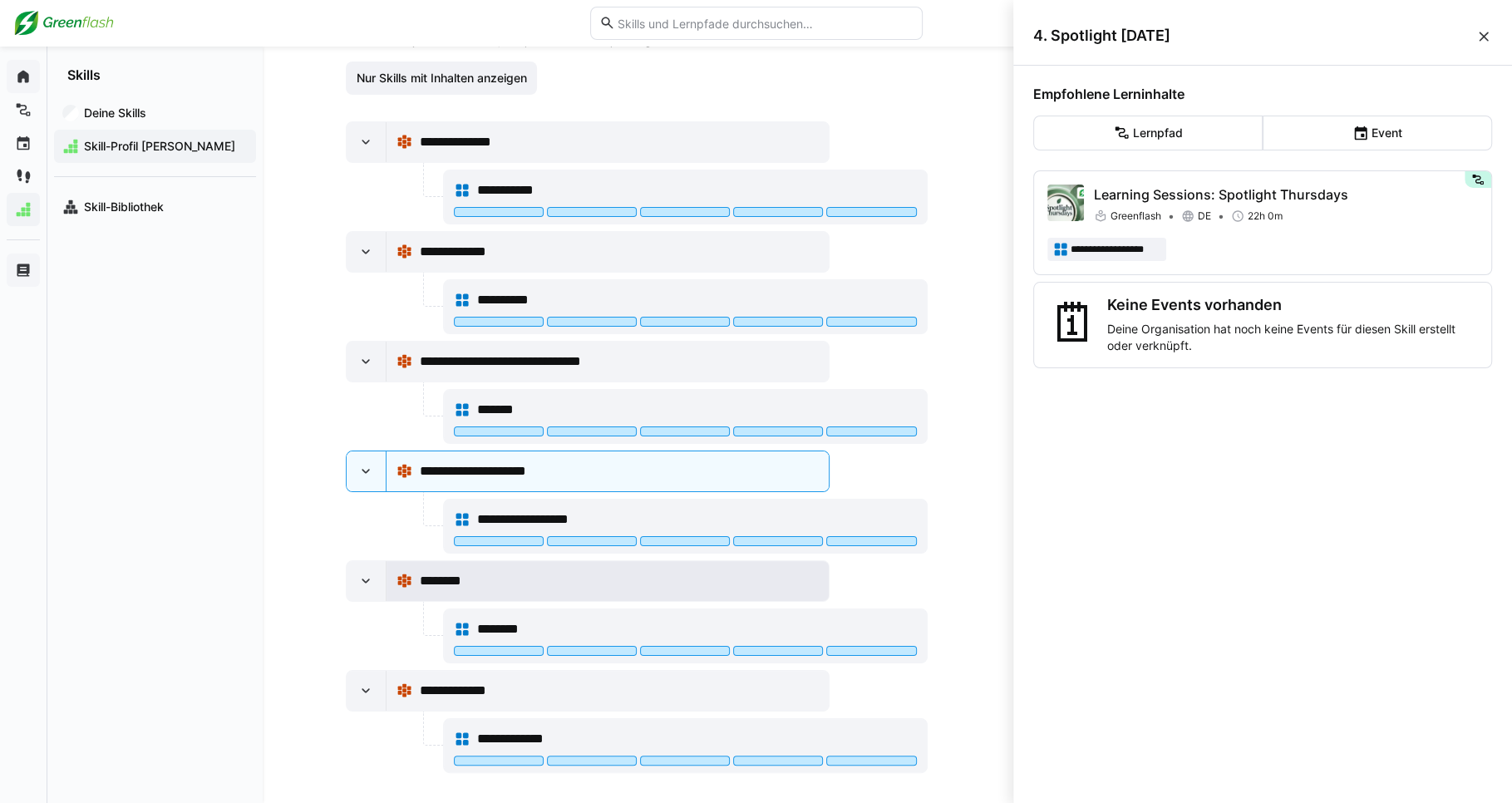
click at [455, 571] on span "********" at bounding box center [450, 581] width 62 height 20
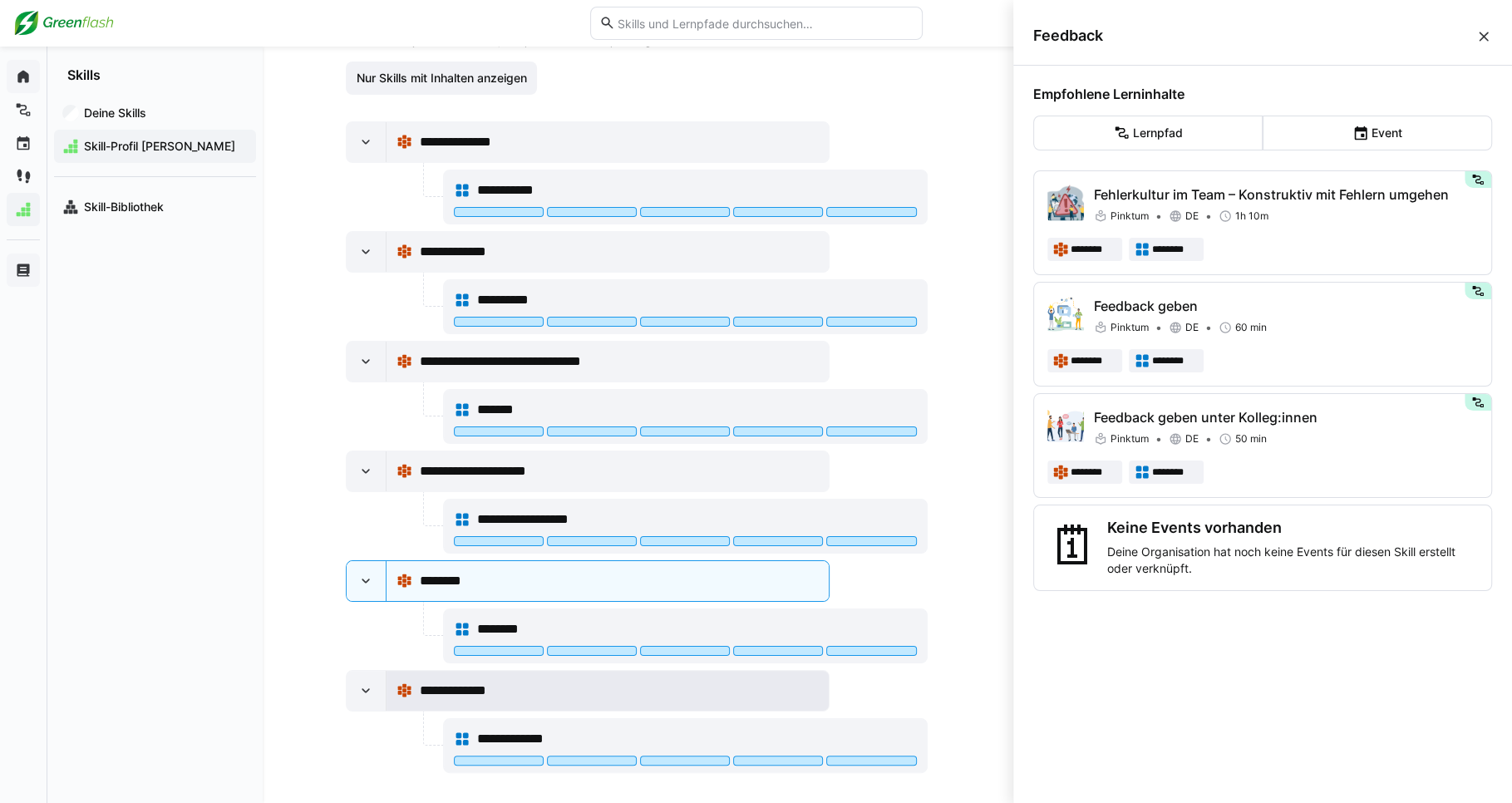
click at [553, 681] on div "**********" at bounding box center [619, 691] width 400 height 20
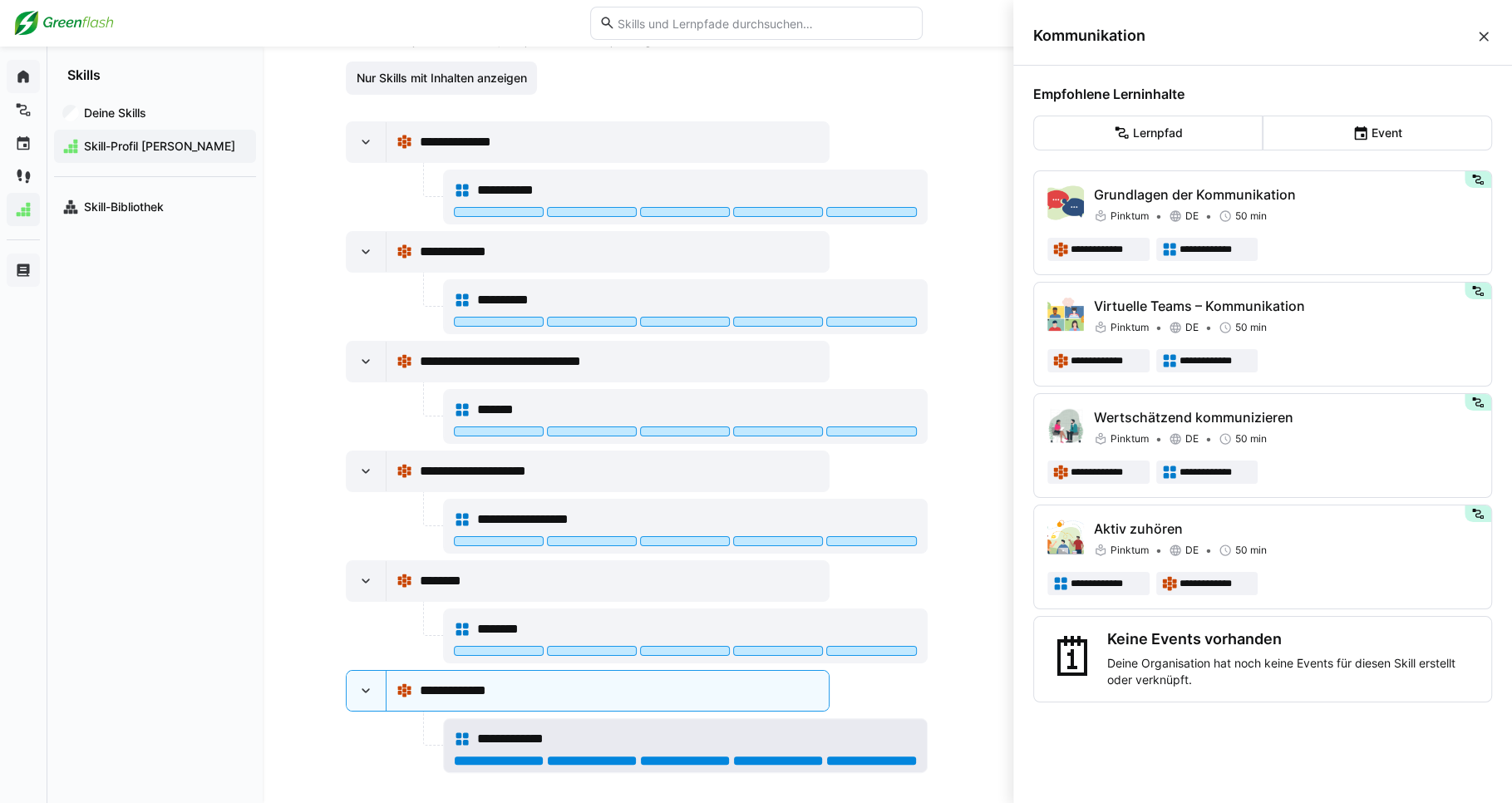
click at [857, 756] on div at bounding box center [871, 760] width 90 height 10
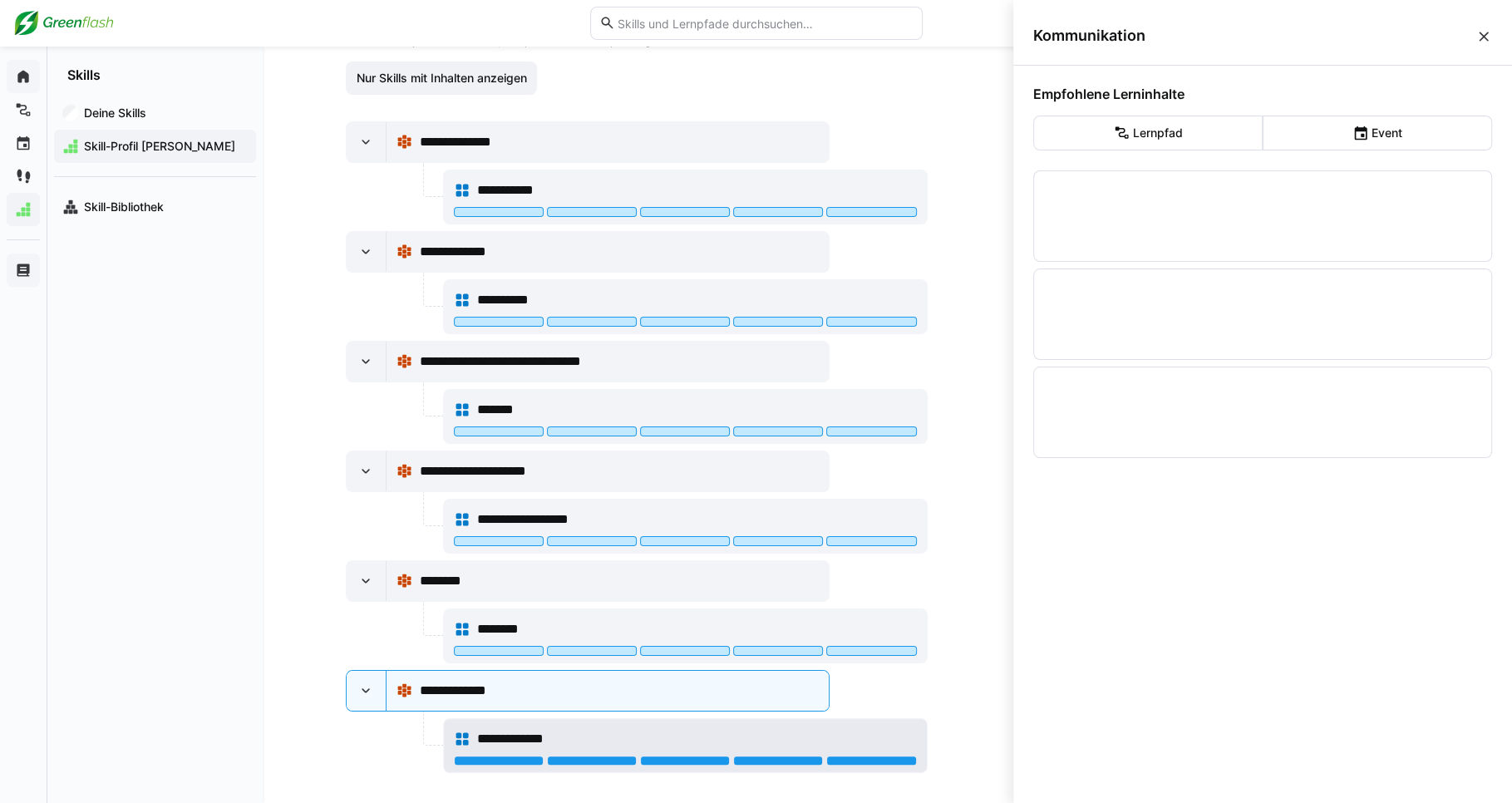
click at [483, 758] on div at bounding box center [685, 762] width 463 height 13
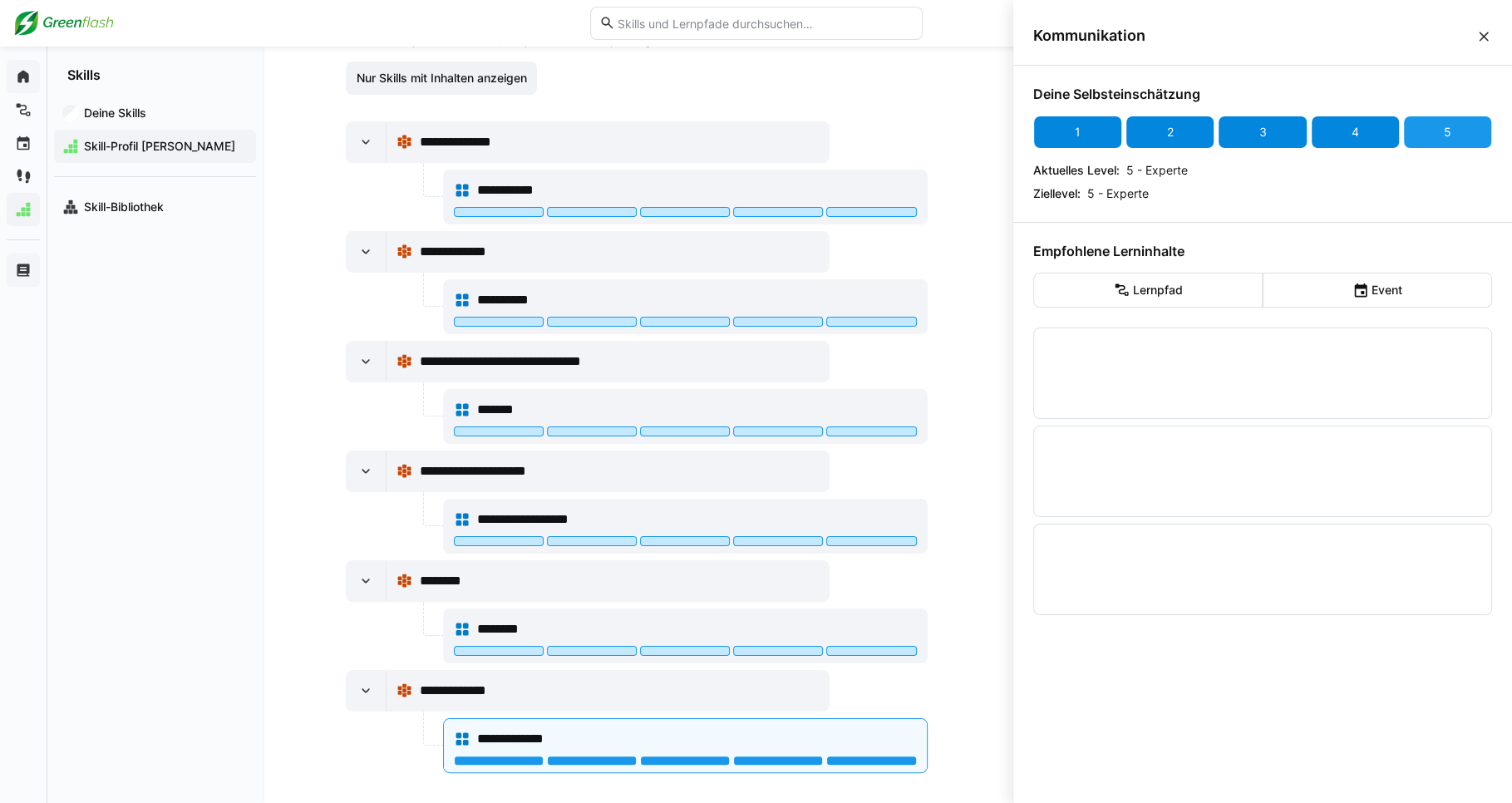
click at [1335, 127] on div "4" at bounding box center [1355, 133] width 89 height 33
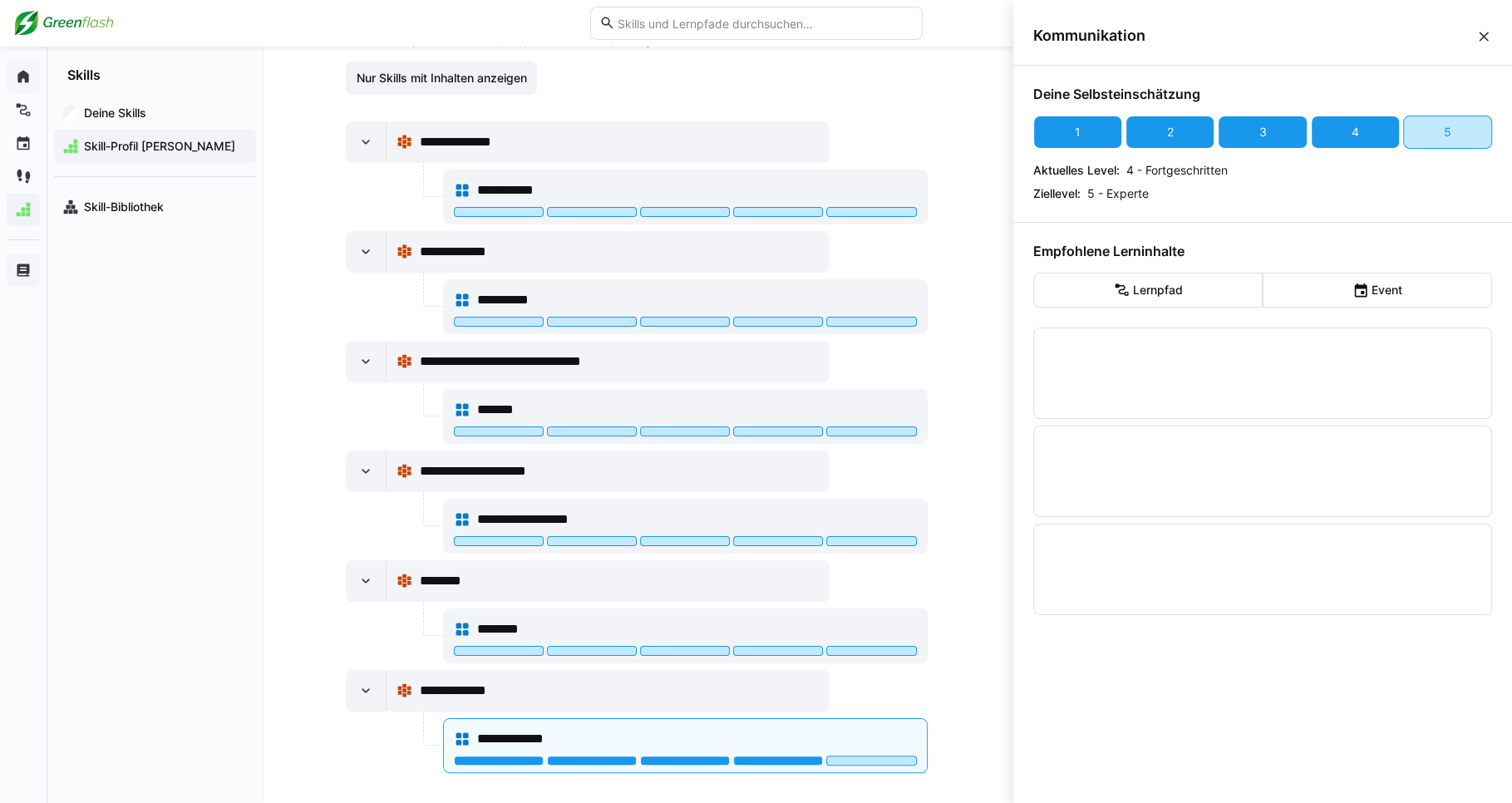
click at [1448, 48] on div "Kommunikation" at bounding box center [1262, 36] width 499 height 59
click at [1137, 329] on div at bounding box center [1262, 373] width 457 height 90
click at [1143, 288] on eds-button-option "Lernpfad" at bounding box center [1147, 290] width 229 height 35
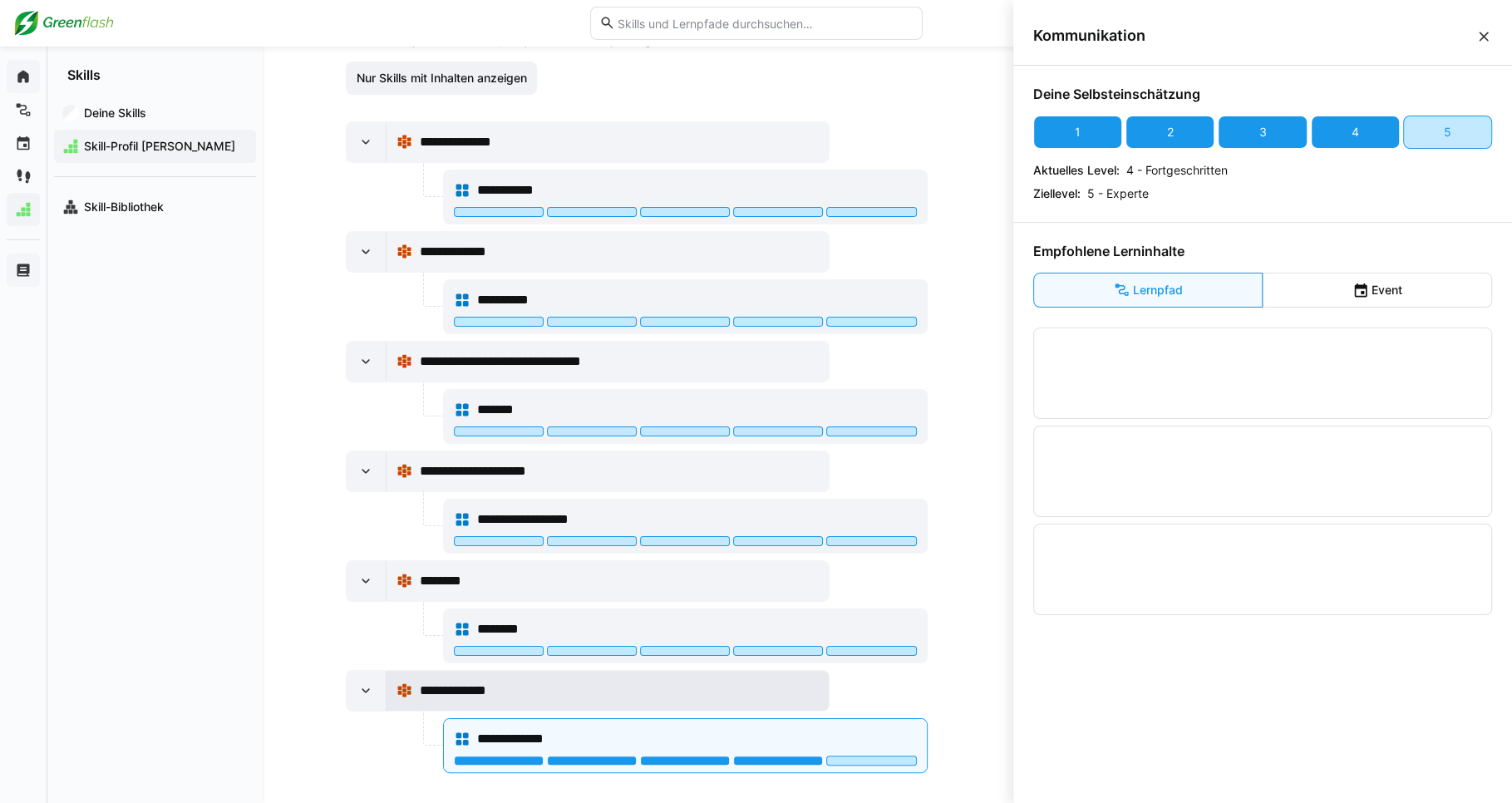
click at [538, 686] on div "**********" at bounding box center [619, 691] width 400 height 20
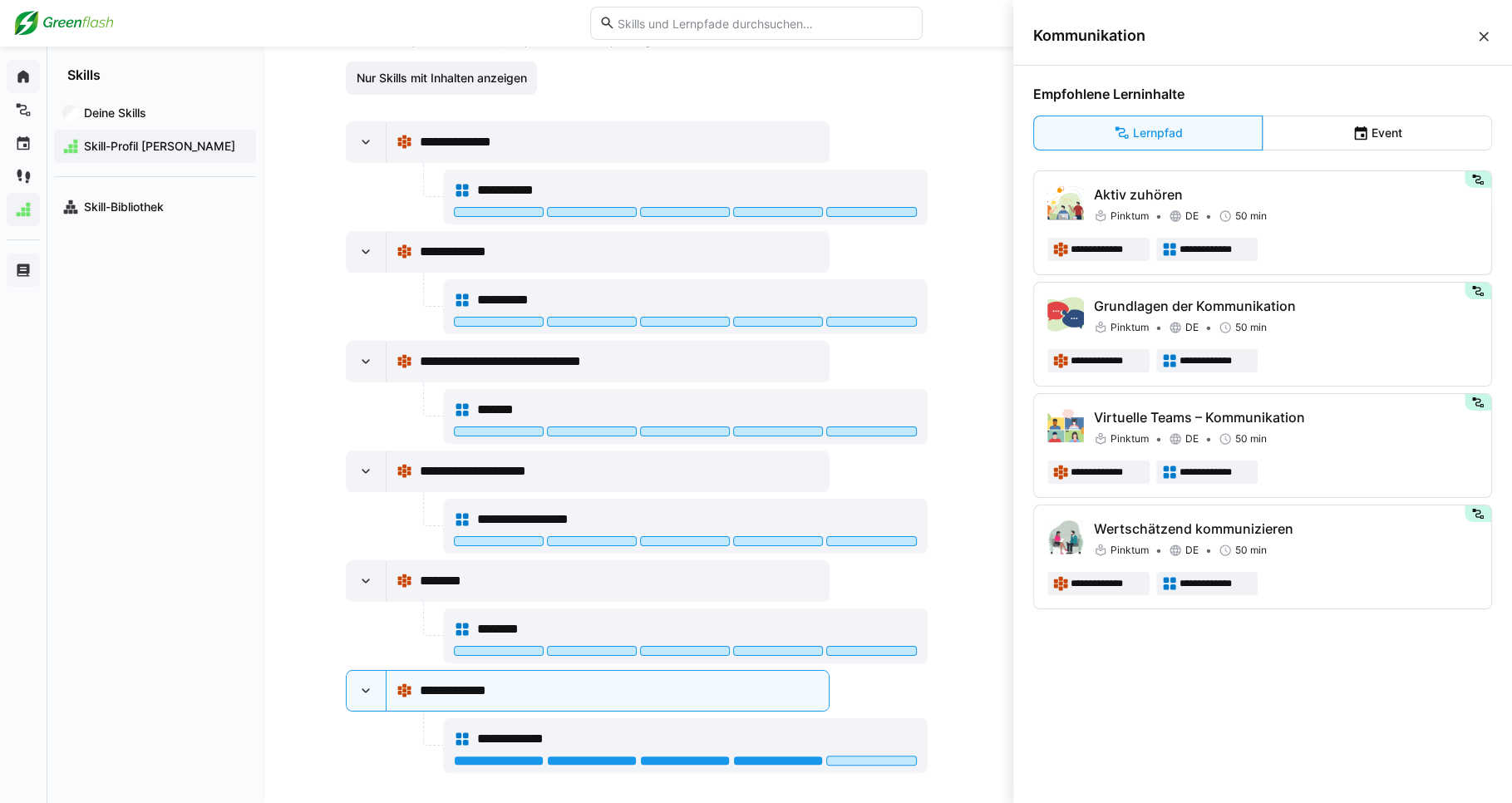
click at [1479, 33] on eds-icon at bounding box center [1483, 36] width 17 height 17
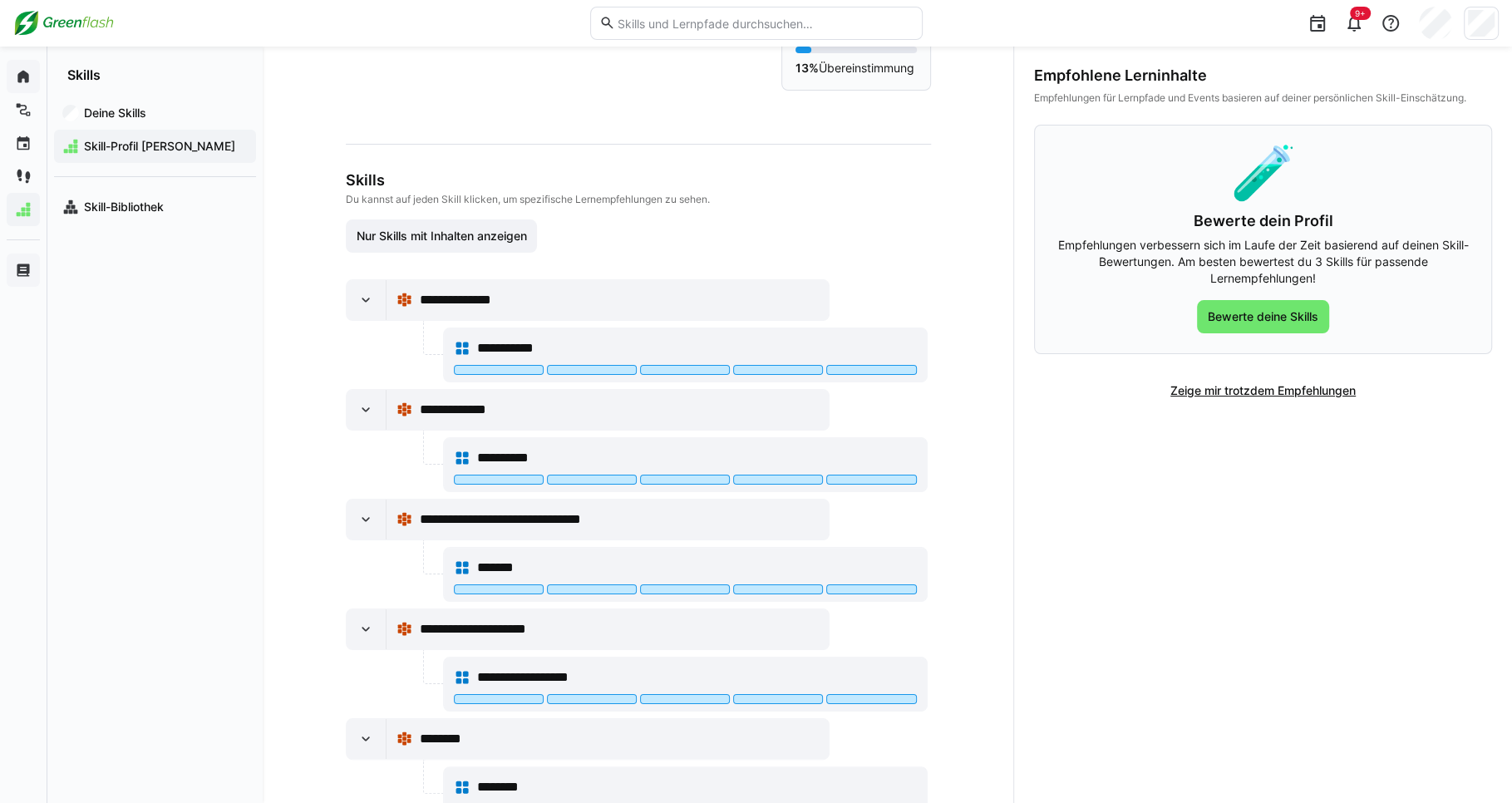
scroll to position [56, 0]
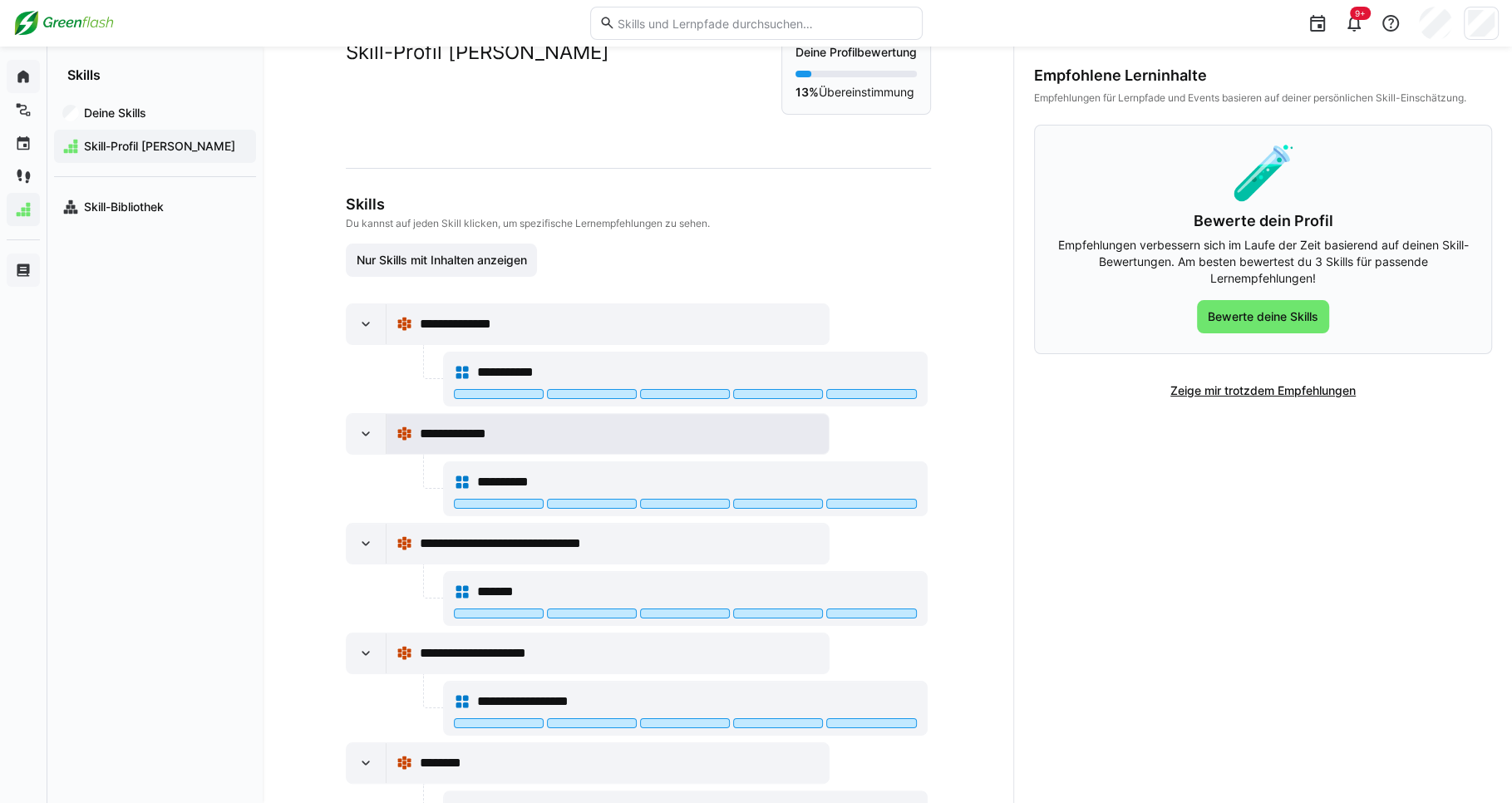
click at [540, 429] on div "**********" at bounding box center [619, 434] width 400 height 20
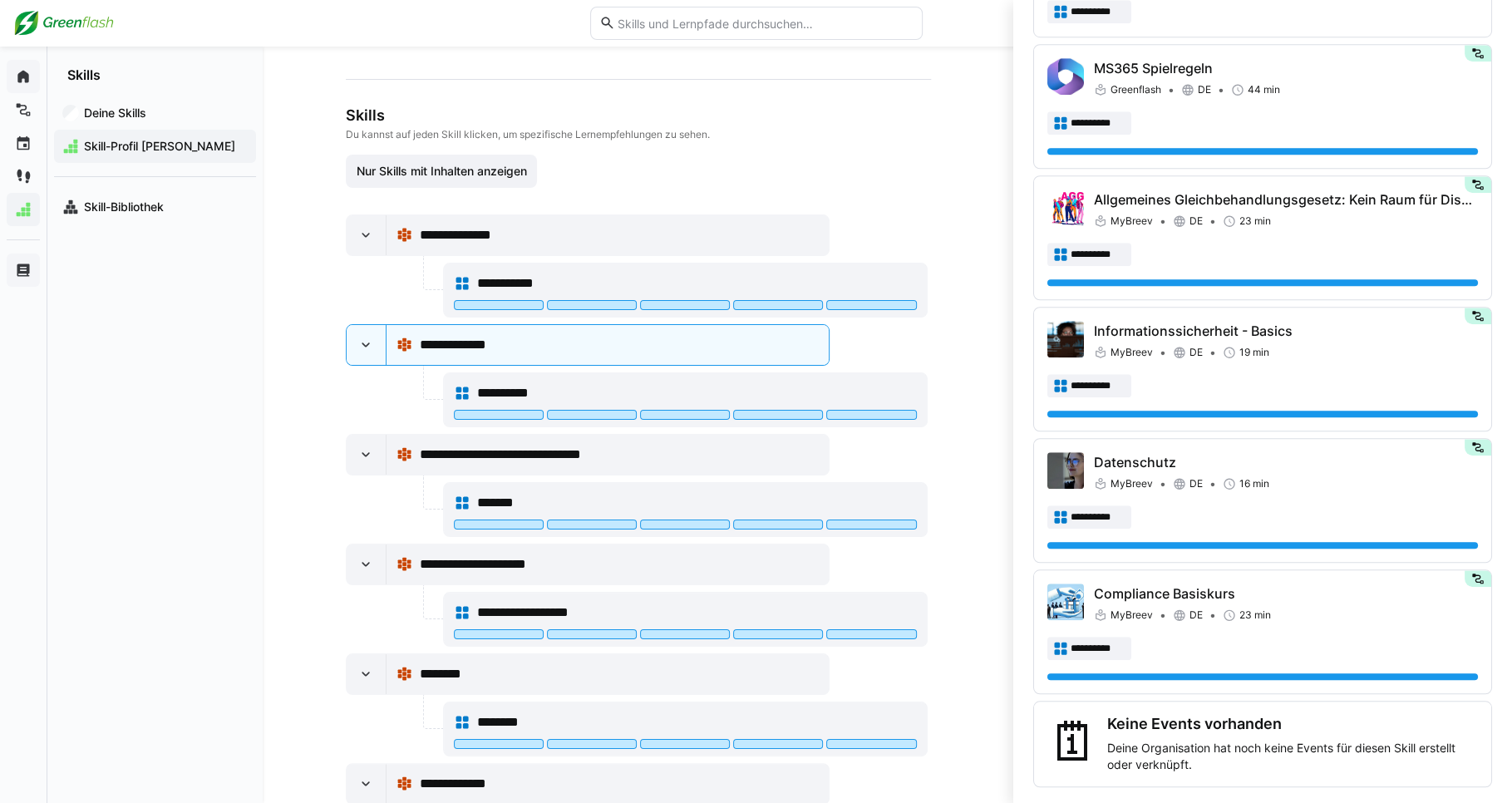
scroll to position [154, 0]
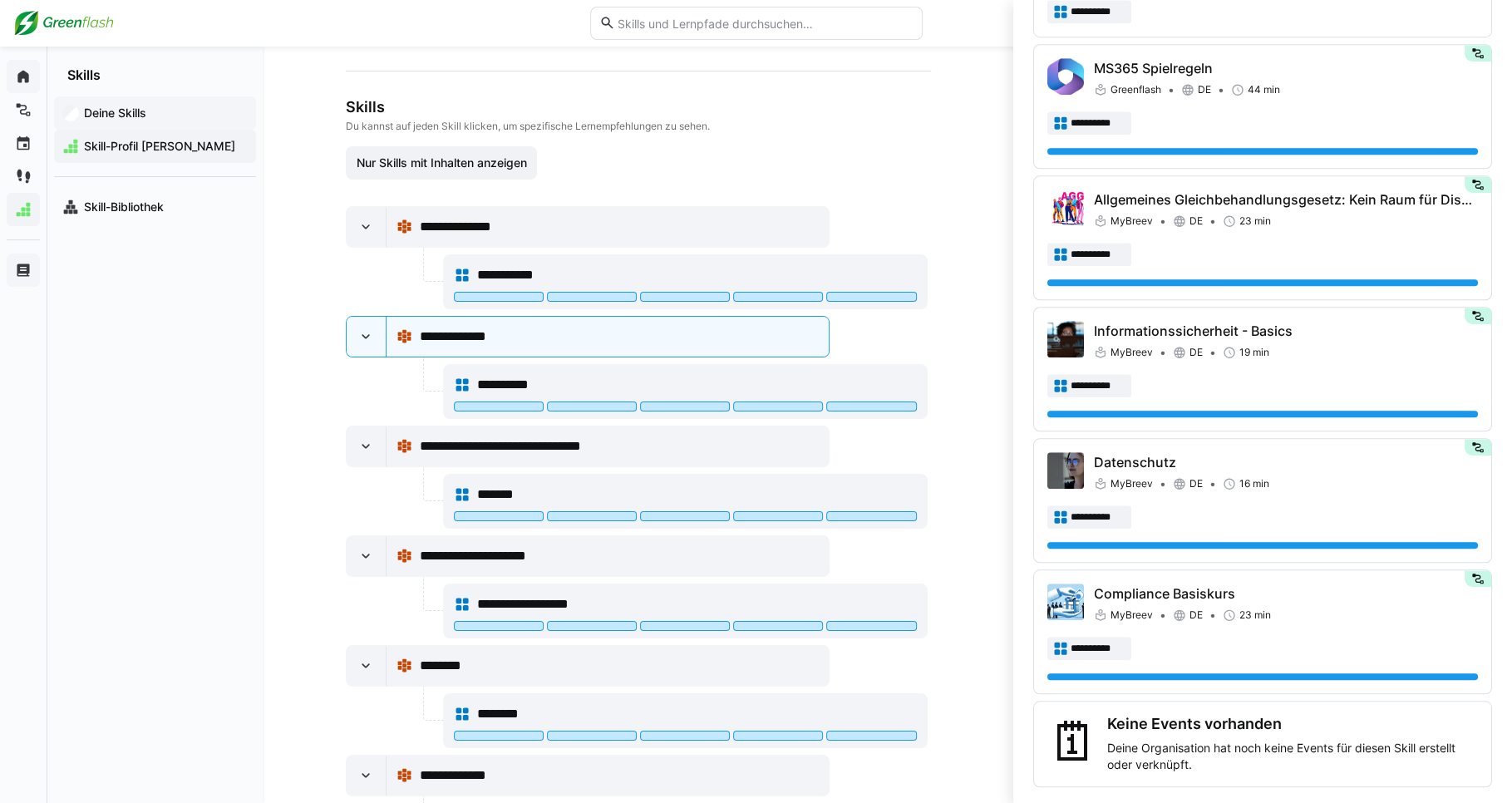
click at [0, 0] on app-navigation-label "Deine Skills" at bounding box center [0, 0] width 0 height 0
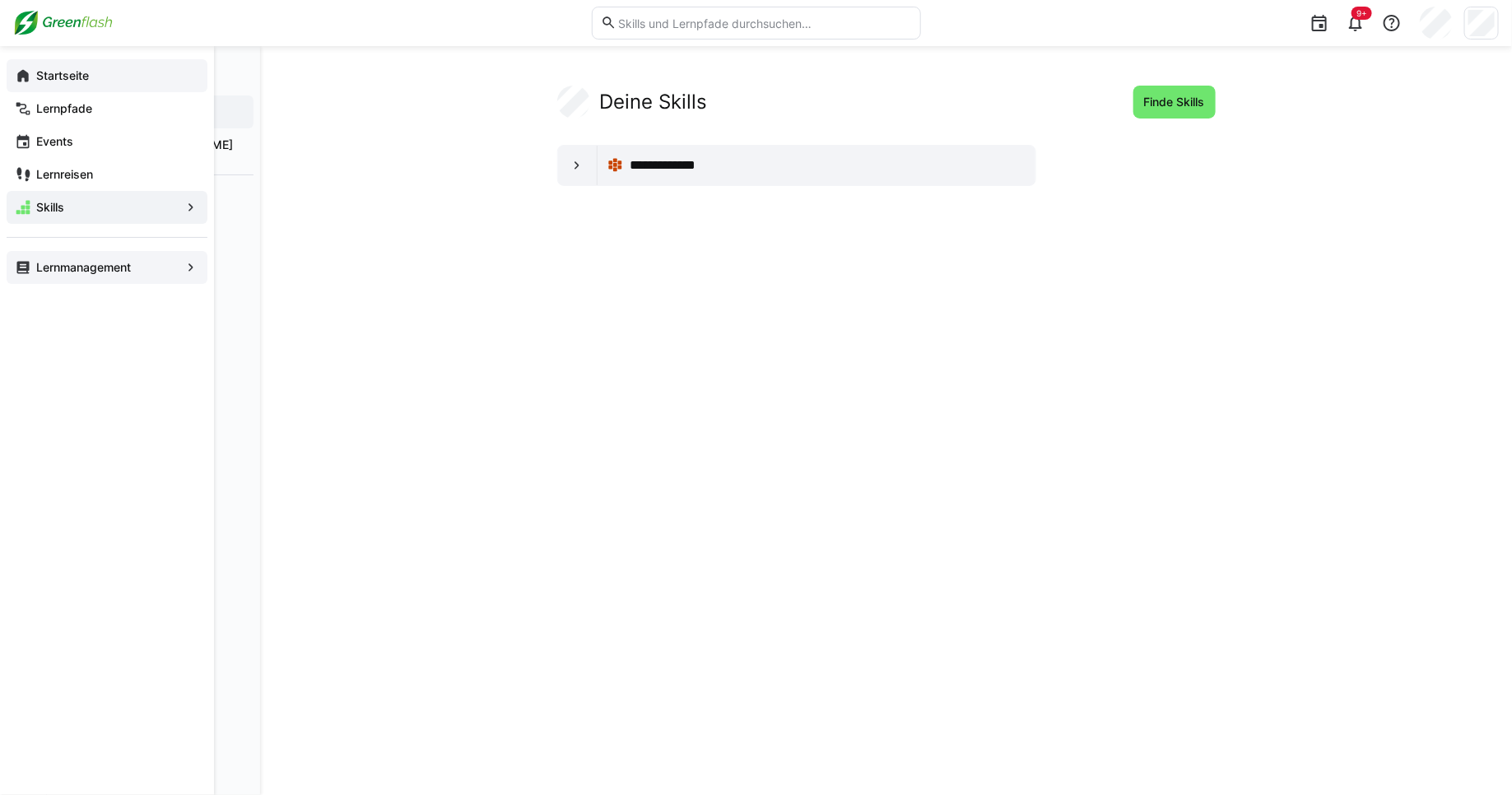
click at [24, 70] on eds-icon at bounding box center [23, 76] width 17 height 17
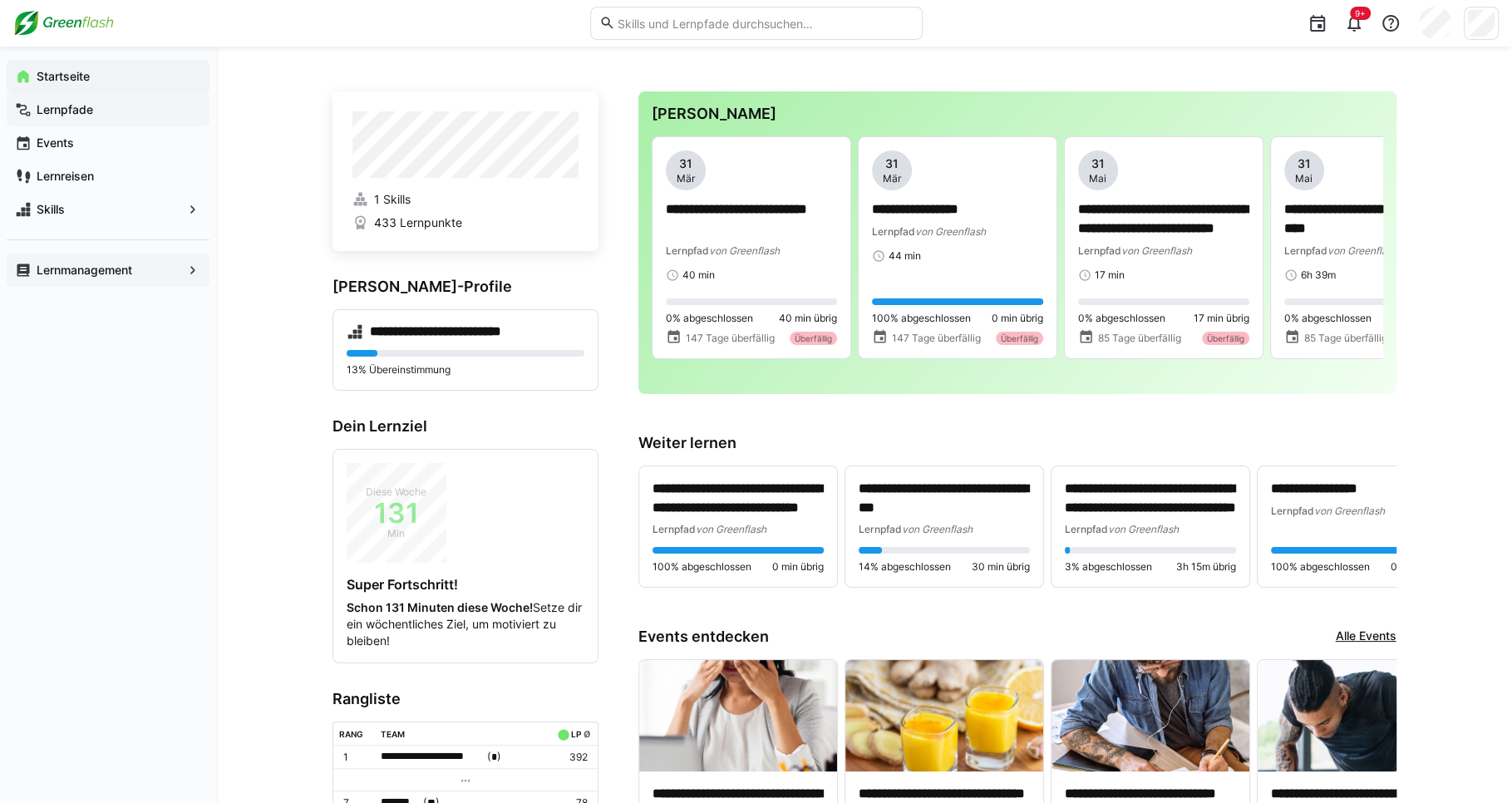
click at [74, 118] on div "Lernpfade" at bounding box center [108, 110] width 203 height 33
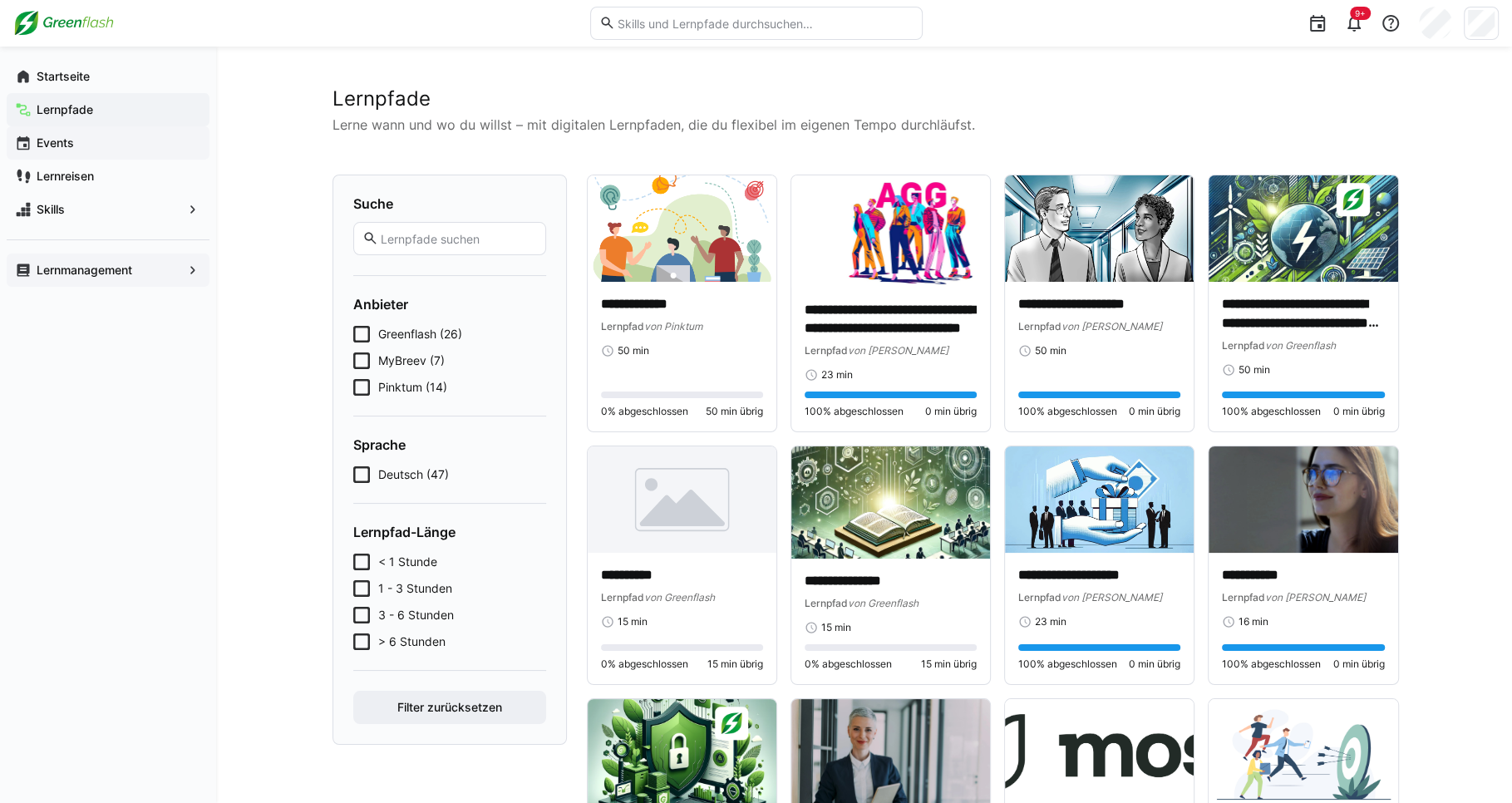
click at [35, 152] on div "Events" at bounding box center [108, 143] width 203 height 33
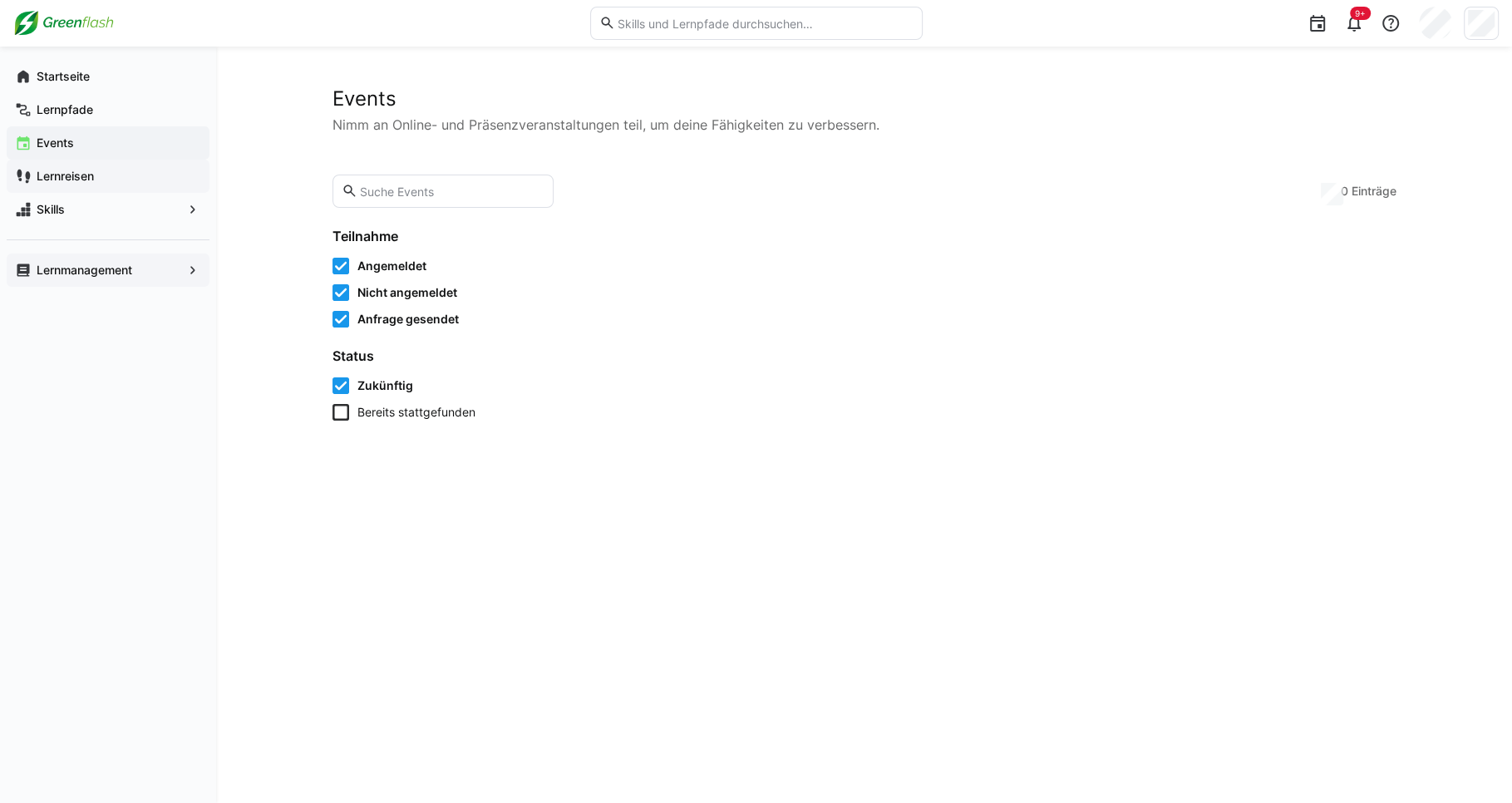
click at [0, 0] on app-navigation-label "Lernreisen" at bounding box center [0, 0] width 0 height 0
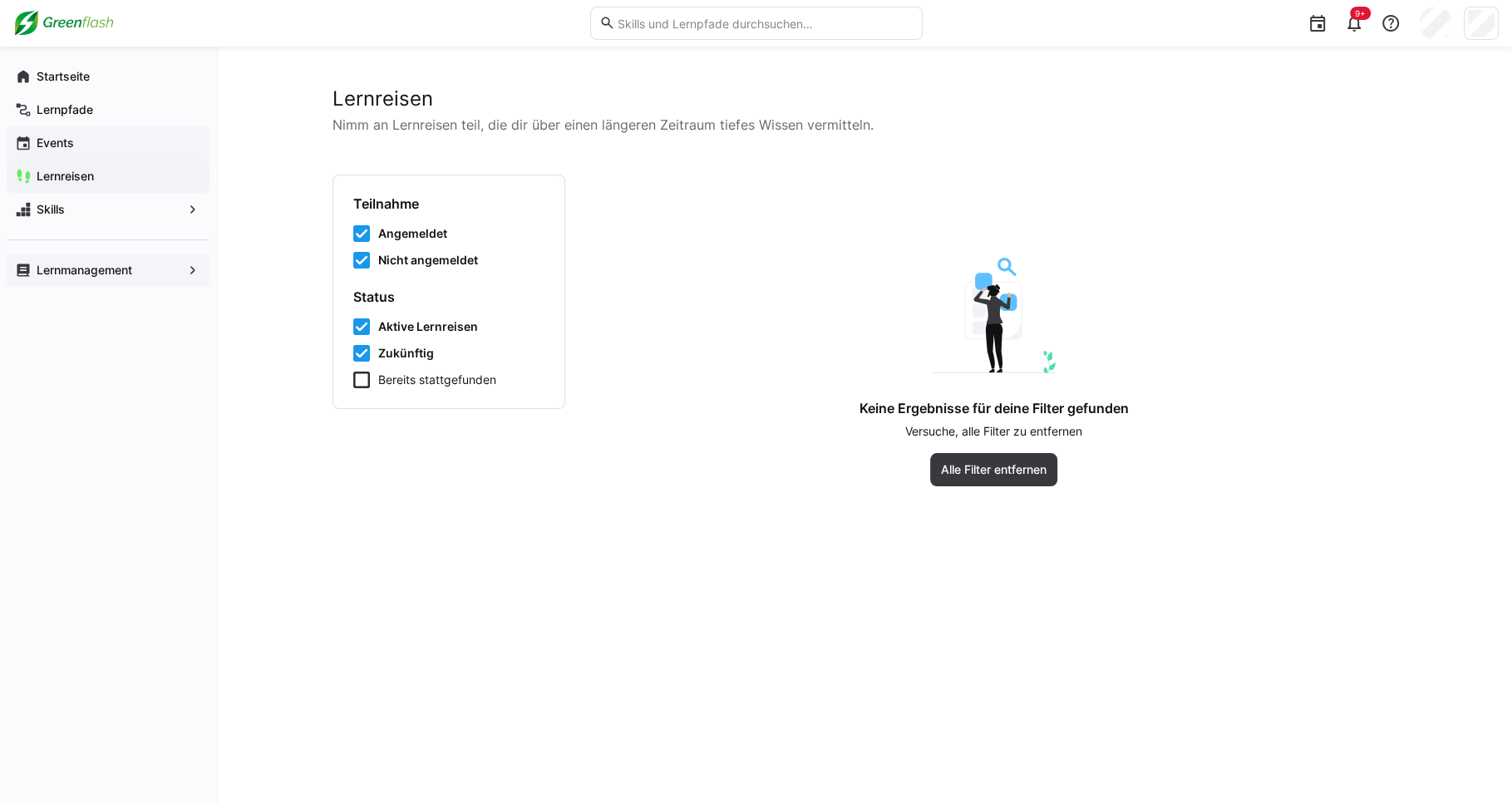
click at [0, 0] on app-navigation-label "Events" at bounding box center [0, 0] width 0 height 0
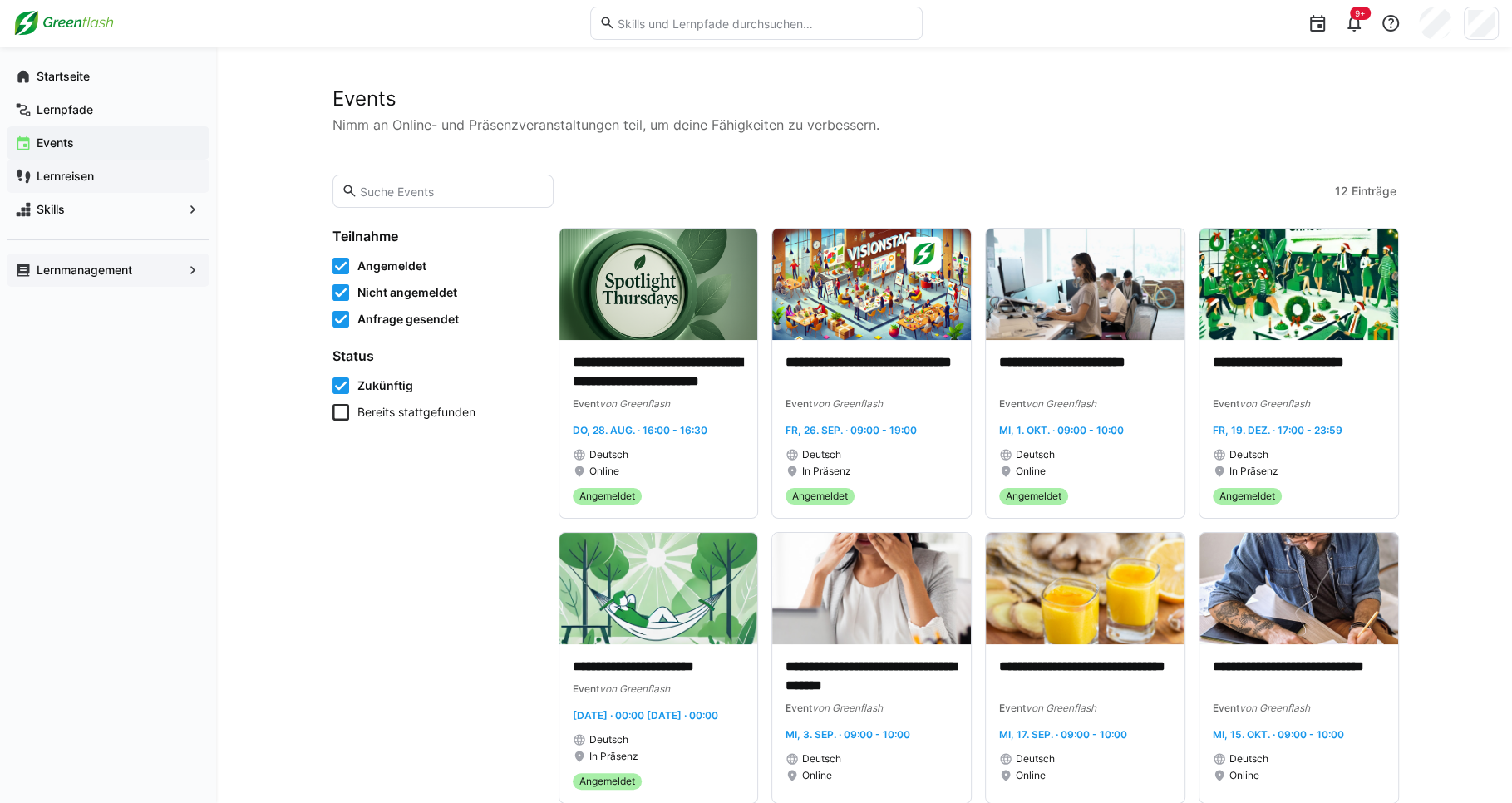
click at [0, 0] on app-navigation-label "Lernreisen" at bounding box center [0, 0] width 0 height 0
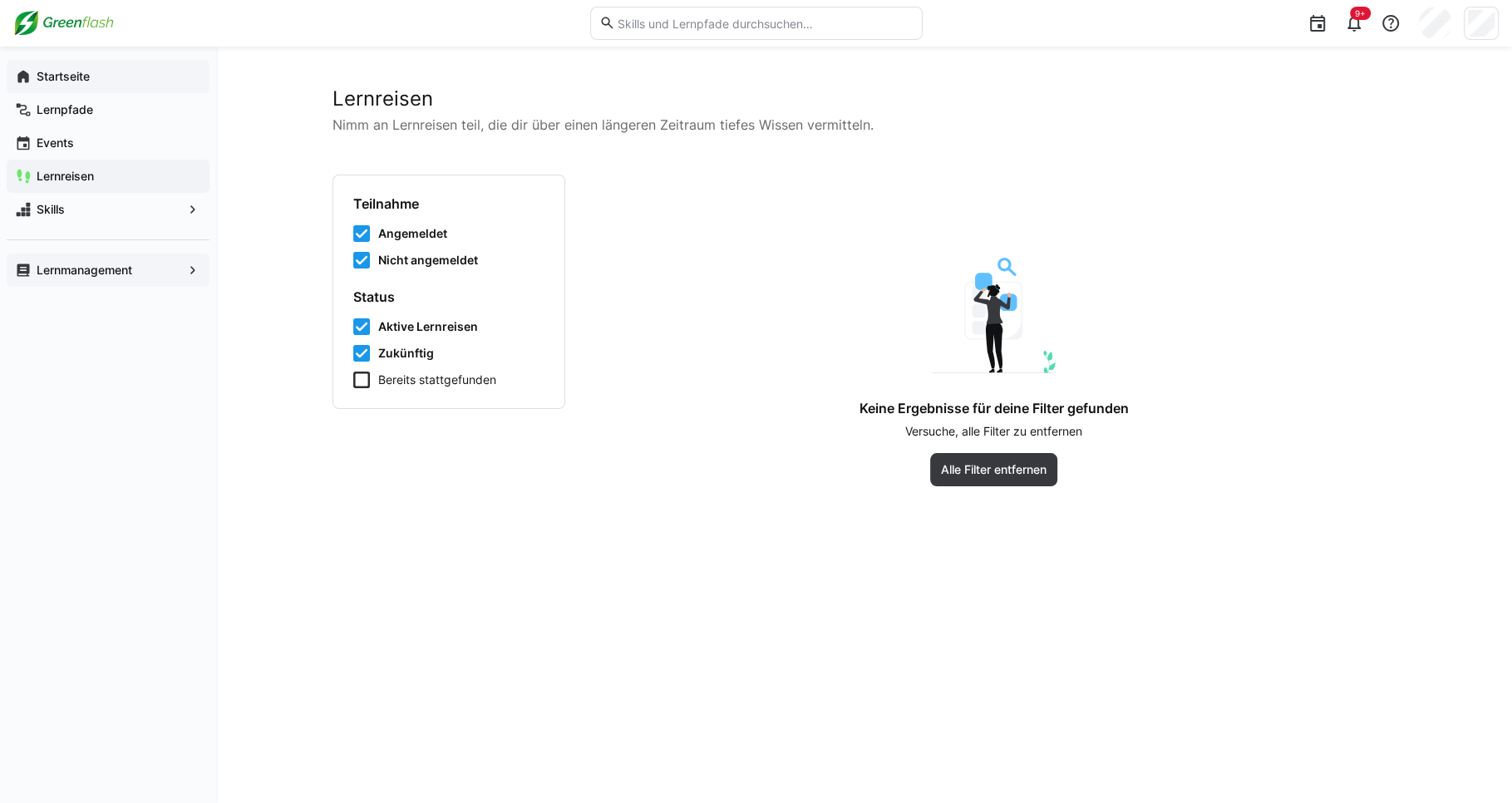
click at [126, 78] on span "Startseite" at bounding box center [118, 76] width 167 height 17
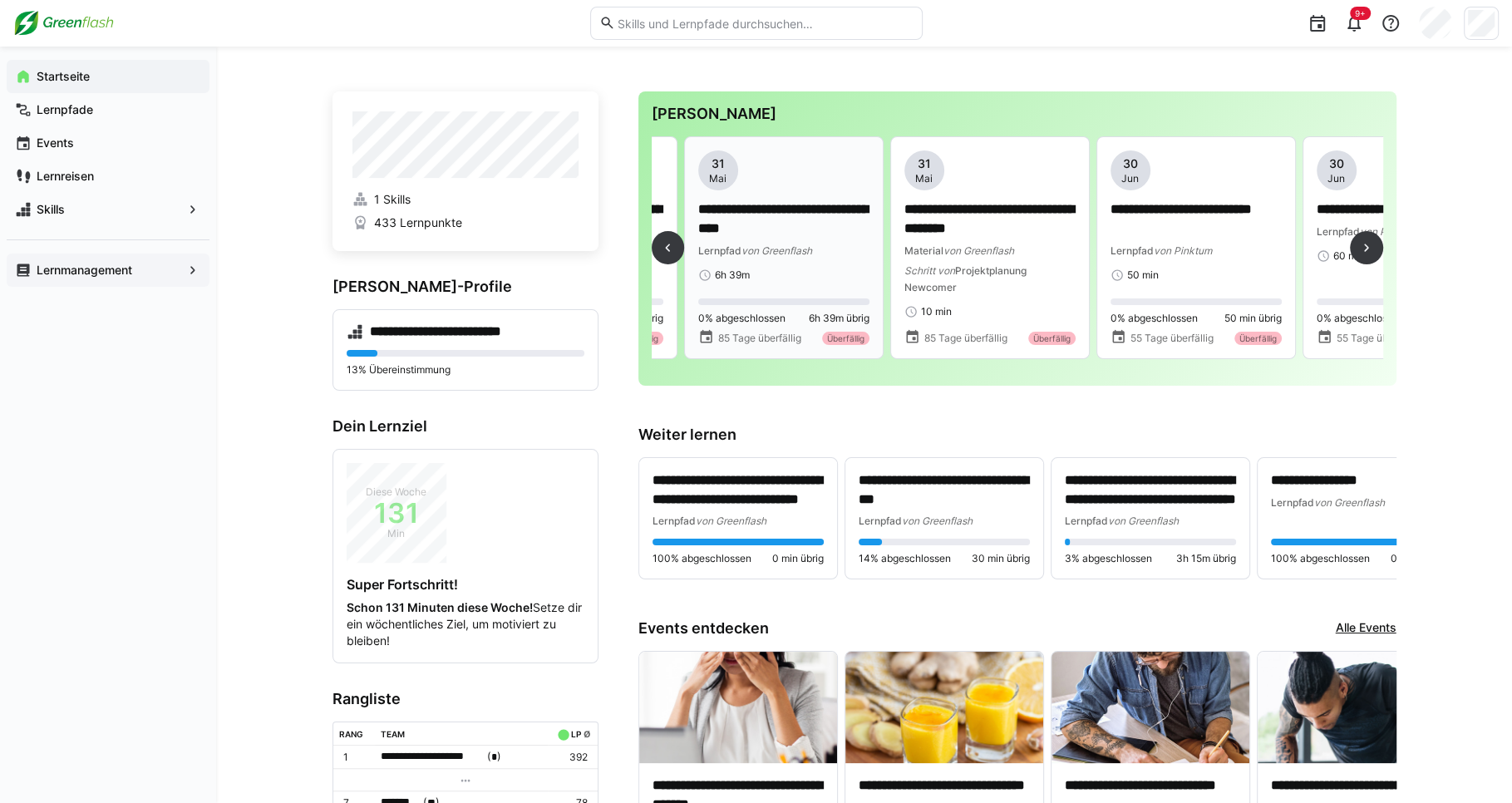
scroll to position [0, 579]
click at [841, 345] on div "Überfällig" at bounding box center [852, 338] width 47 height 13
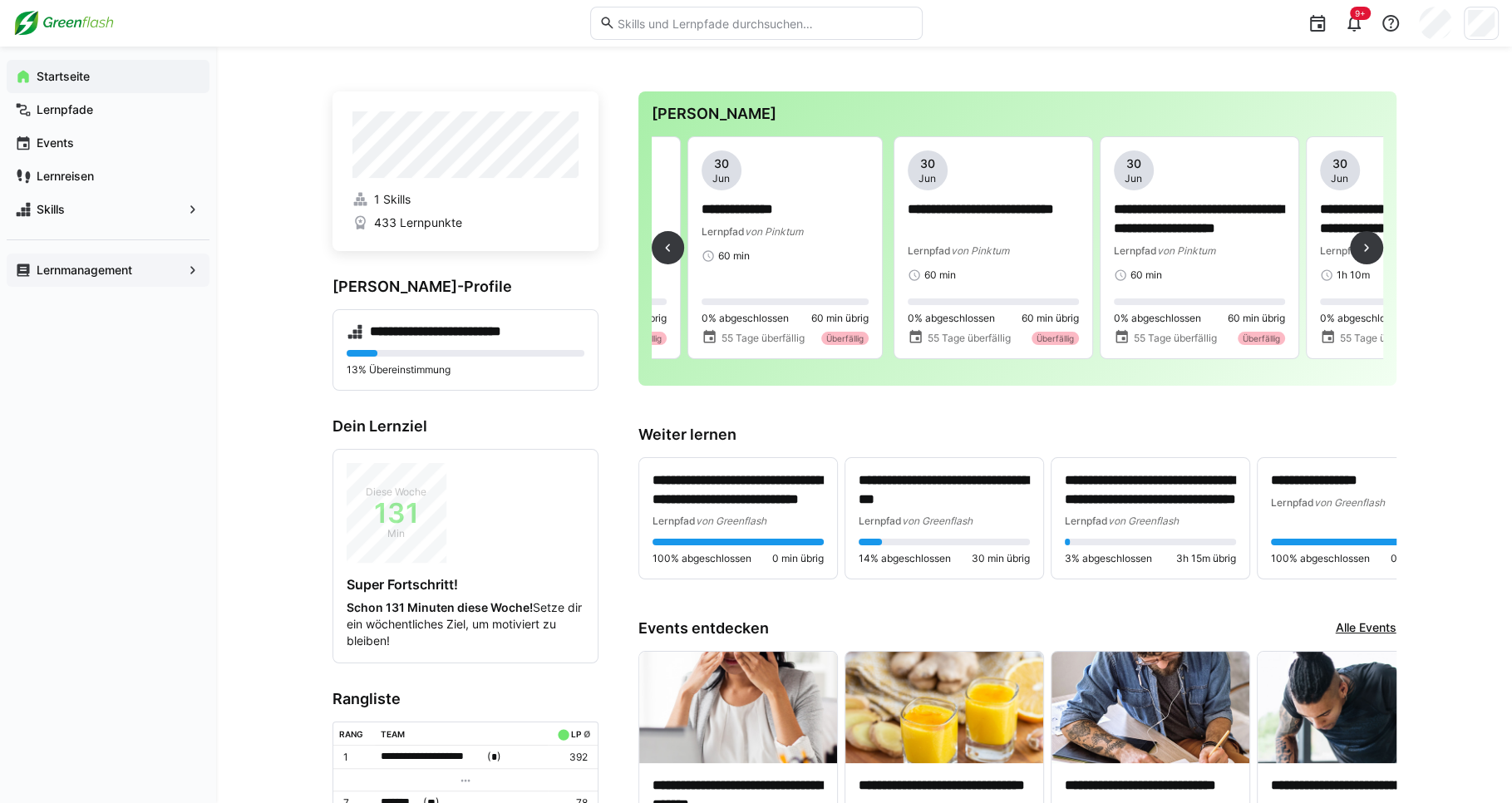
scroll to position [0, 1206]
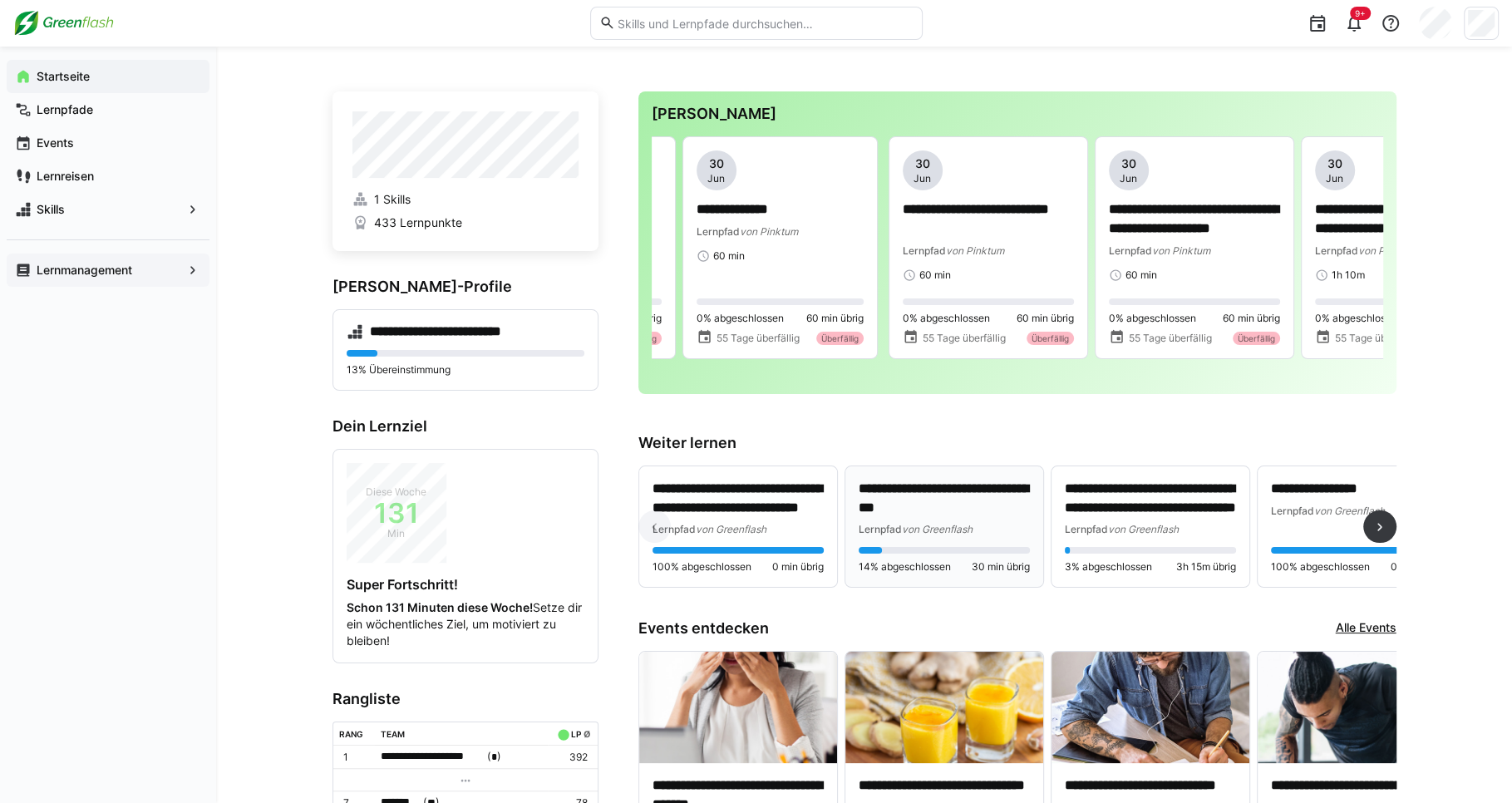
click at [932, 535] on span "von Greenflash" at bounding box center [937, 529] width 70 height 12
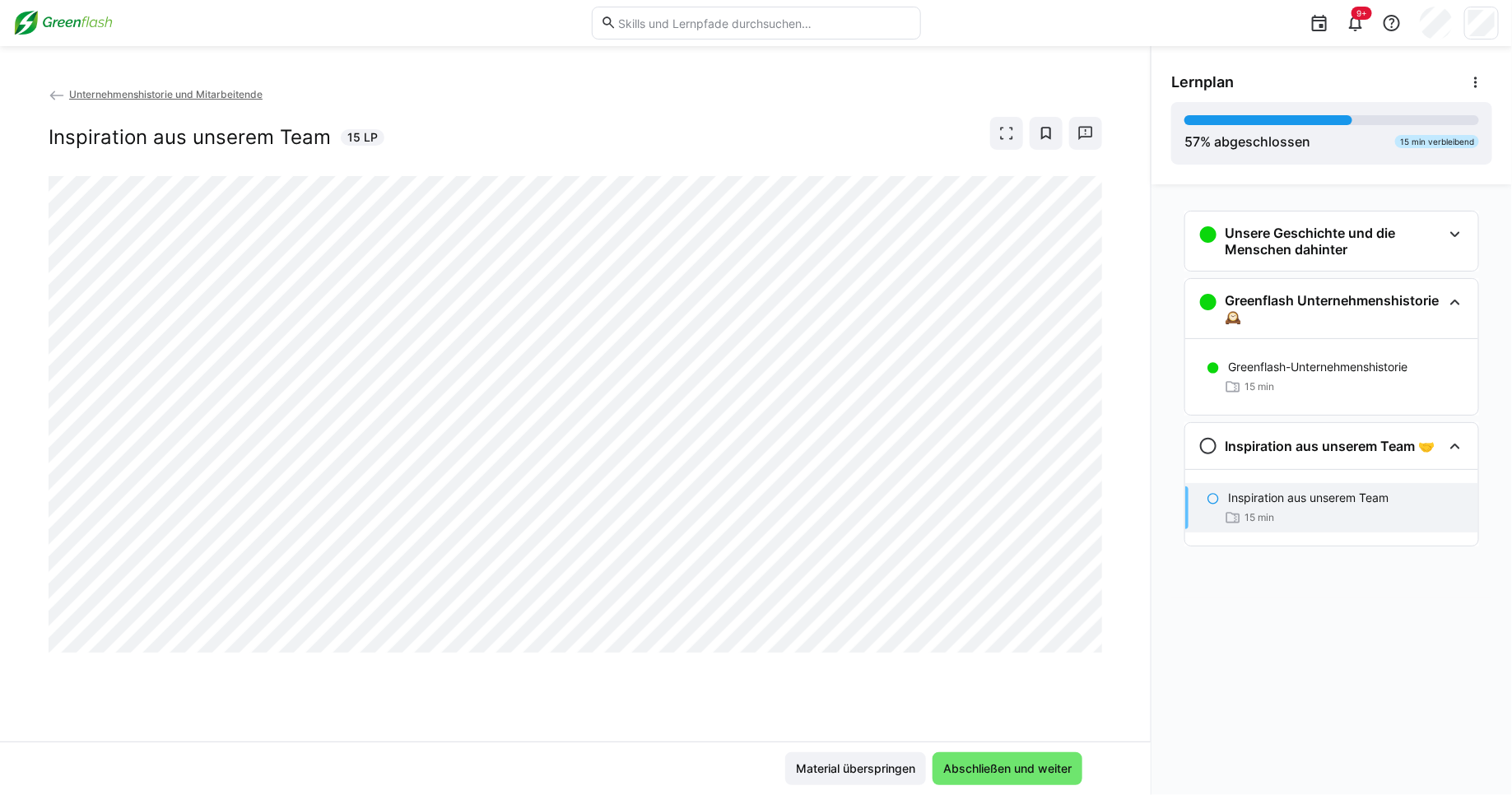
click at [1271, 502] on p "Inspiration aus unserem Team" at bounding box center [1308, 498] width 160 height 17
click at [1211, 493] on eds-icon at bounding box center [1213, 498] width 13 height 13
click at [1261, 375] on div "Greenflash-Unternehmenshistorie 15 min" at bounding box center [1331, 377] width 293 height 50
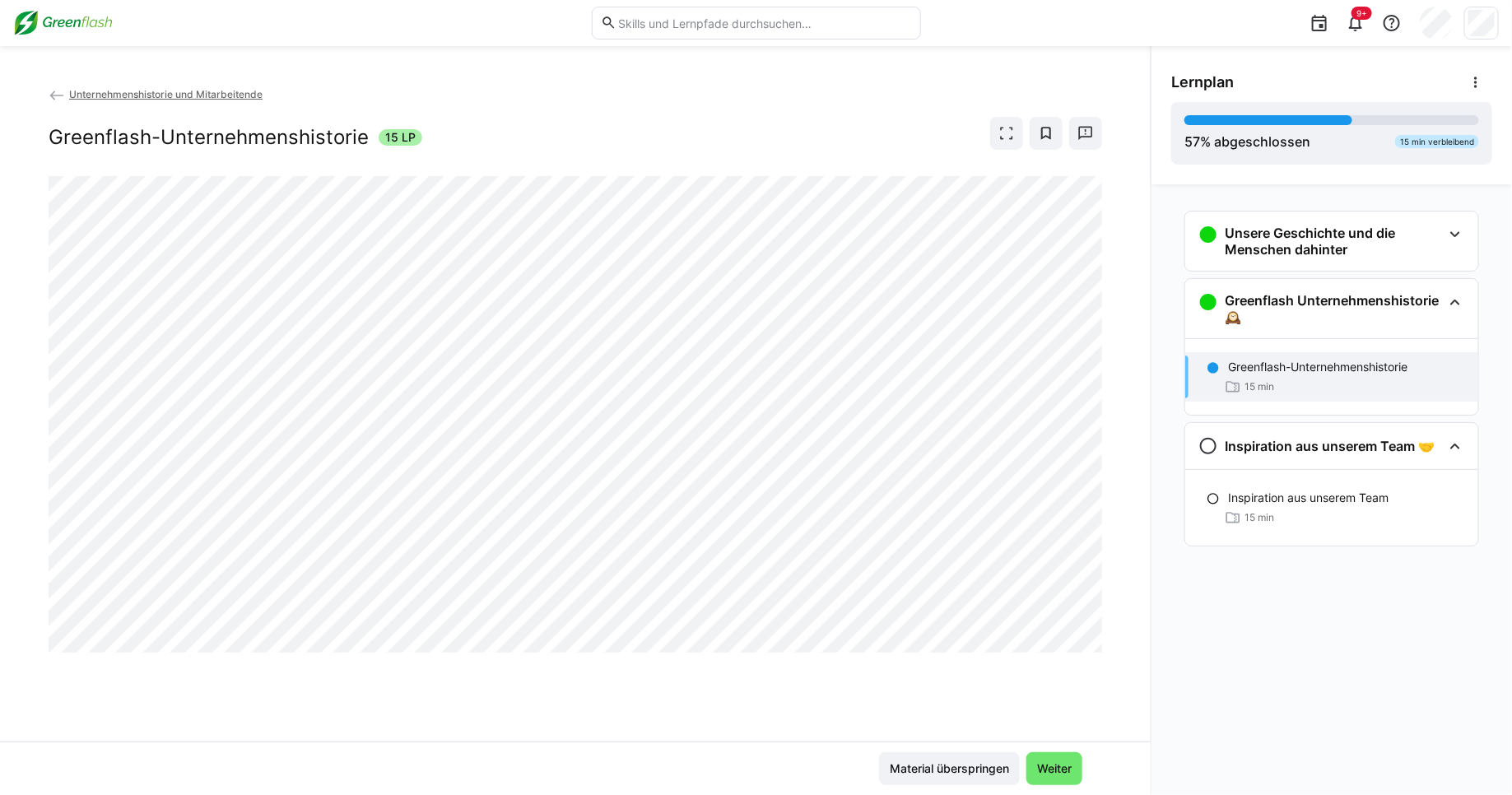
click at [426, 718] on div "Unternehmenshistorie und Mitarbeitende Greenflash-Unternehmenshistorie 15 LP" at bounding box center [575, 413] width 1151 height 656
click at [1276, 490] on p "Inspiration aus unserem Team" at bounding box center [1308, 498] width 160 height 17
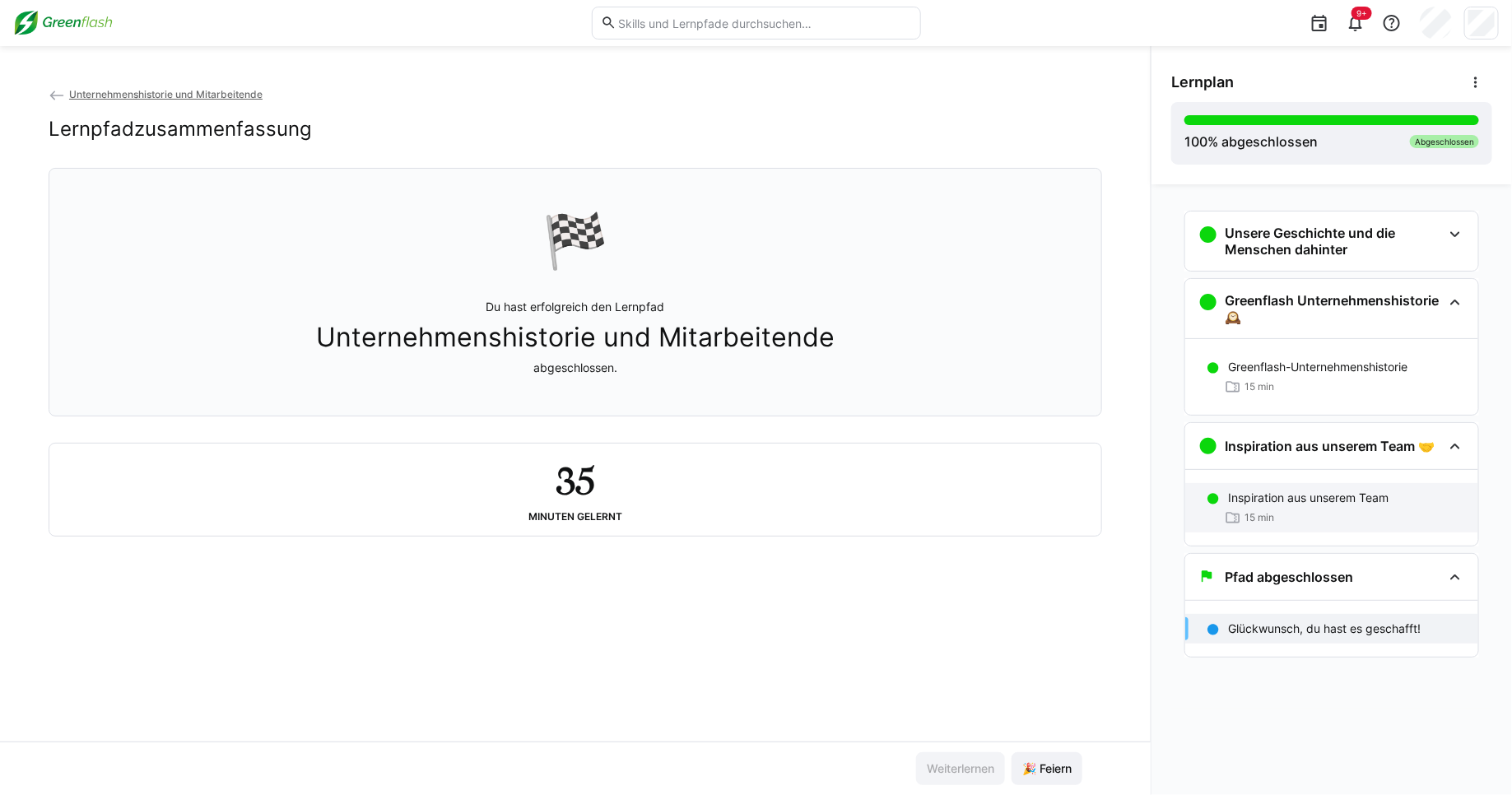
click at [1321, 502] on p "Inspiration aus unserem Team" at bounding box center [1308, 498] width 160 height 17
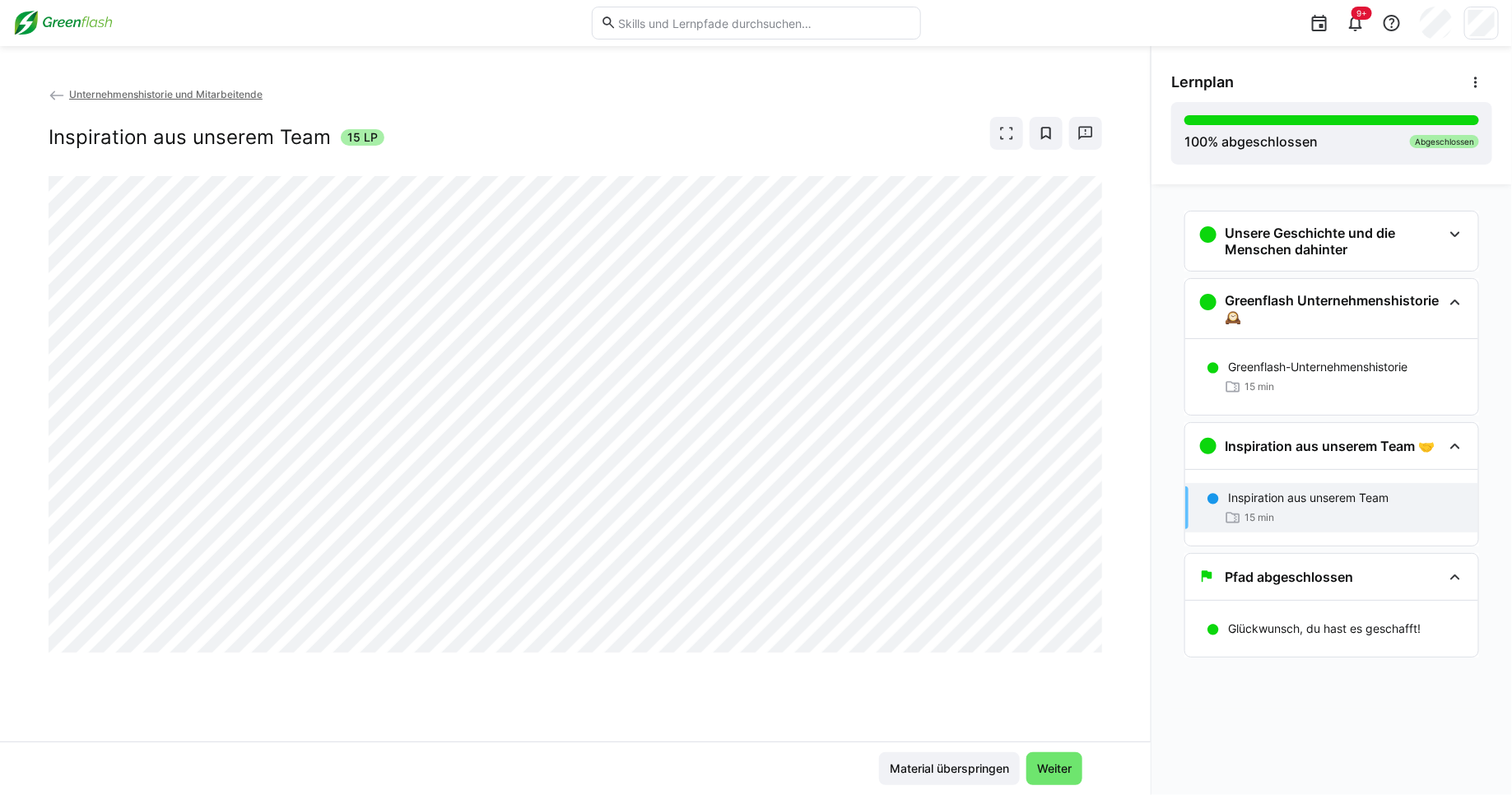
click at [116, 99] on span "Unternehmenshistorie und Mitarbeitende" at bounding box center [165, 94] width 193 height 12
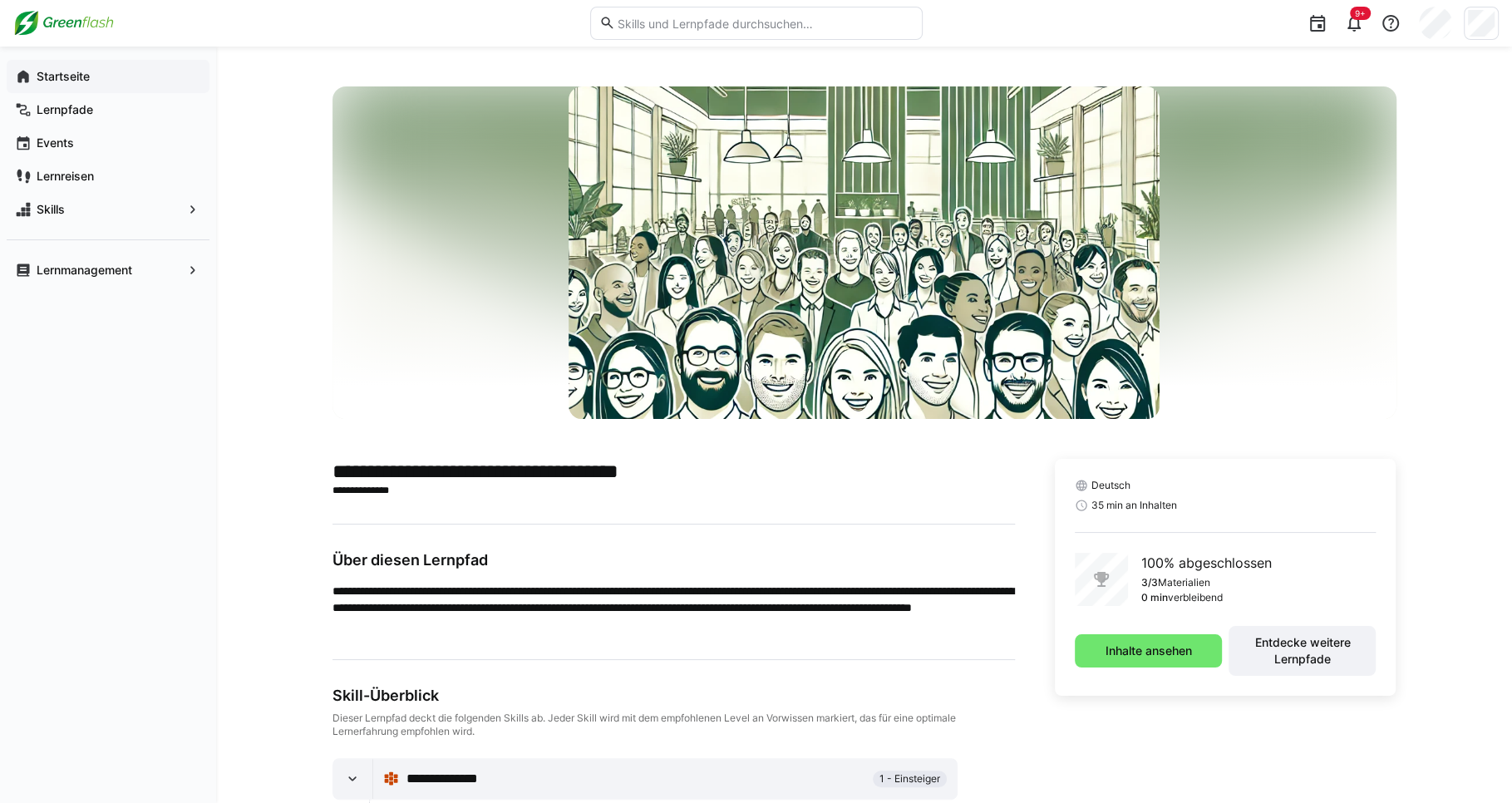
click at [53, 87] on div "Startseite" at bounding box center [108, 76] width 203 height 33
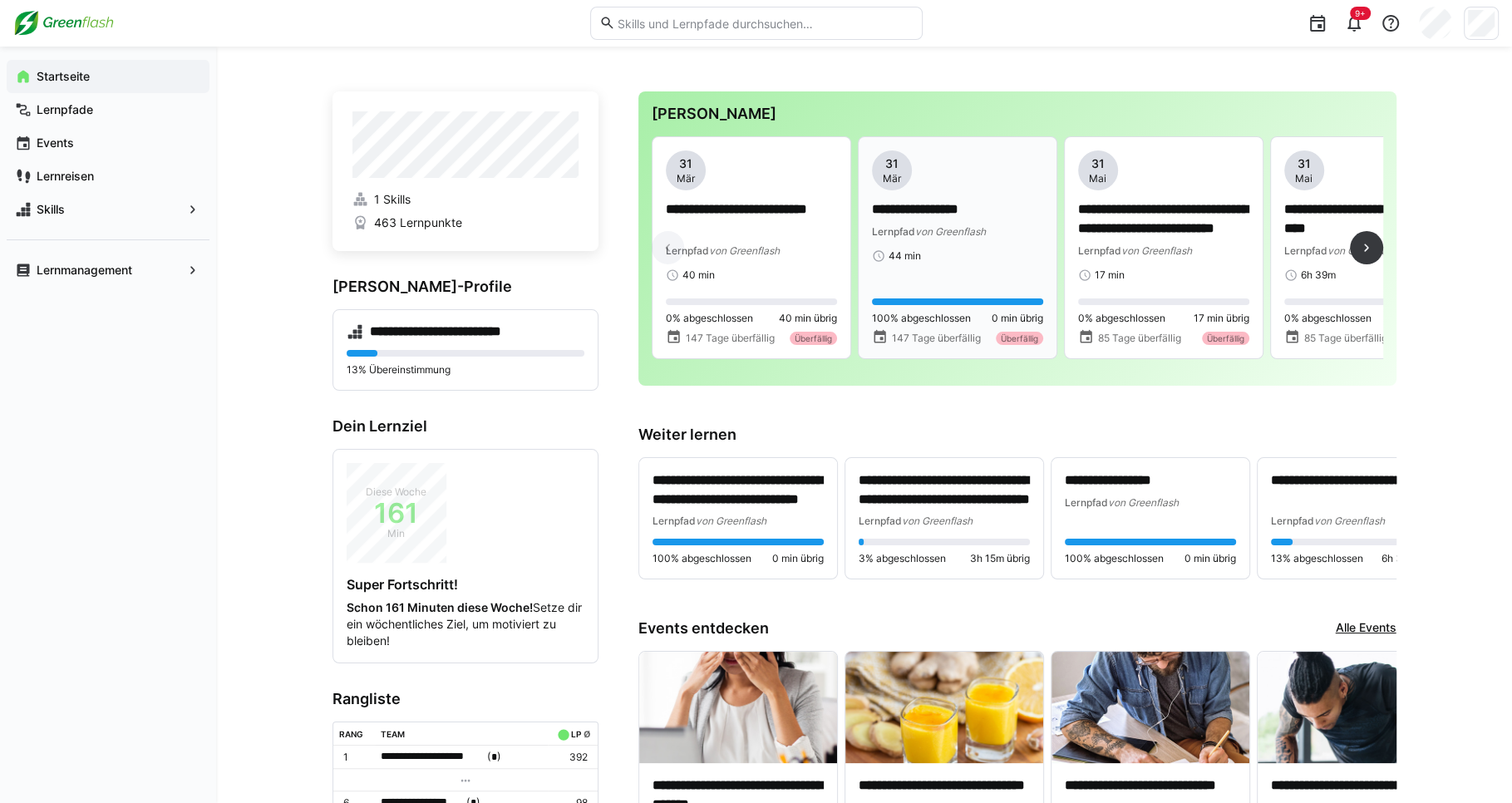
click at [1006, 252] on div "44 min" at bounding box center [957, 256] width 171 height 13
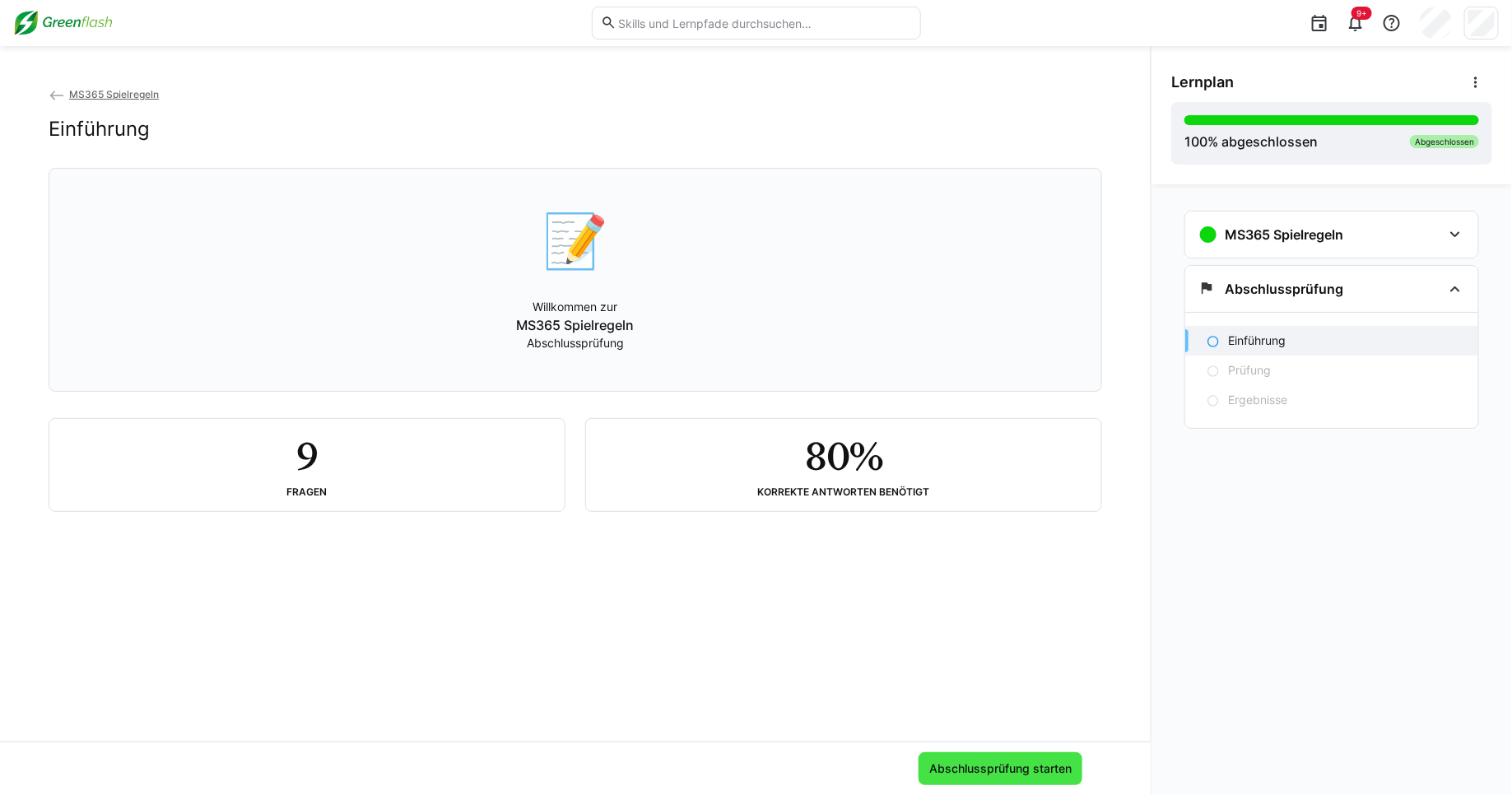
click at [980, 780] on span "Abschlussprüfung starten" at bounding box center [1000, 769] width 164 height 33
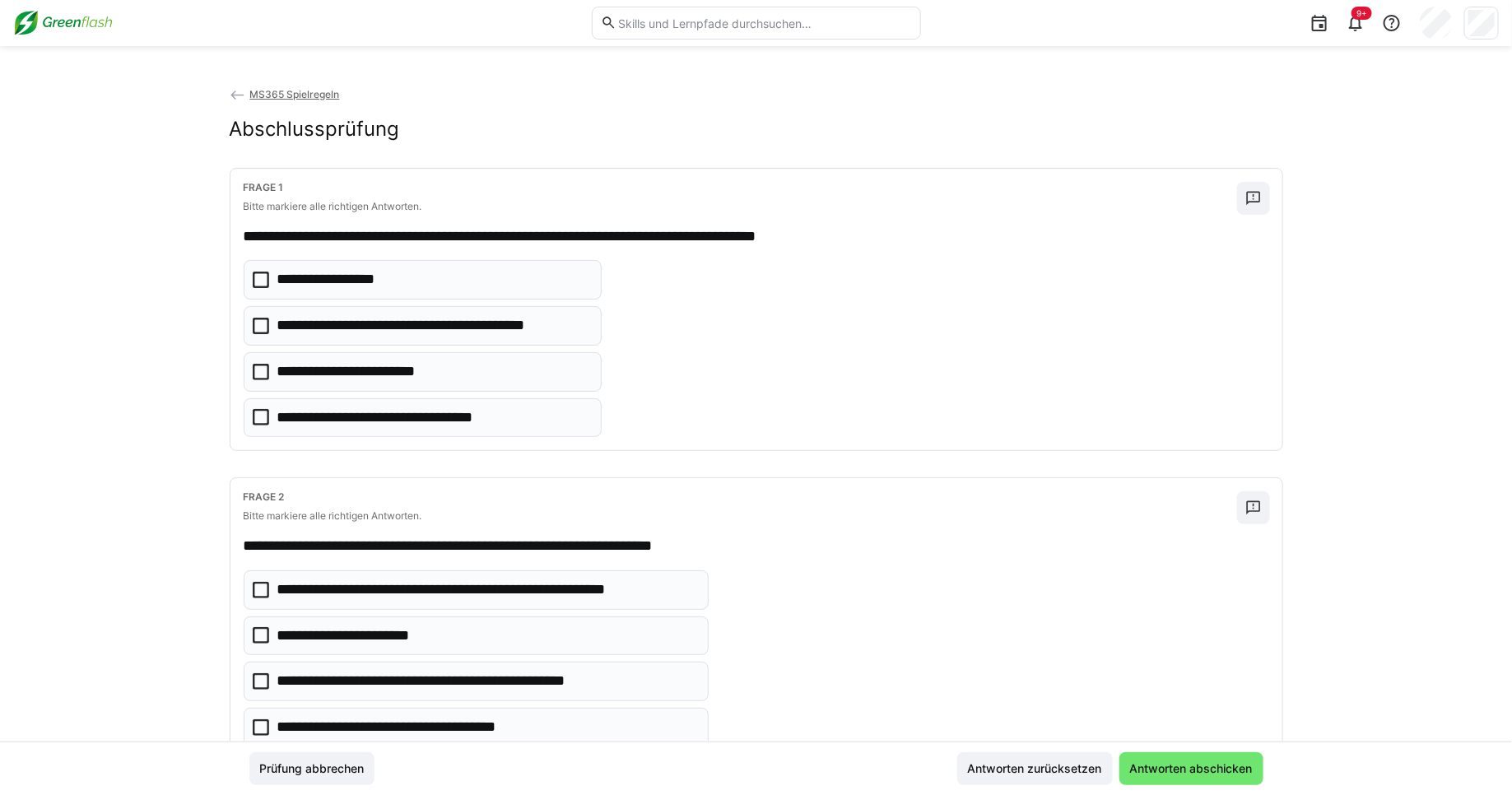
click at [53, 27] on img at bounding box center [63, 23] width 99 height 26
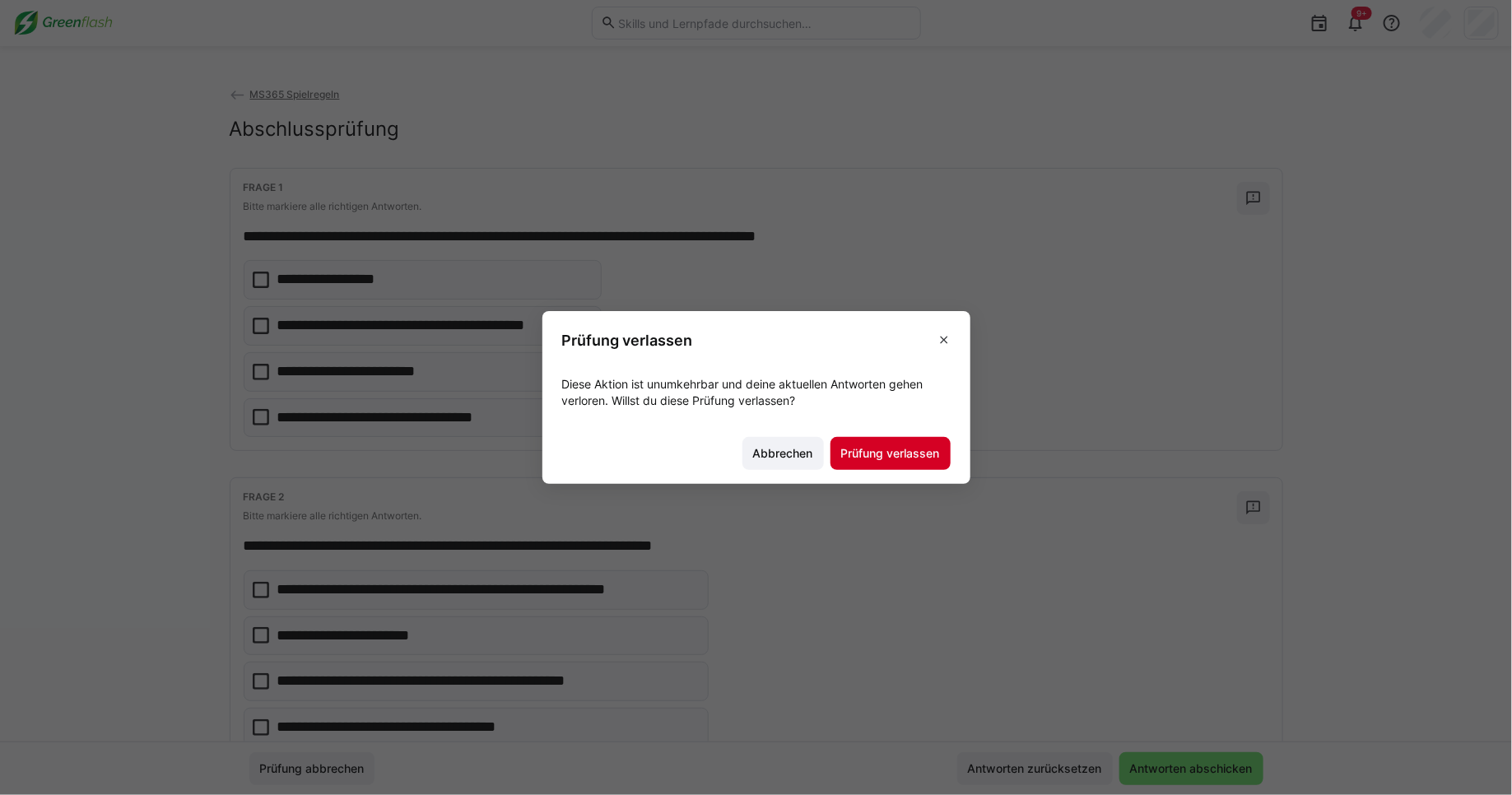
click at [906, 453] on span "Prüfung verlassen" at bounding box center [890, 453] width 104 height 17
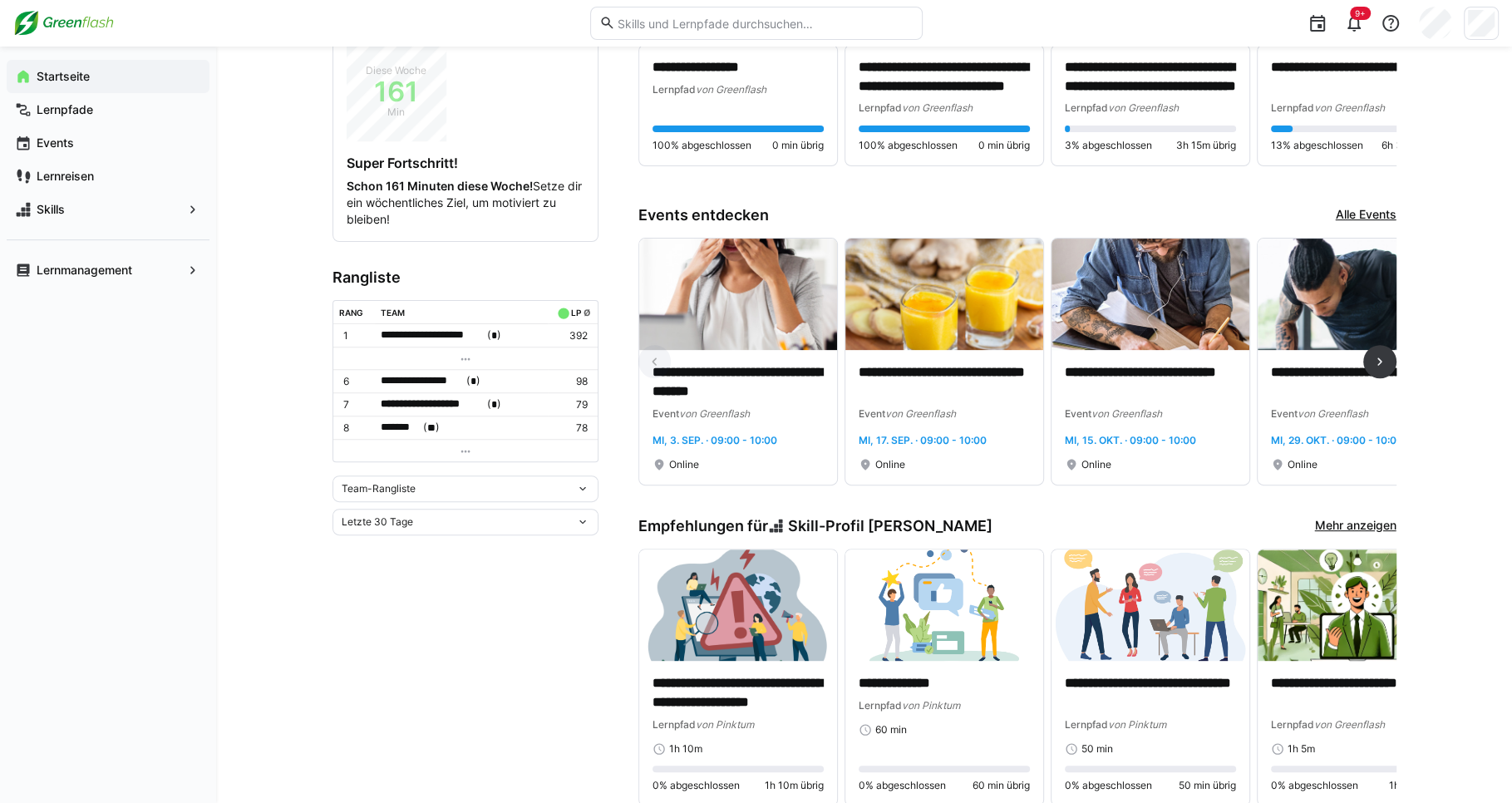
scroll to position [432, 0]
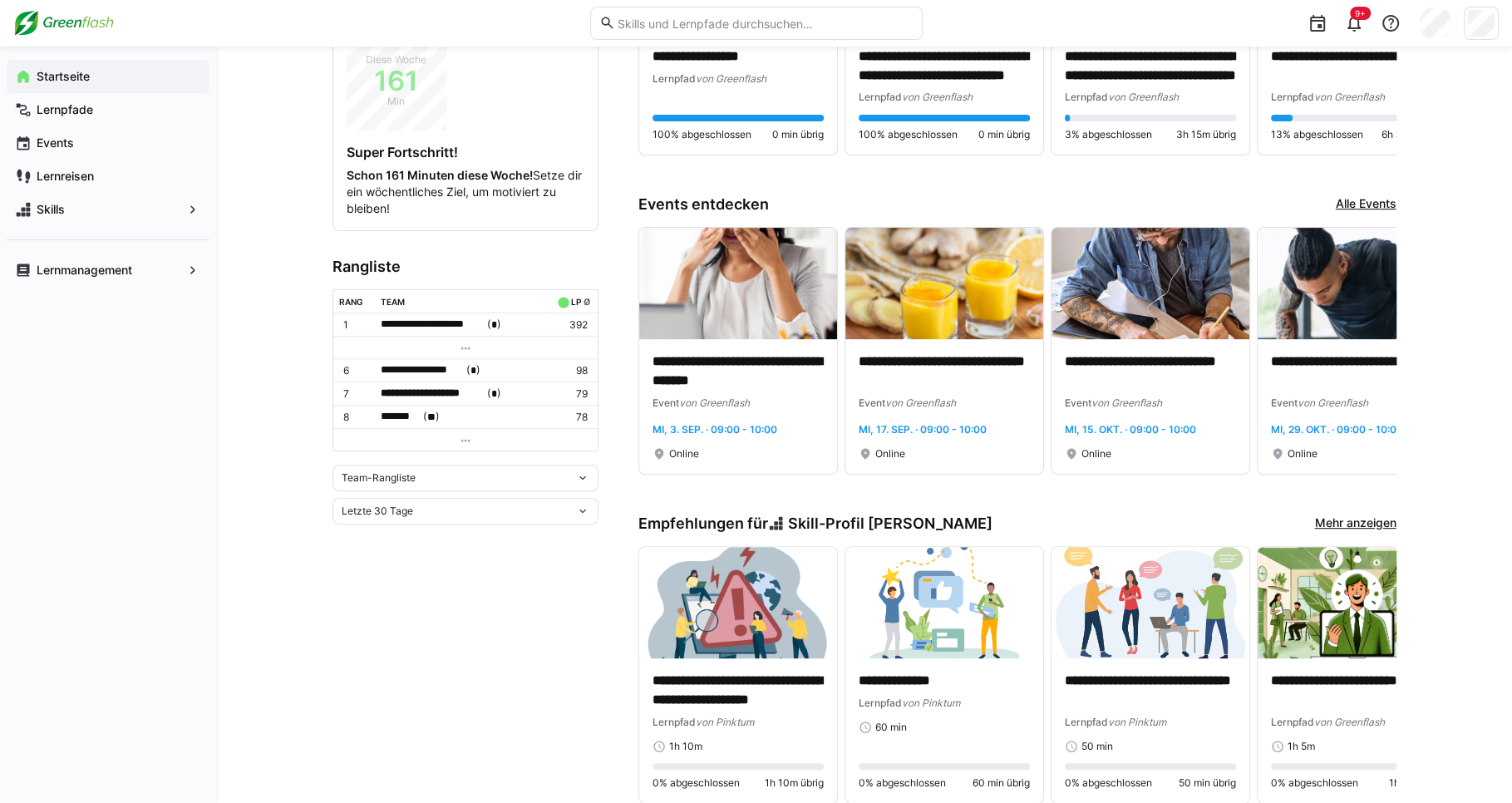
click at [1381, 210] on link "Alle Events" at bounding box center [1365, 204] width 61 height 18
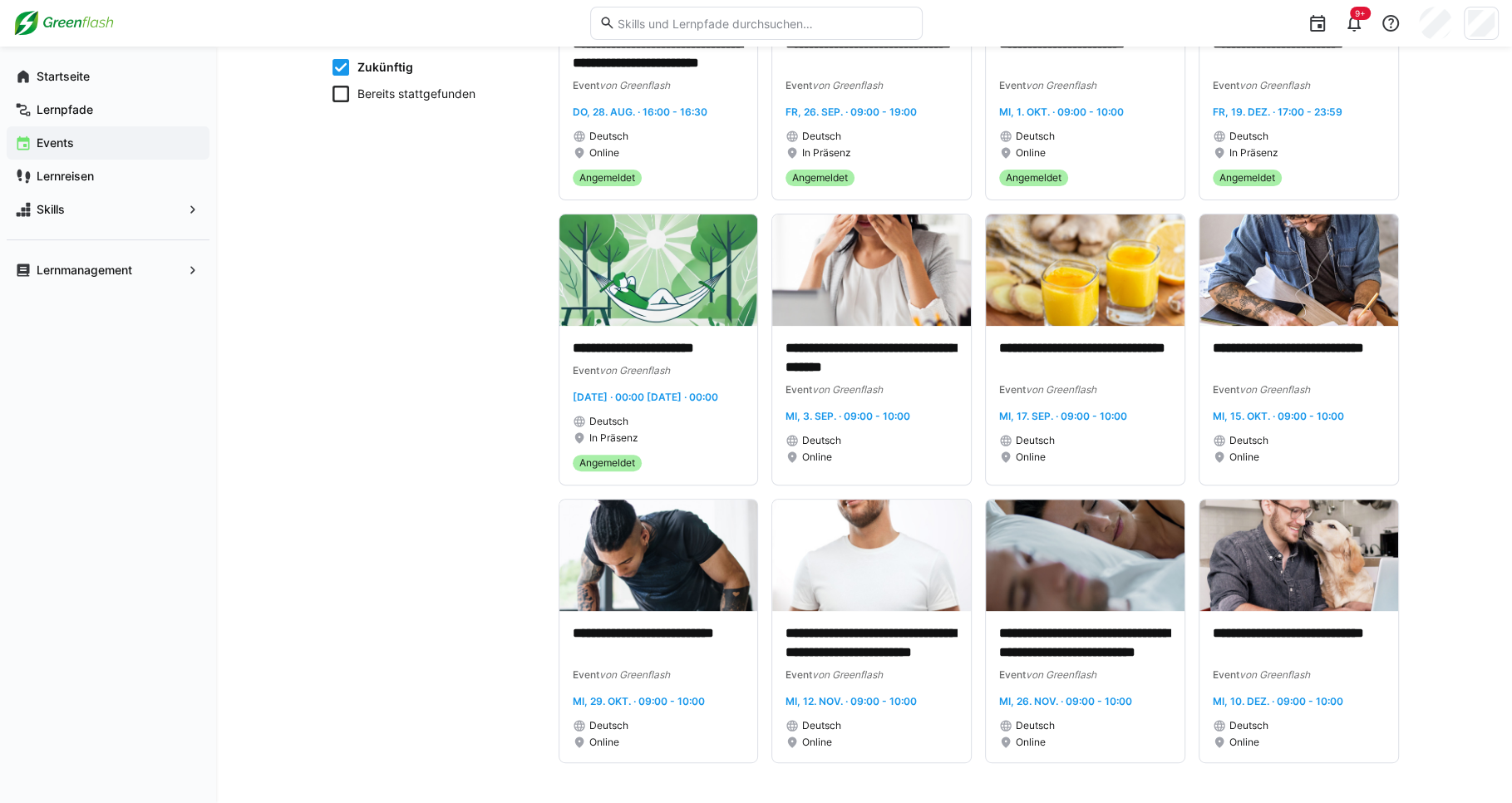
scroll to position [332, 0]
click at [1443, 550] on div "**********" at bounding box center [864, 265] width 1296 height 1074
